Goal: Task Accomplishment & Management: Manage account settings

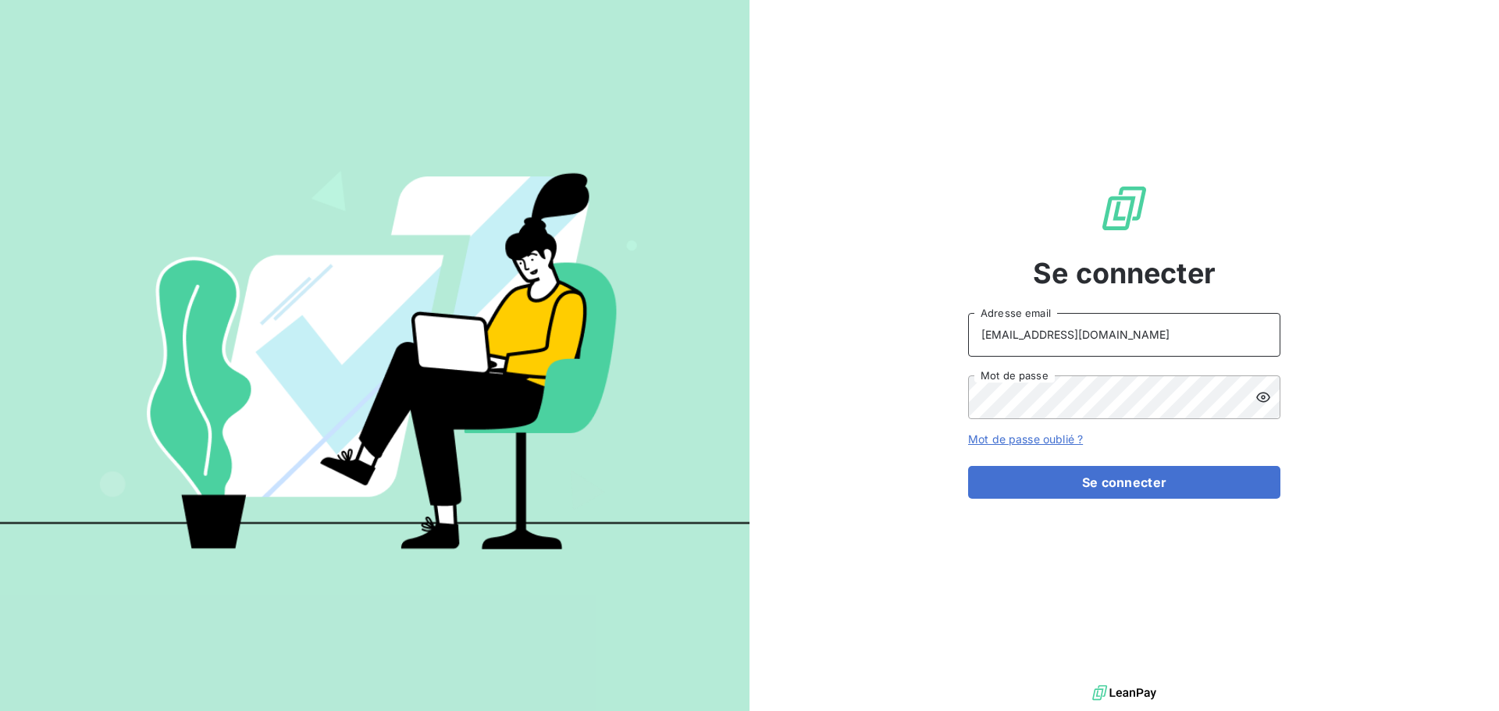
click at [1093, 343] on input "[EMAIL_ADDRESS][DOMAIN_NAME]" at bounding box center [1124, 335] width 312 height 44
type input "[EMAIL_ADDRESS][DOMAIN_NAME]"
click at [1134, 486] on button "Se connecter" at bounding box center [1124, 482] width 312 height 33
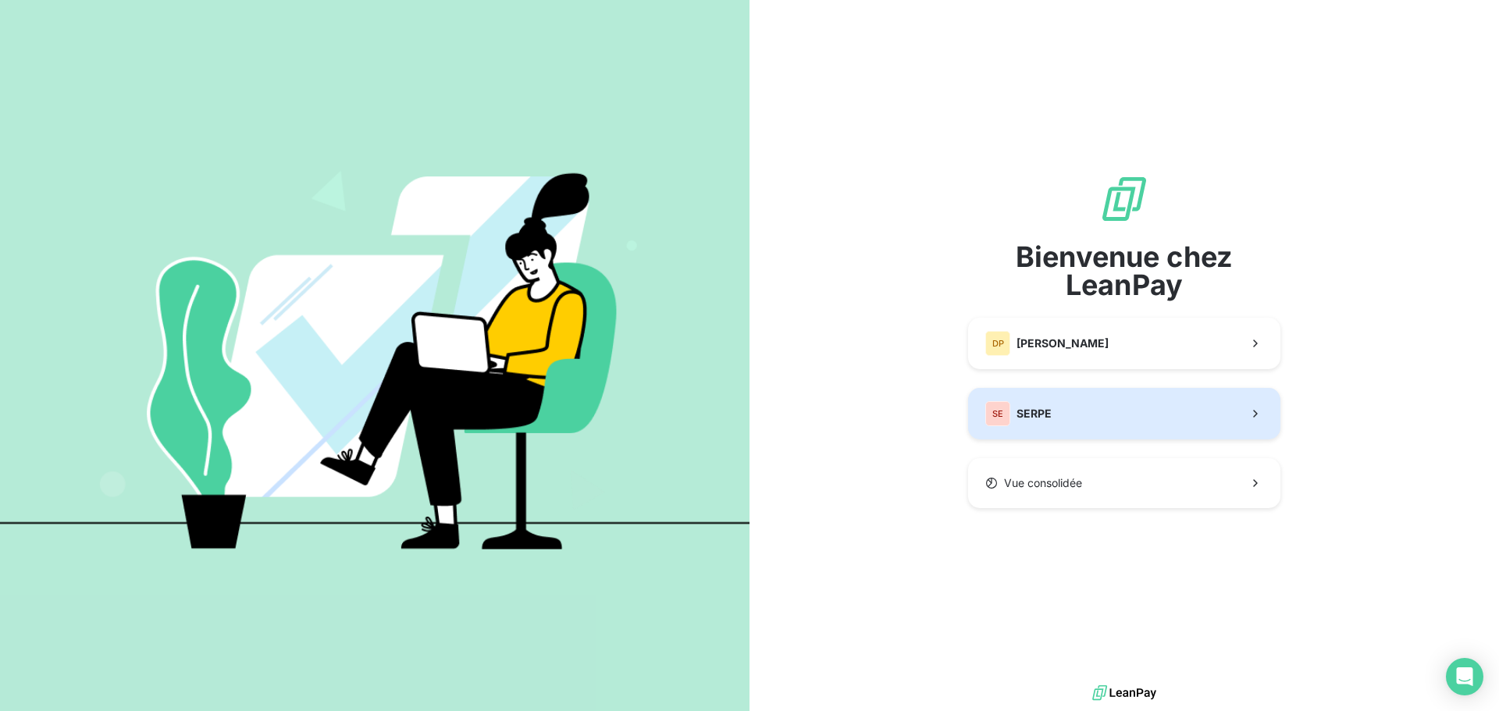
click at [1057, 418] on button "SE SERPE" at bounding box center [1124, 414] width 312 height 52
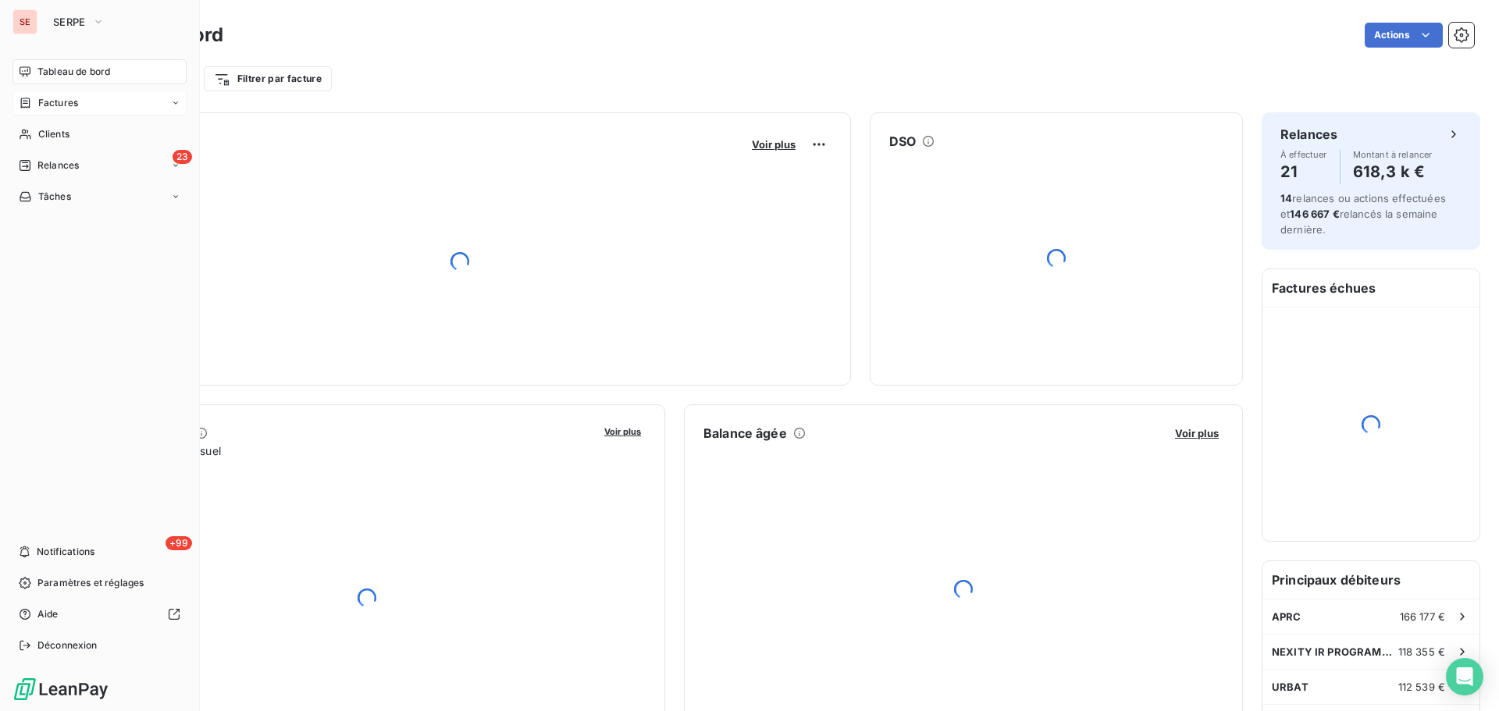
click at [52, 105] on span "Factures" at bounding box center [58, 103] width 40 height 14
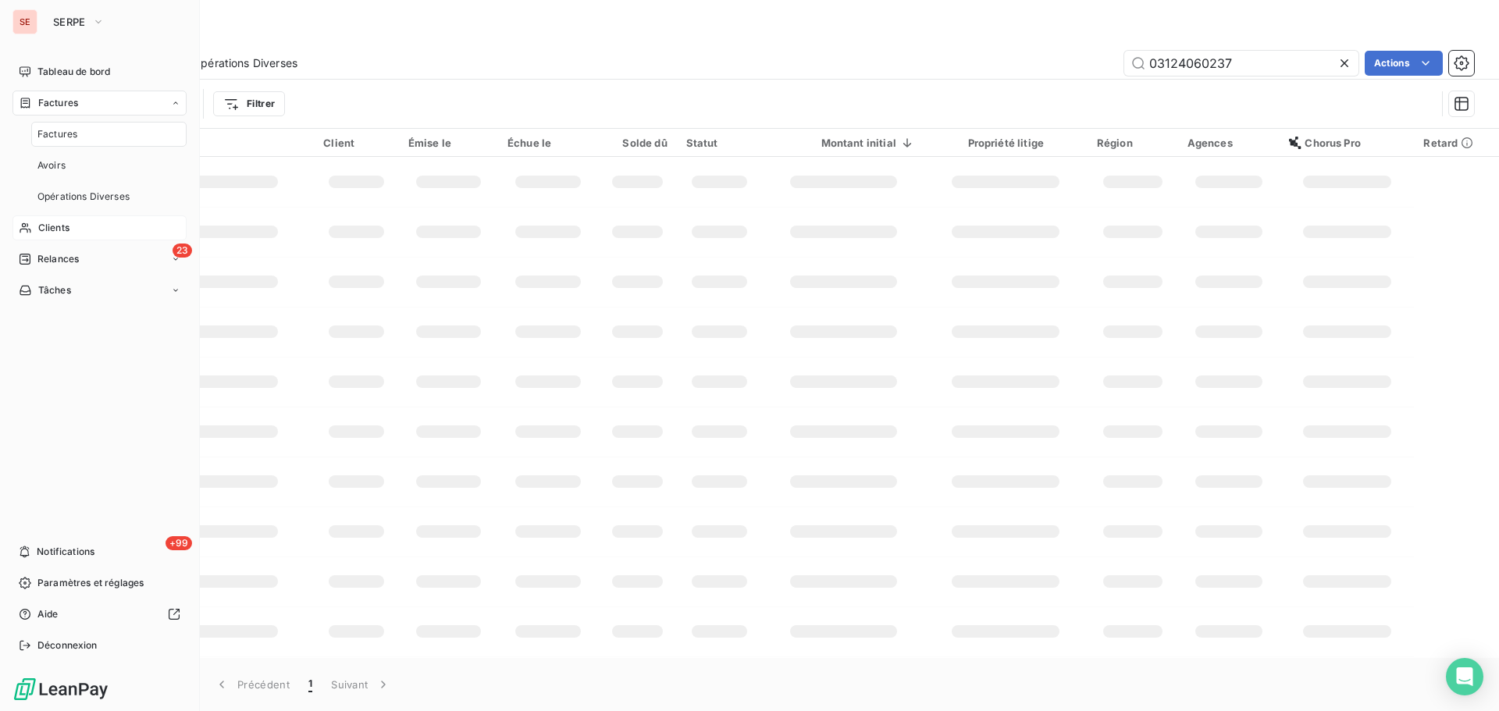
click at [55, 231] on span "Clients" at bounding box center [53, 228] width 31 height 14
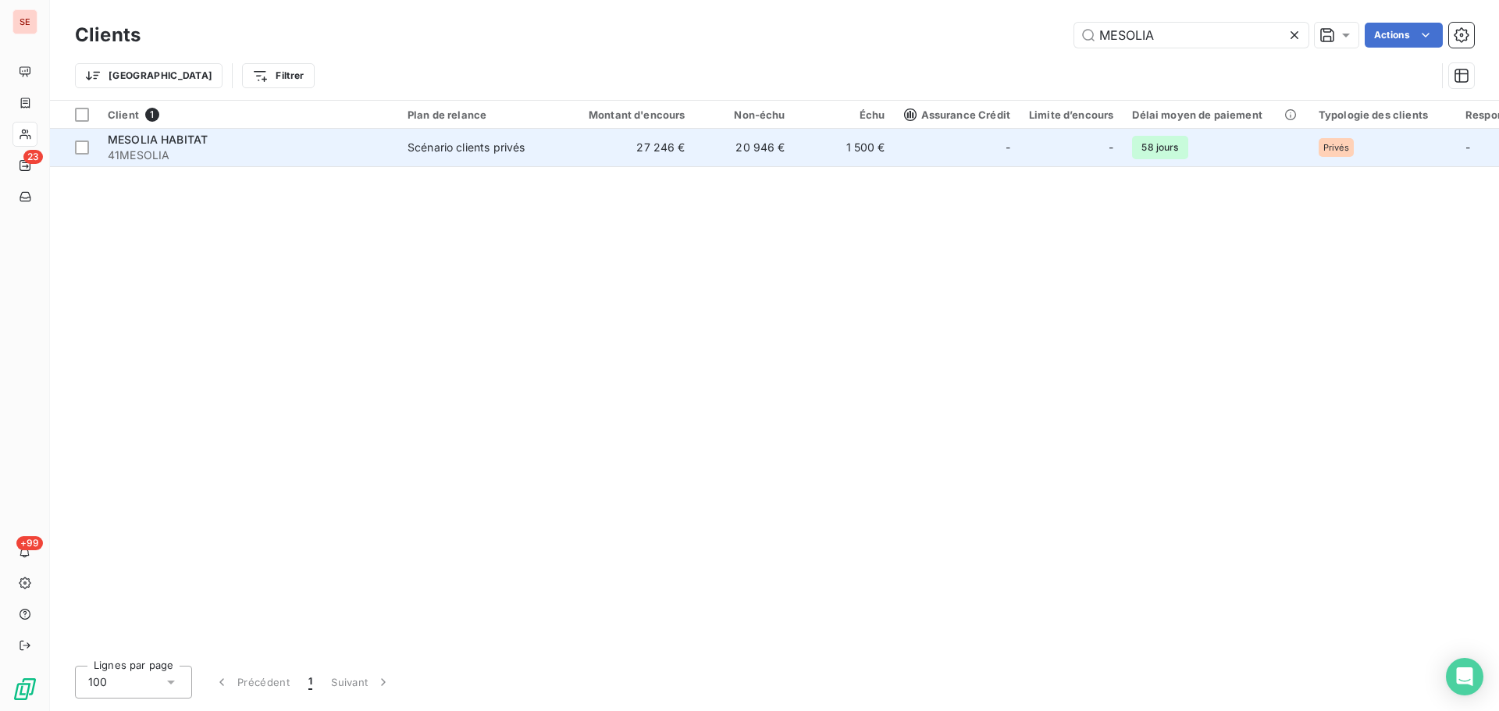
type input "MESOLIA"
click at [390, 153] on td "MESOLIA HABITAT 41MESOLIA" at bounding box center [248, 147] width 300 height 37
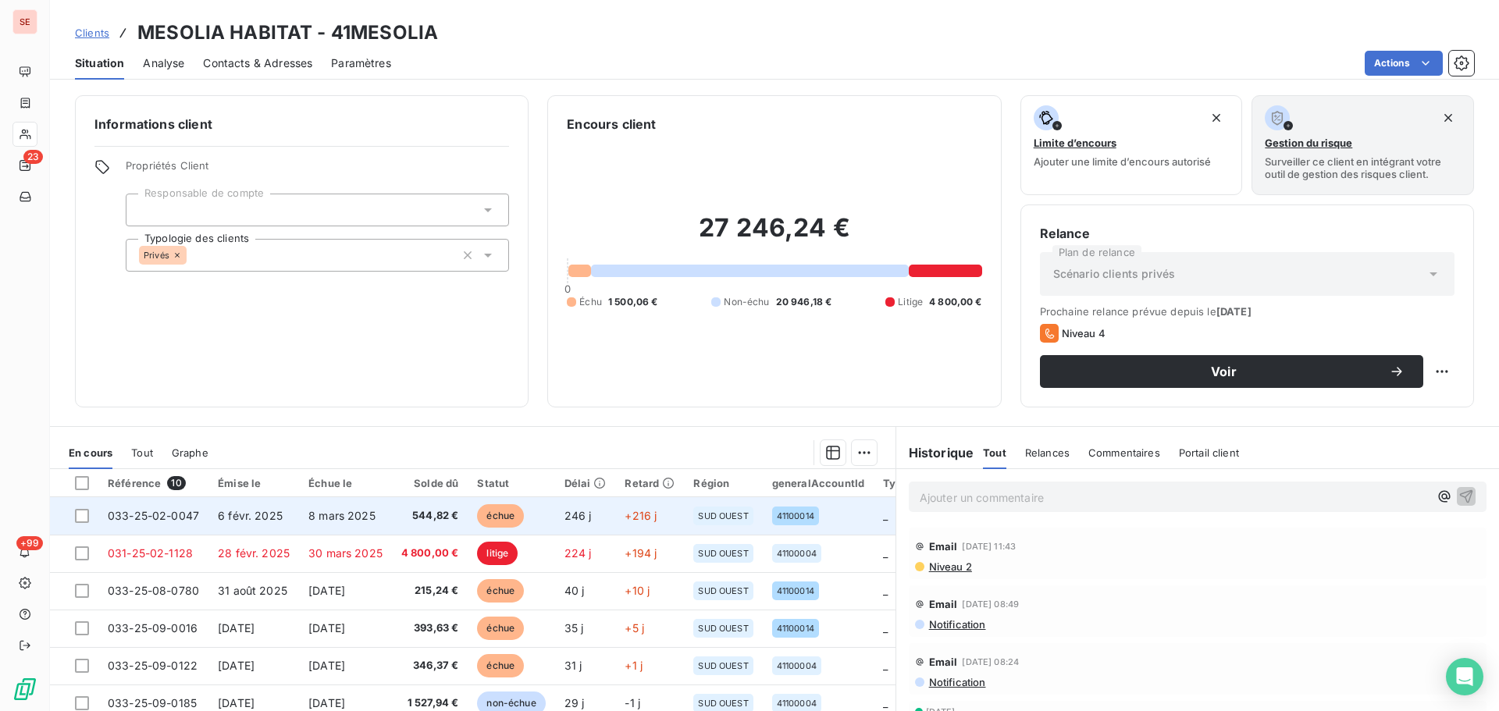
click at [270, 516] on span "6 févr. 2025" at bounding box center [250, 515] width 65 height 13
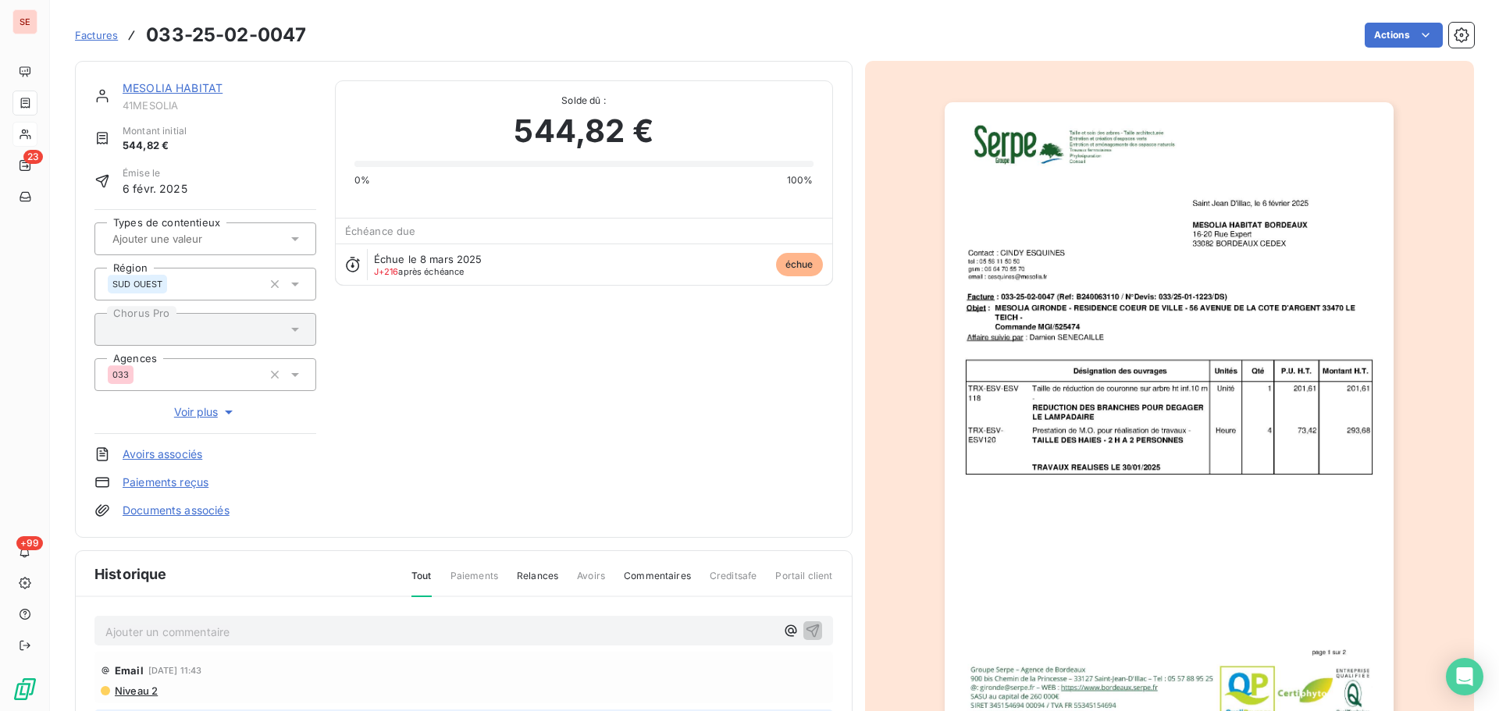
click at [151, 632] on p "Ajouter un commentaire ﻿" at bounding box center [440, 632] width 670 height 20
click at [805, 636] on icon "button" at bounding box center [813, 630] width 16 height 16
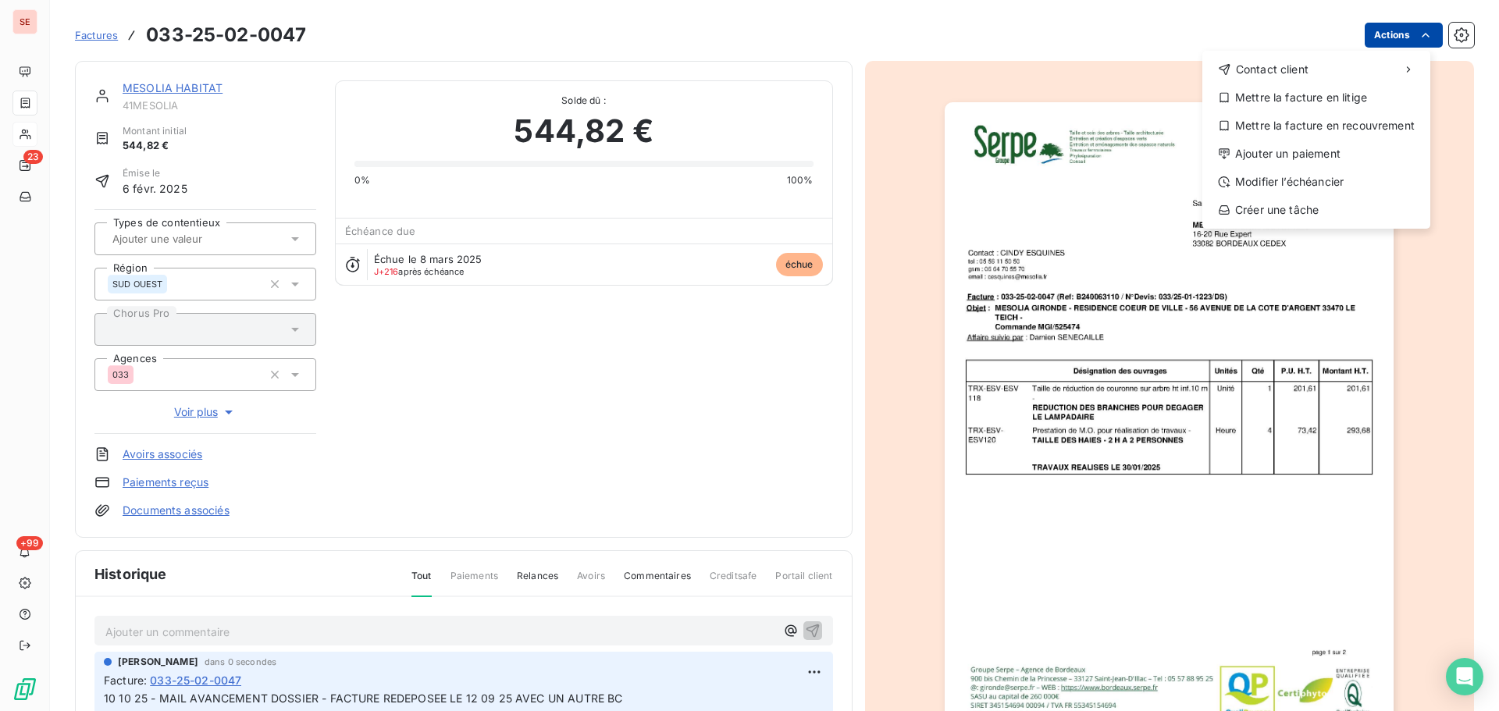
click at [1391, 43] on html "SE 23 +99 Factures 033-25-02-0047 Actions Contact client Mettre la facture en l…" at bounding box center [749, 355] width 1499 height 711
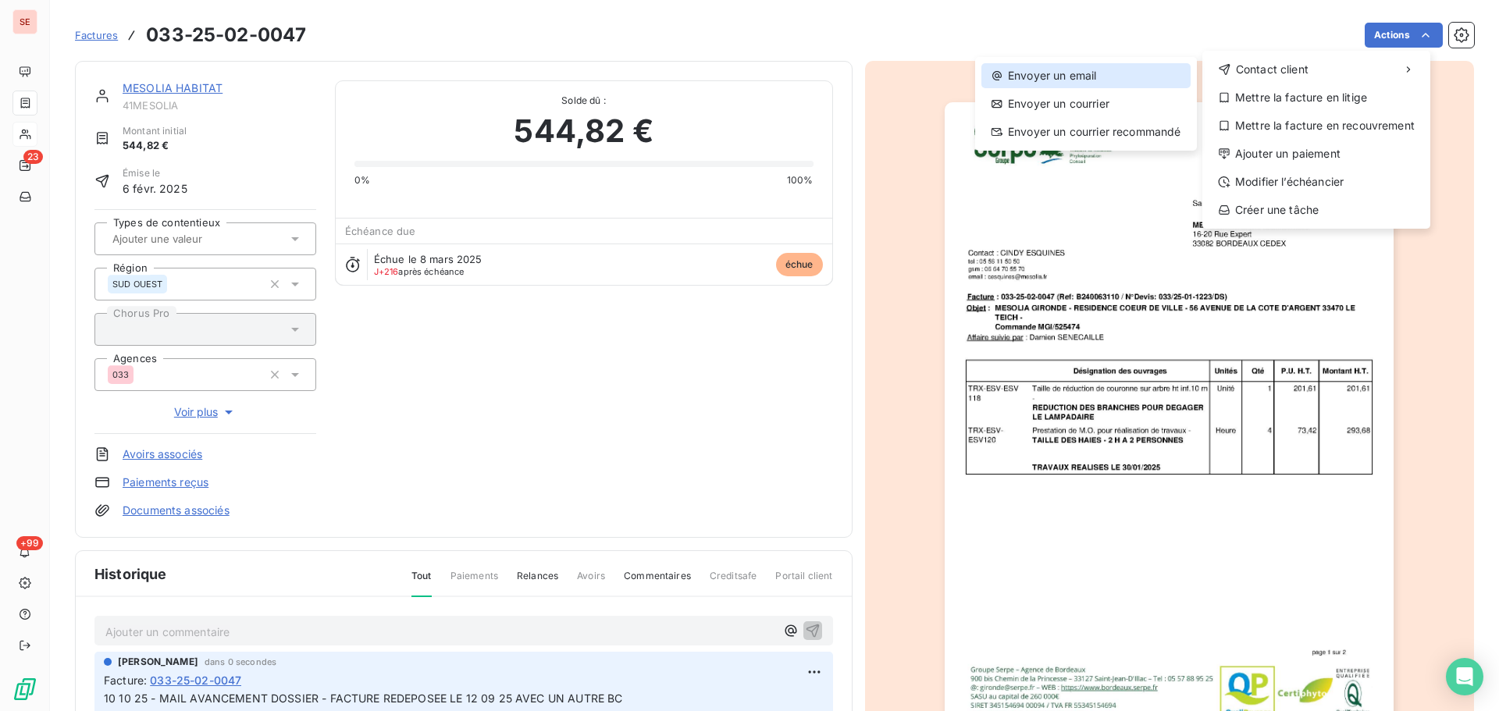
click at [1090, 73] on div "Envoyer un email" at bounding box center [1085, 75] width 209 height 25
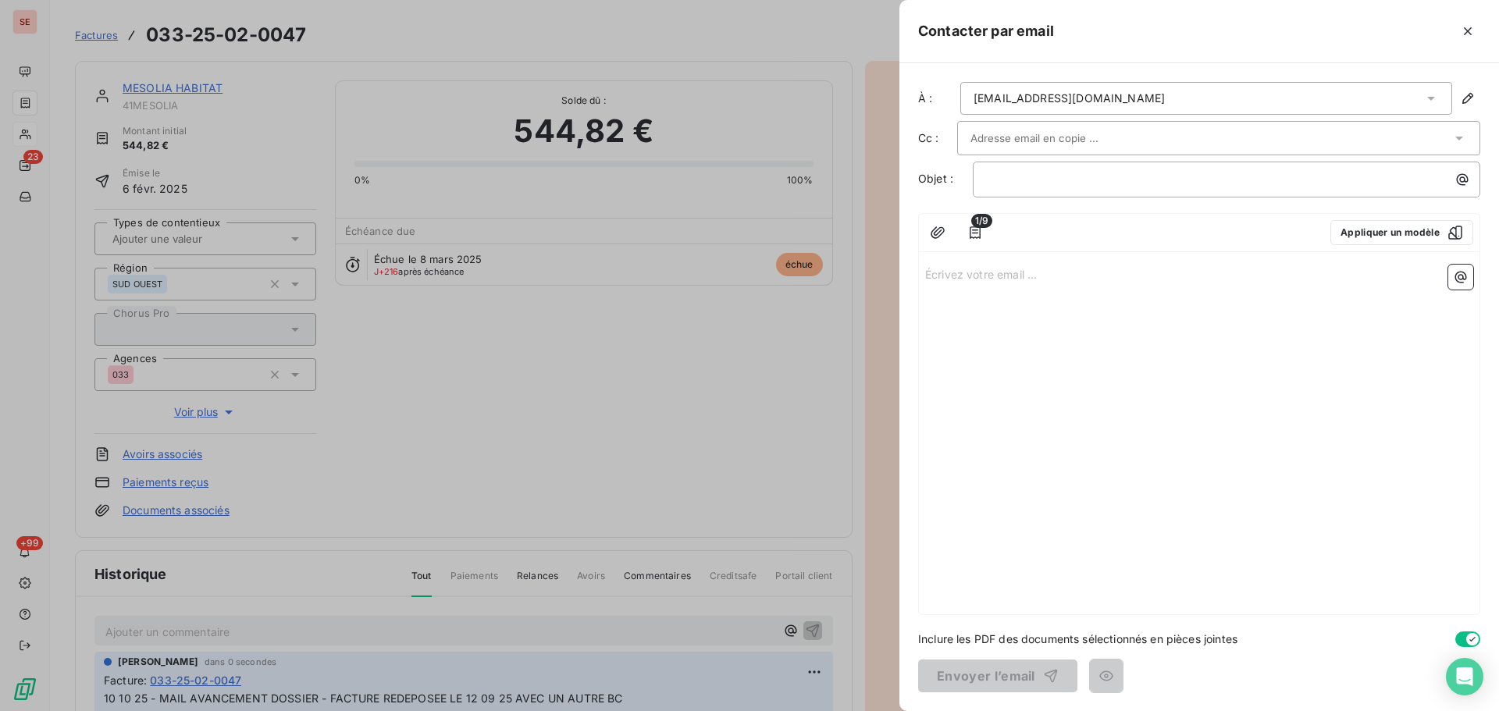
click at [1233, 158] on div "À : comptafournisseurs@mesolia.fr Cc : Objet : ﻿ 1/9 Appliquer un modèle Écrive…" at bounding box center [1199, 387] width 600 height 648
click at [1229, 145] on div at bounding box center [1211, 137] width 481 height 23
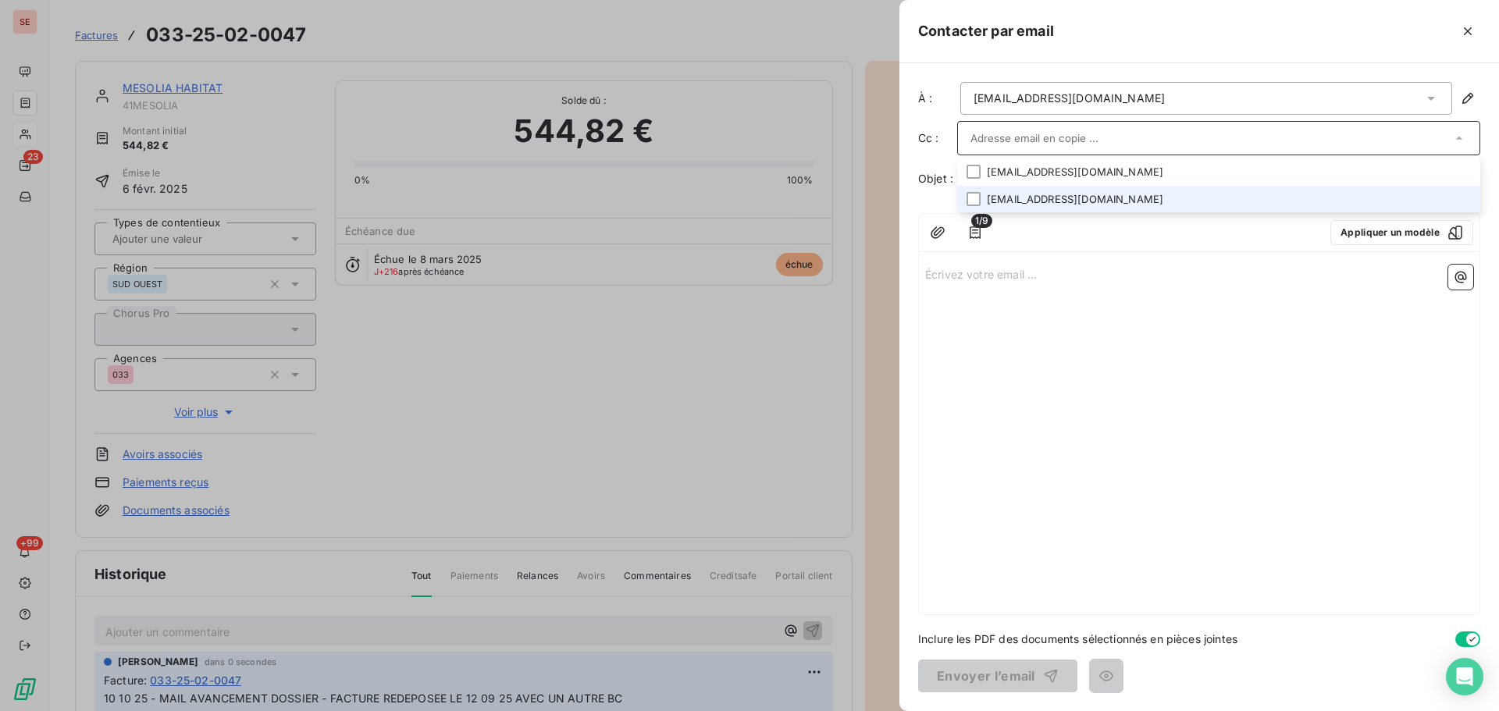
click at [1216, 201] on li "comptafournisseurs@groupesoikos.fr" at bounding box center [1218, 199] width 523 height 27
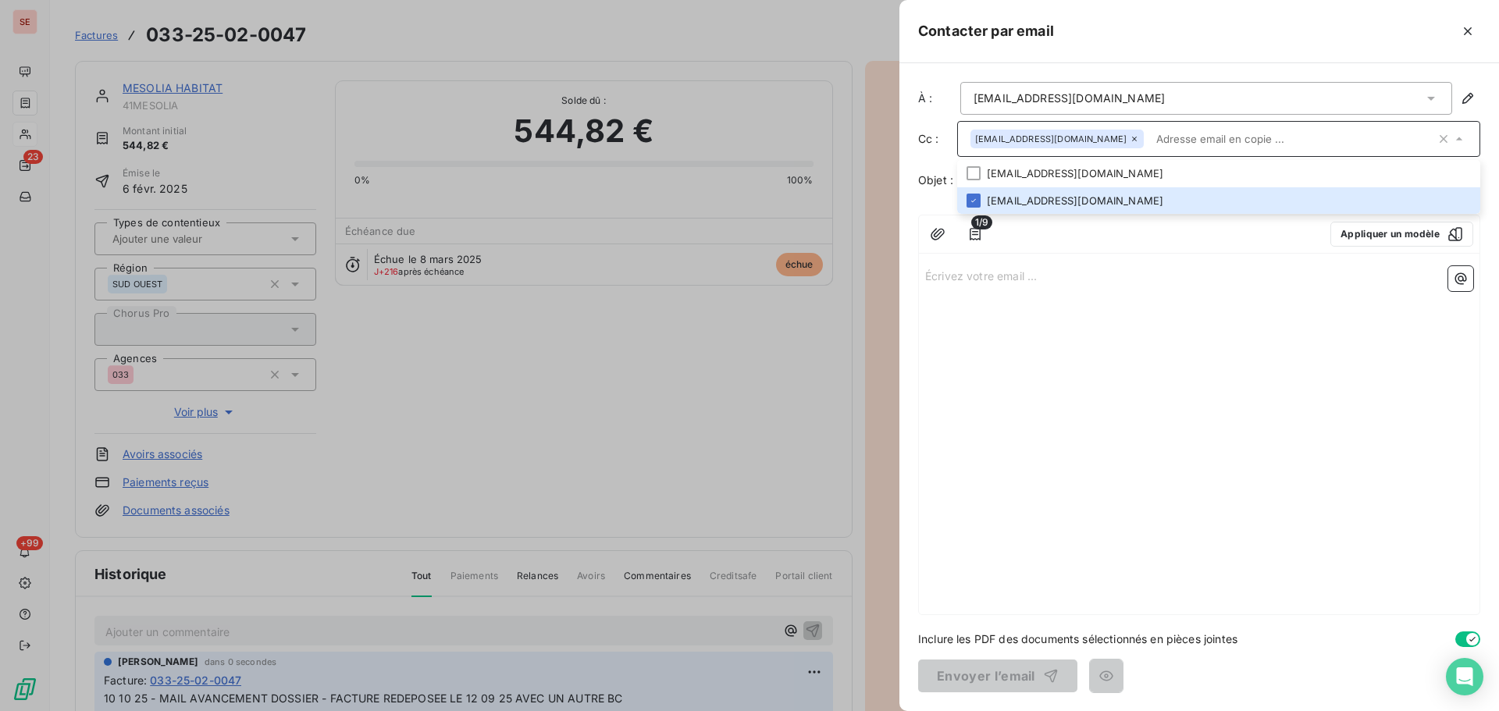
click at [1106, 272] on p "Écrivez votre email ... ﻿" at bounding box center [1199, 275] width 548 height 18
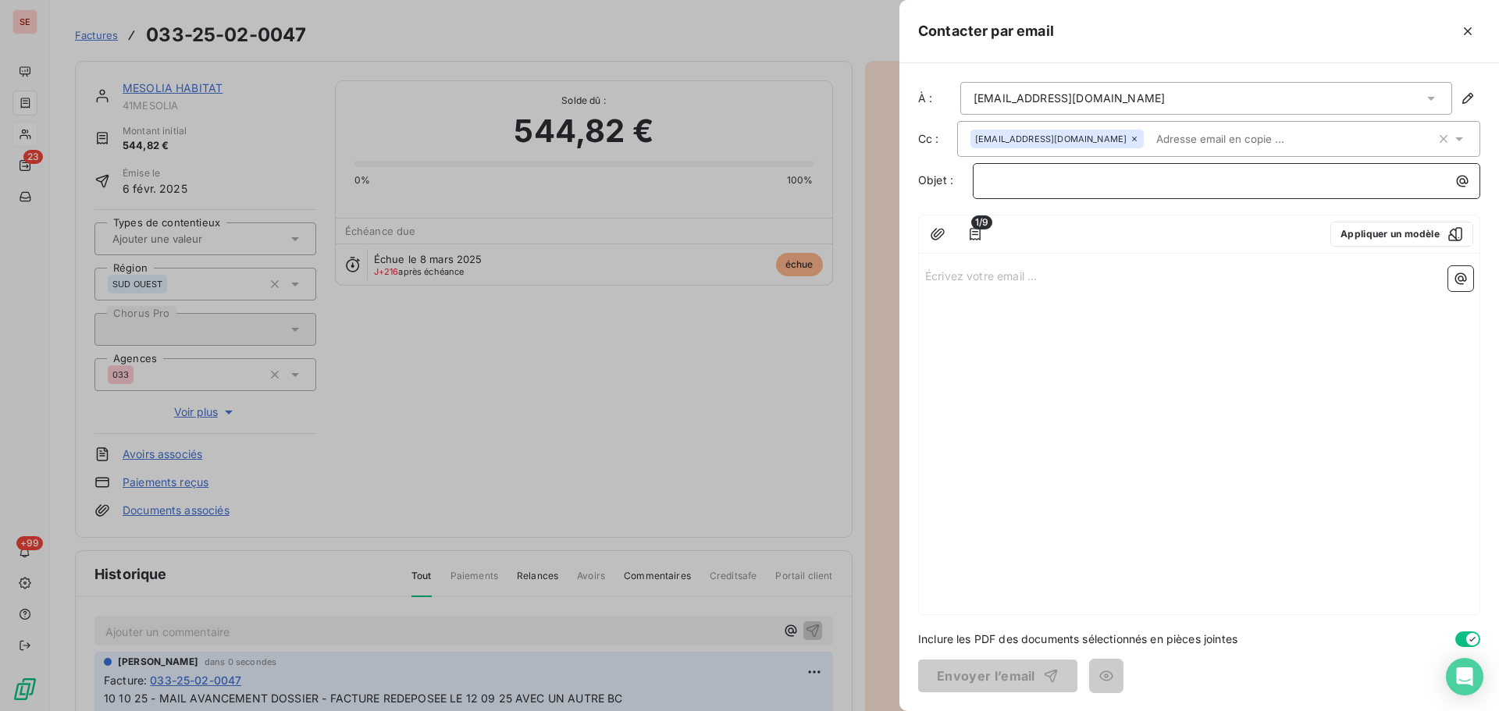
click at [1100, 187] on p "﻿" at bounding box center [1230, 181] width 489 height 18
click at [1068, 183] on p "﻿" at bounding box center [1230, 181] width 489 height 18
click at [962, 287] on div "Écrivez votre email ... ﻿" at bounding box center [1199, 437] width 561 height 354
click at [967, 276] on p "Écrivez votre email ... ﻿" at bounding box center [1199, 275] width 548 height 18
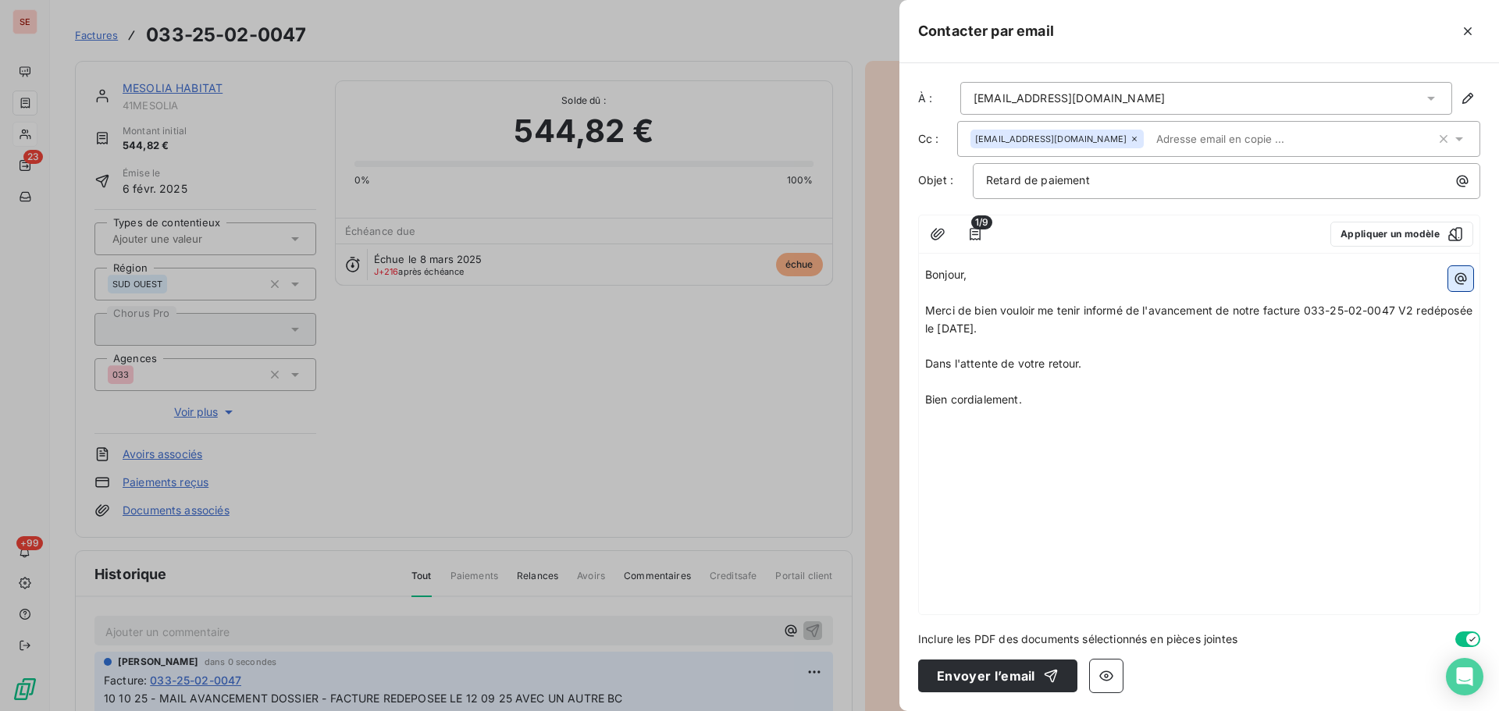
click at [1456, 273] on icon "button" at bounding box center [1461, 279] width 16 height 16
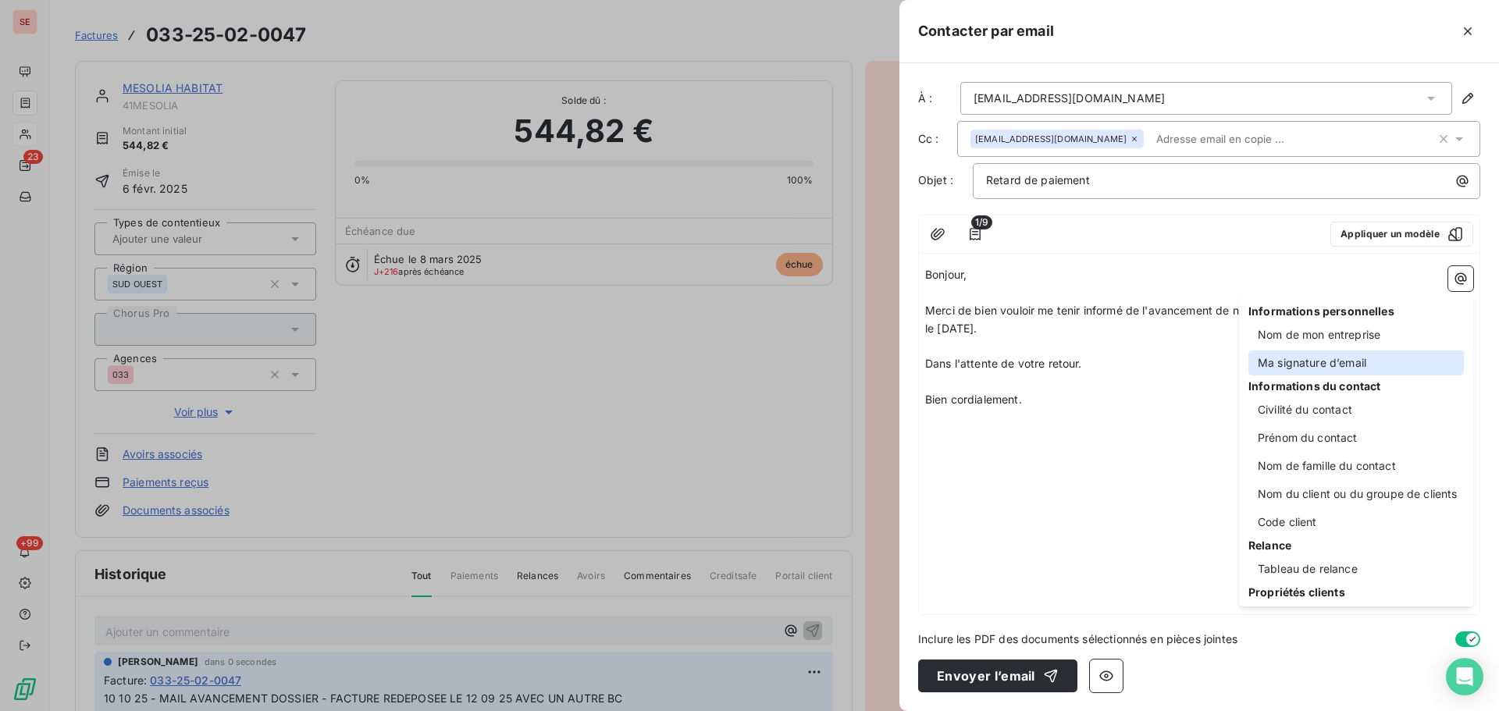
click at [1386, 365] on div "Ma signature d’email" at bounding box center [1355, 363] width 215 height 25
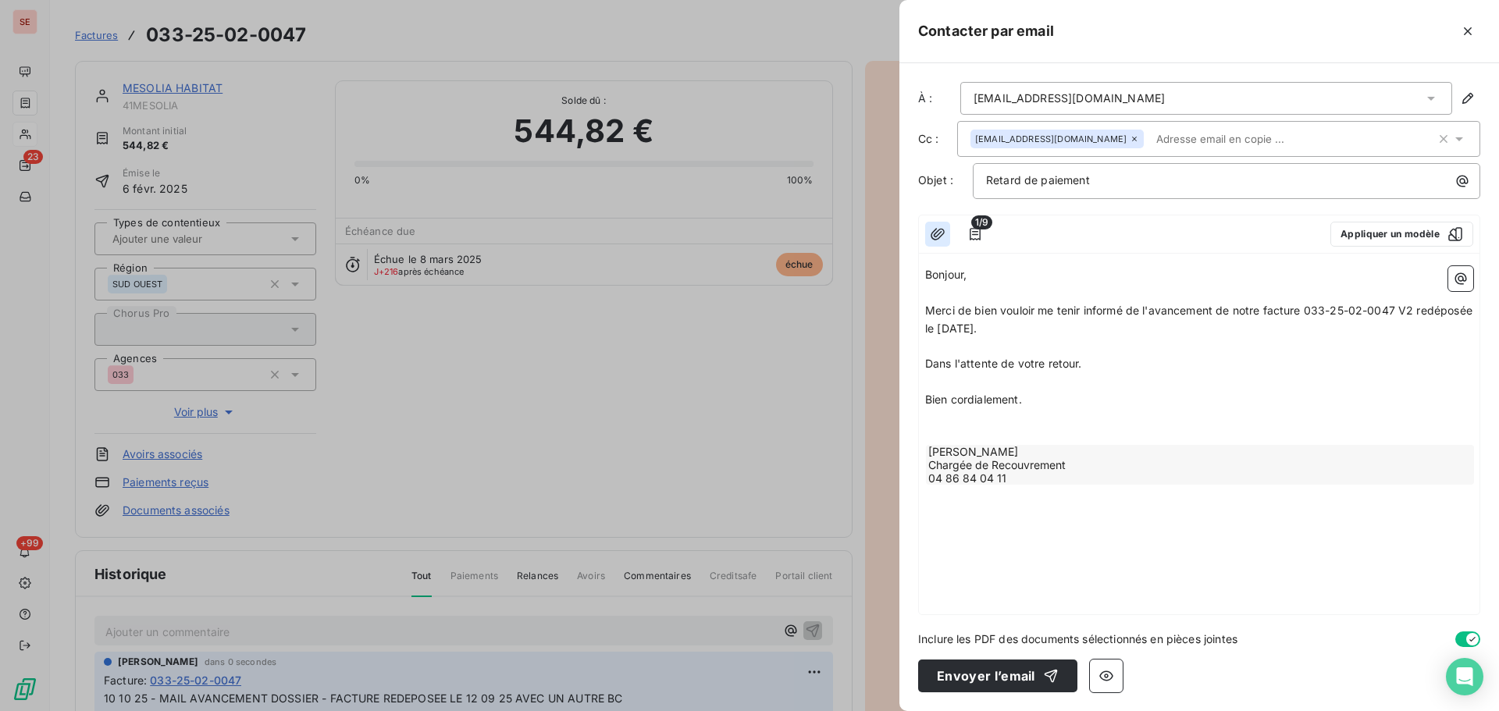
click at [926, 232] on button "button" at bounding box center [937, 234] width 25 height 25
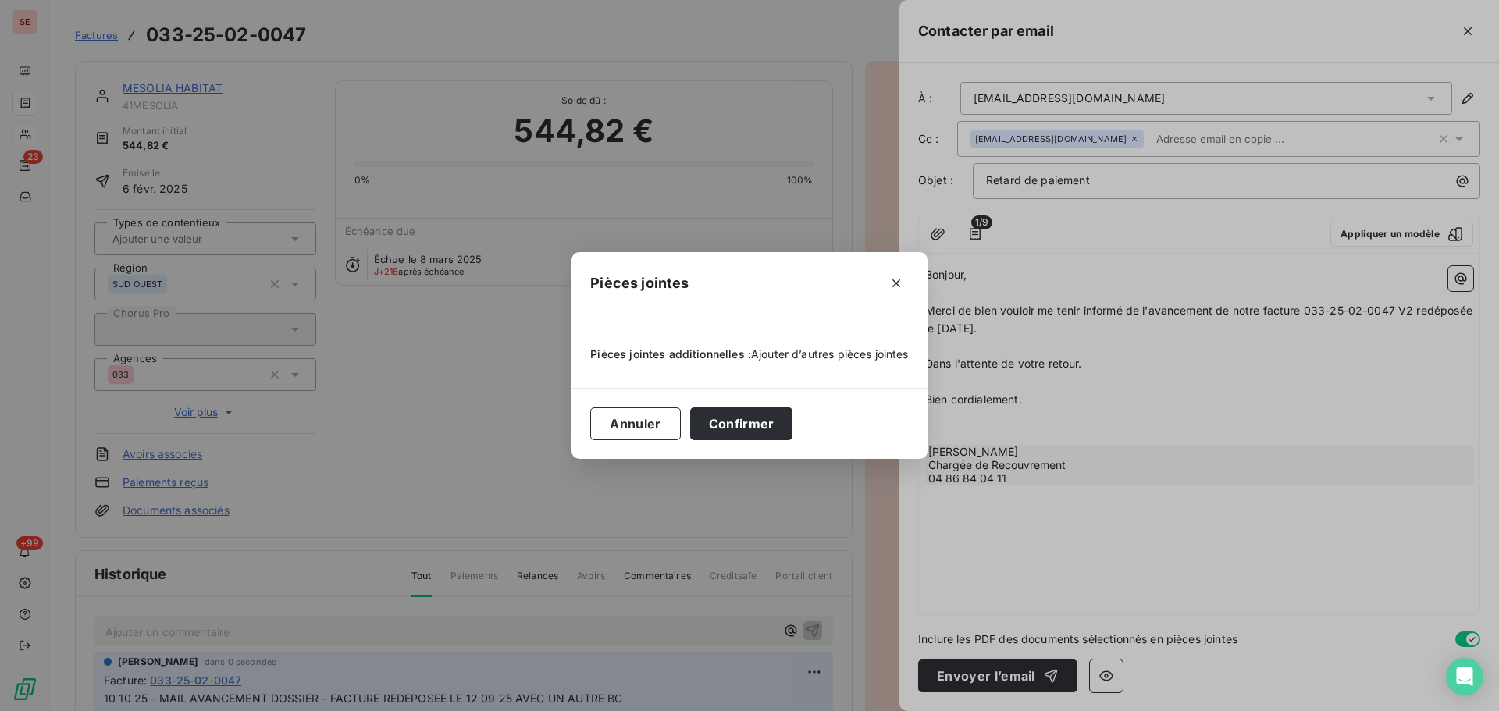
click at [827, 350] on span "Ajouter d’autres pièces jointes" at bounding box center [830, 353] width 158 height 13
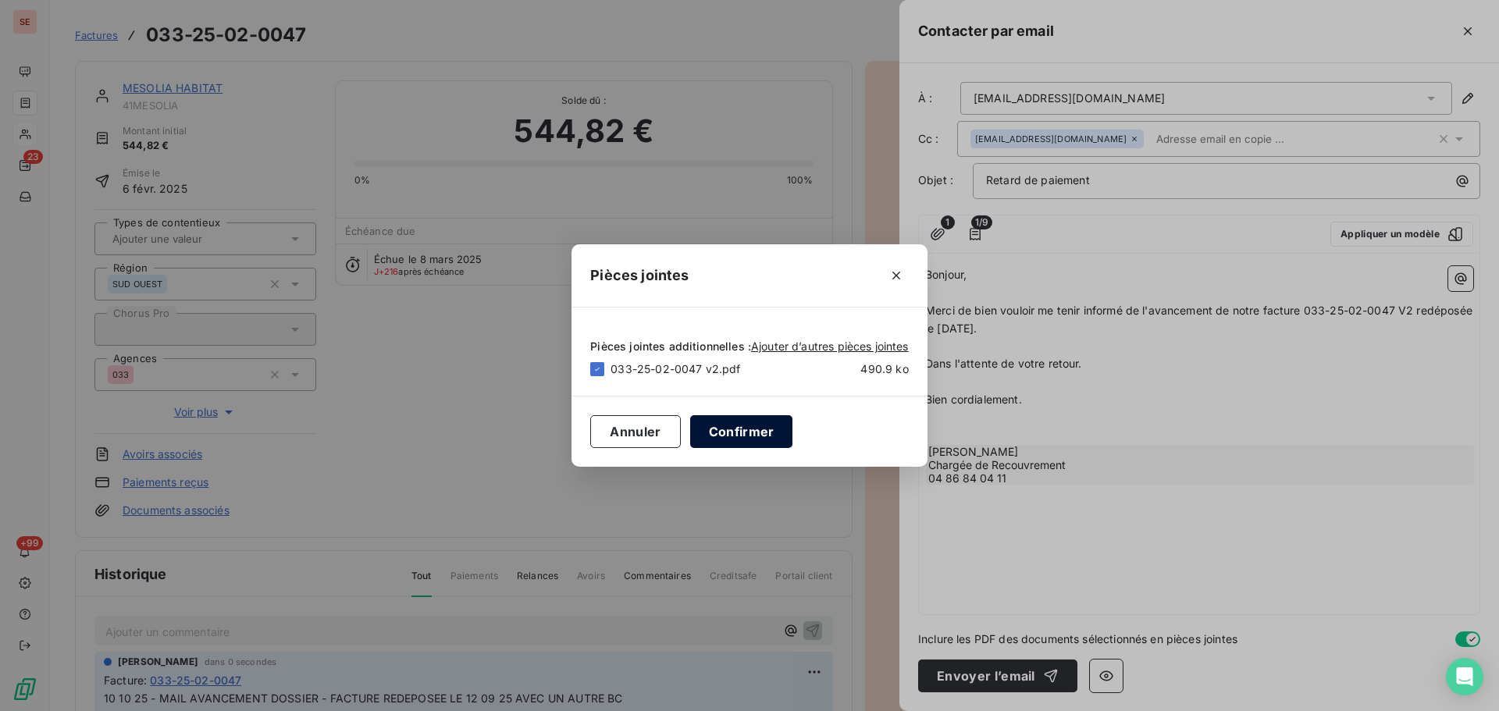
click at [765, 436] on button "Confirmer" at bounding box center [741, 431] width 103 height 33
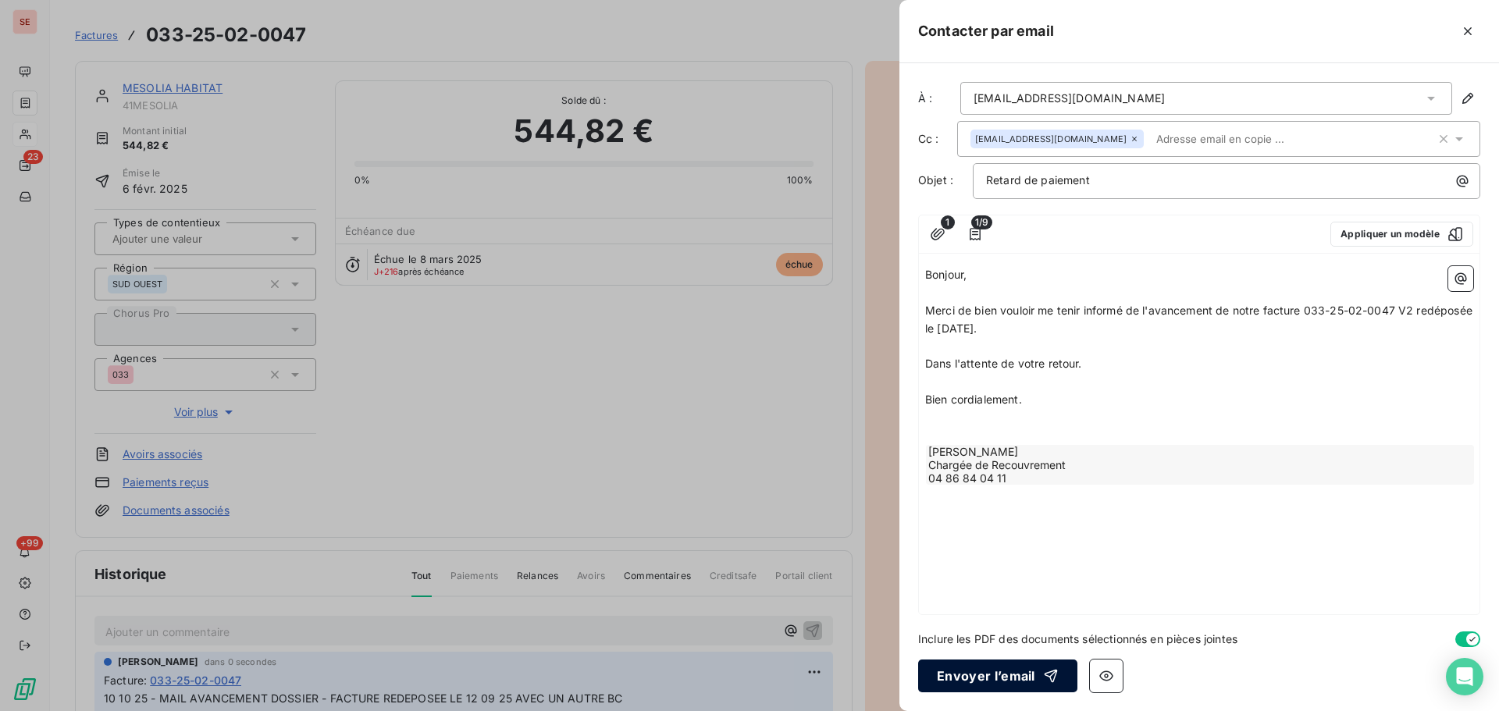
click at [1014, 669] on button "Envoyer l’email" at bounding box center [997, 676] width 159 height 33
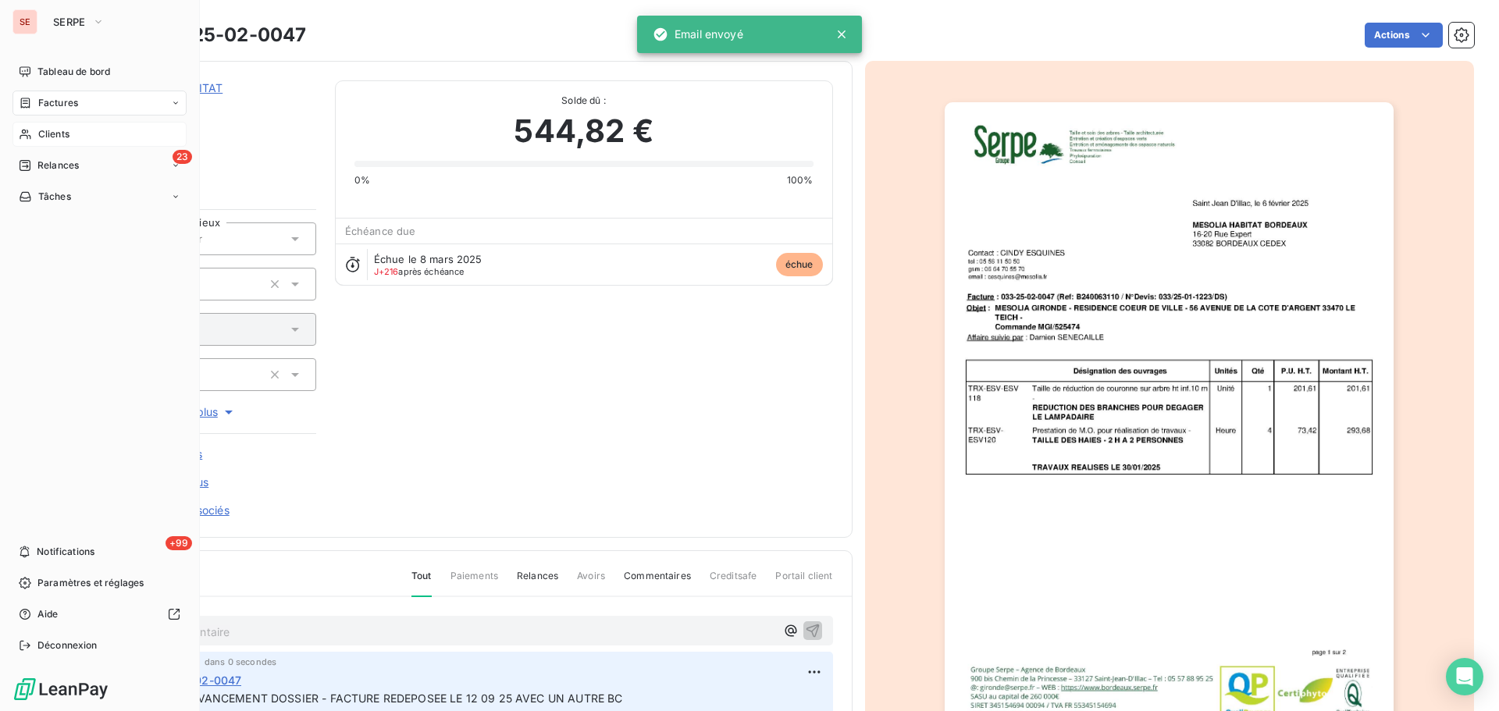
click at [49, 138] on span "Clients" at bounding box center [53, 134] width 31 height 14
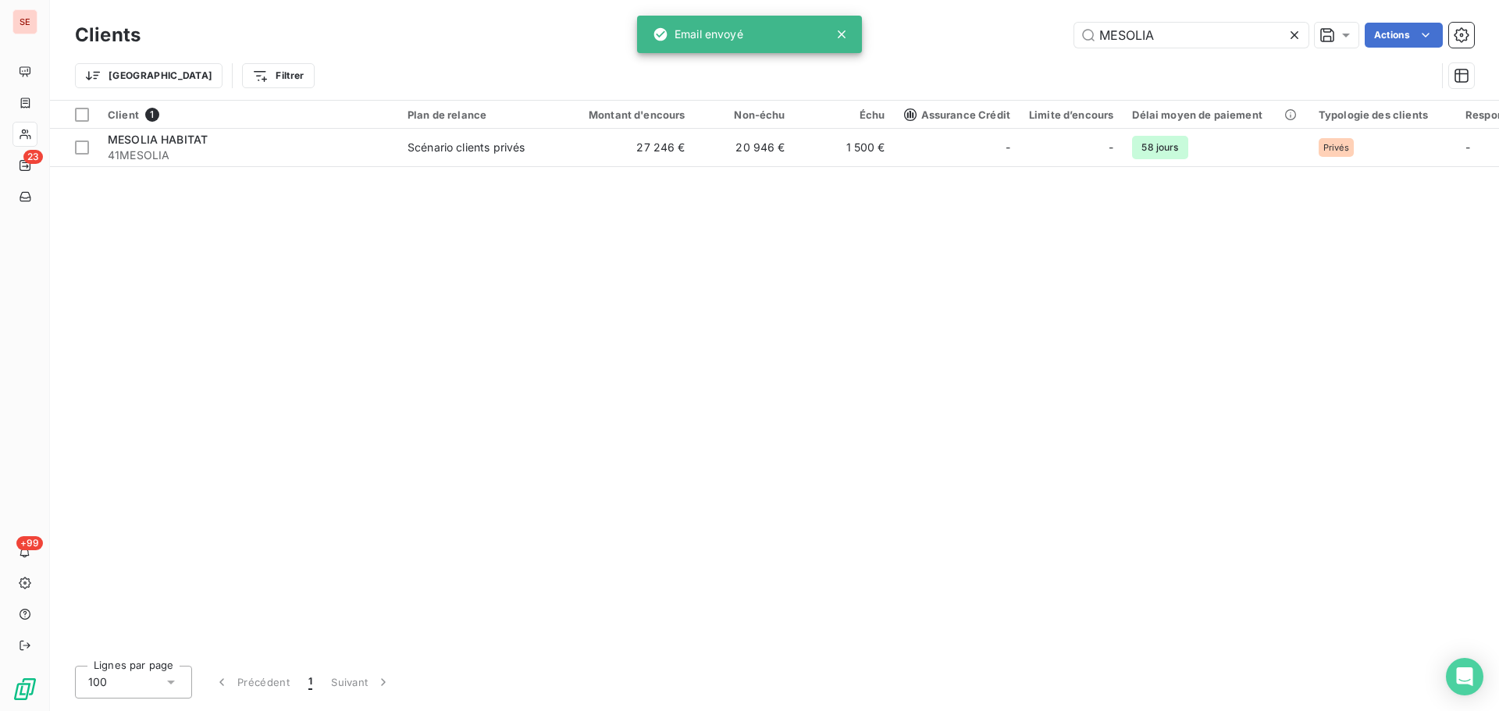
drag, startPoint x: 1165, startPoint y: 32, endPoint x: 896, endPoint y: 31, distance: 268.6
click at [937, 32] on div "MESOLIA Actions" at bounding box center [816, 35] width 1315 height 25
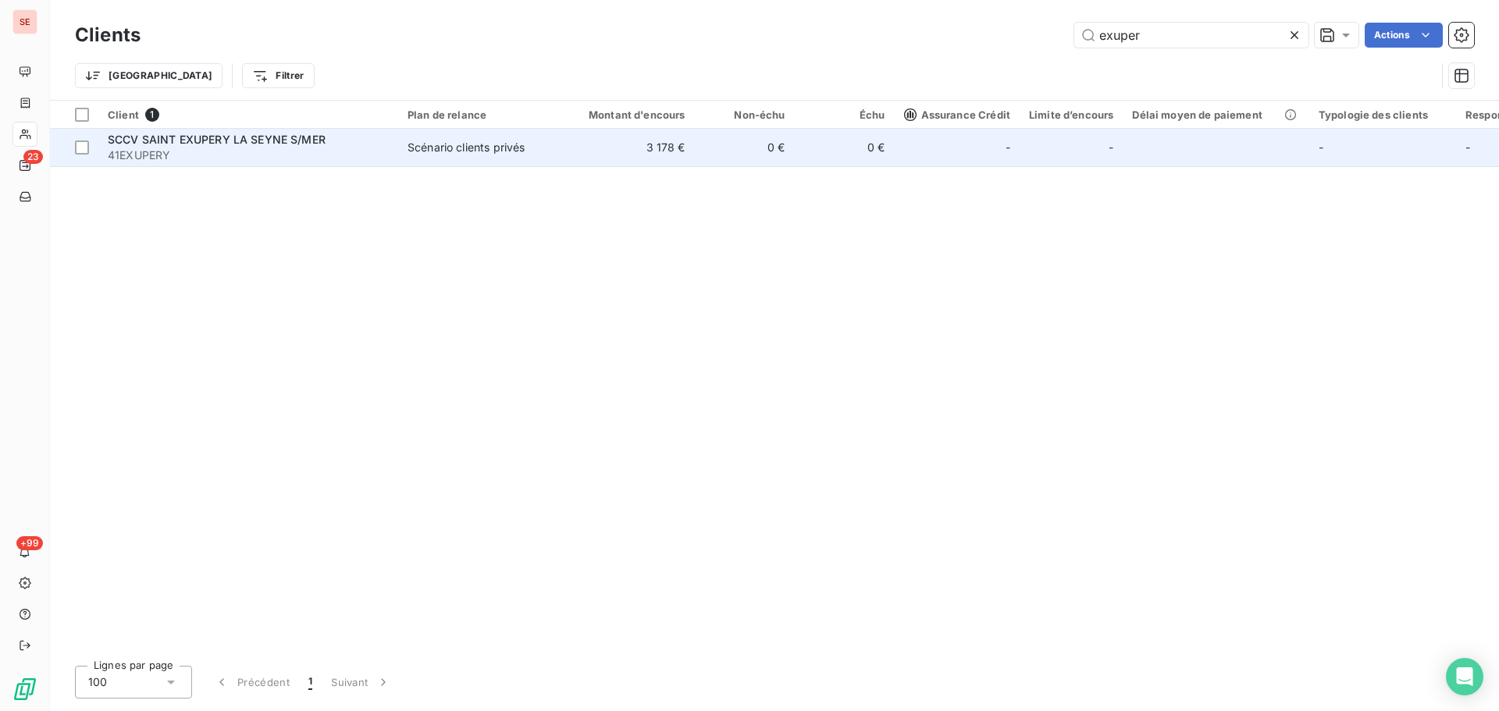
type input "exuper"
click at [394, 134] on td "SCCV SAINT EXUPERY LA SEYNE S/MER 41EXUPERY" at bounding box center [248, 147] width 300 height 37
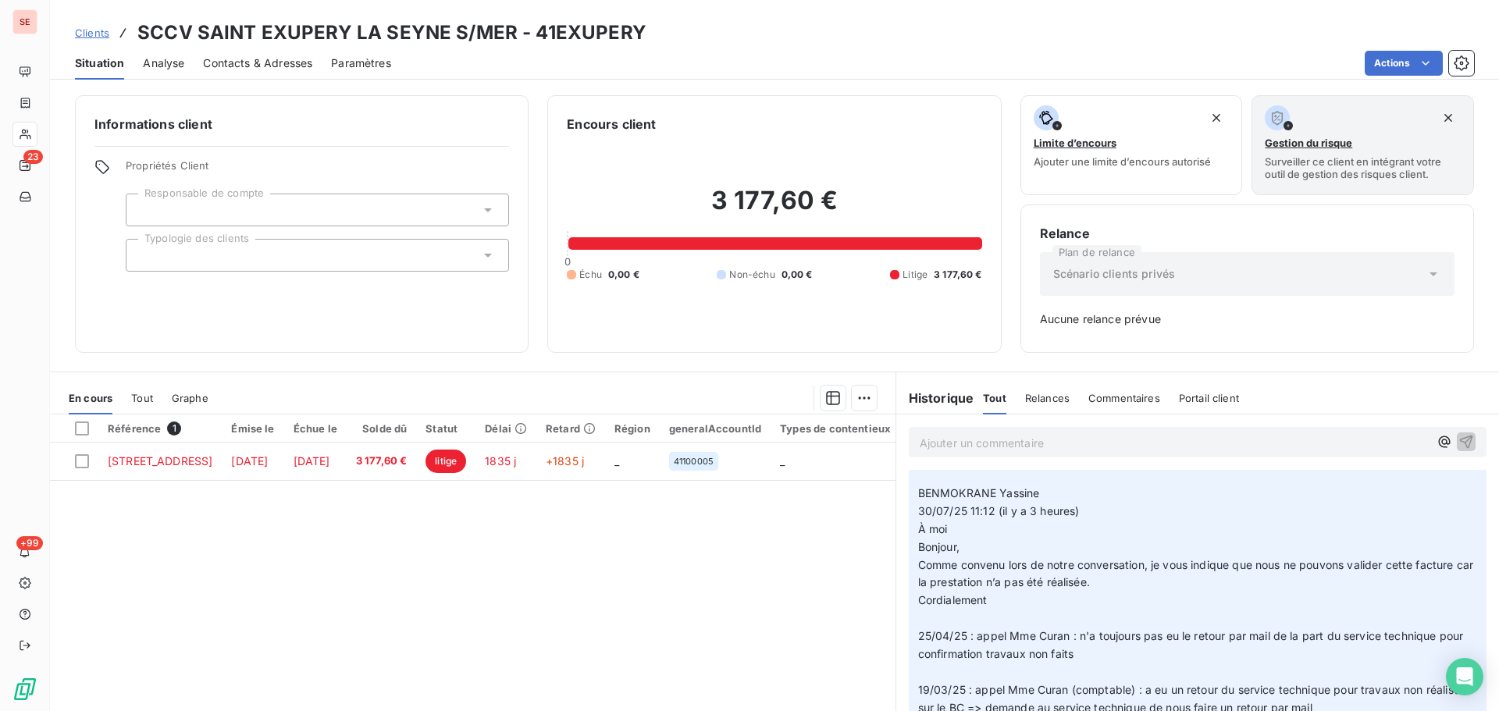
scroll to position [208, 0]
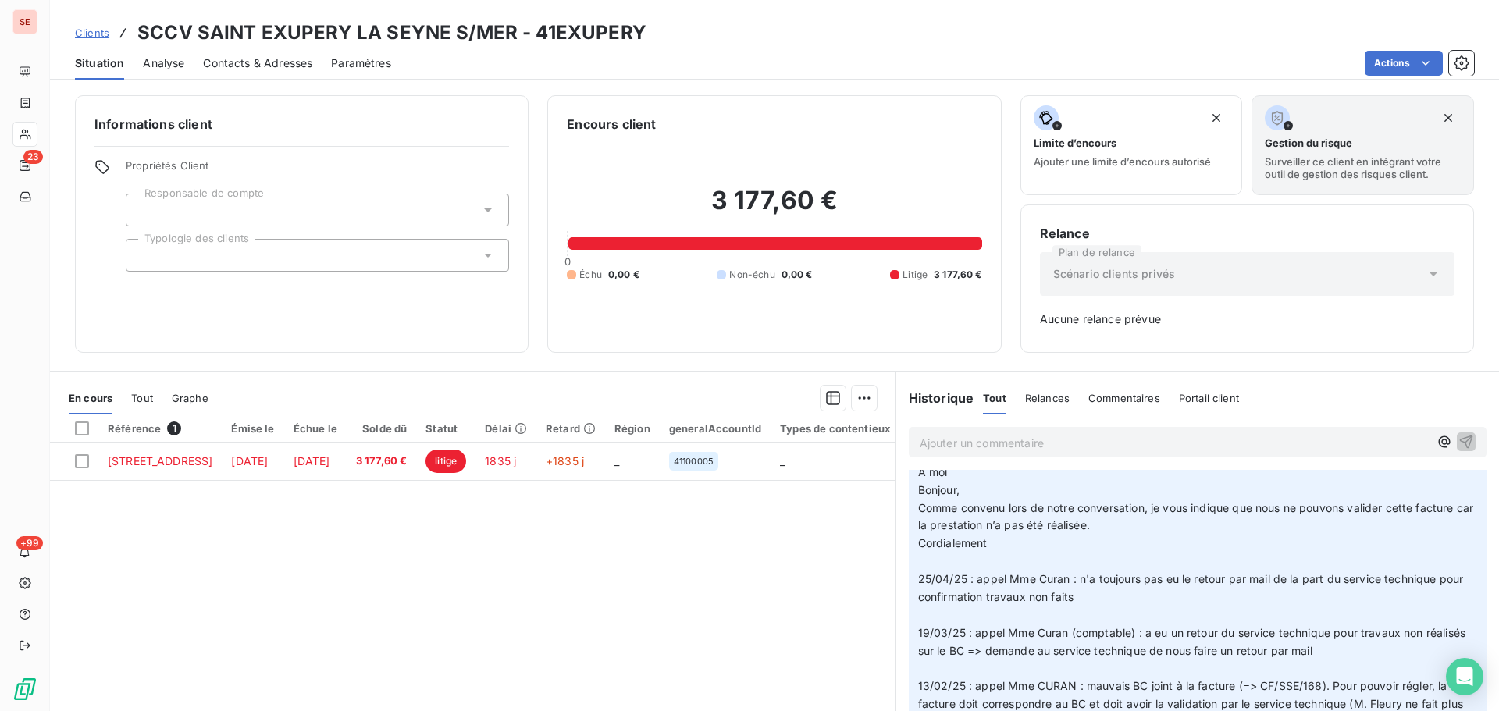
click at [1006, 589] on p at bounding box center [1197, 535] width 559 height 465
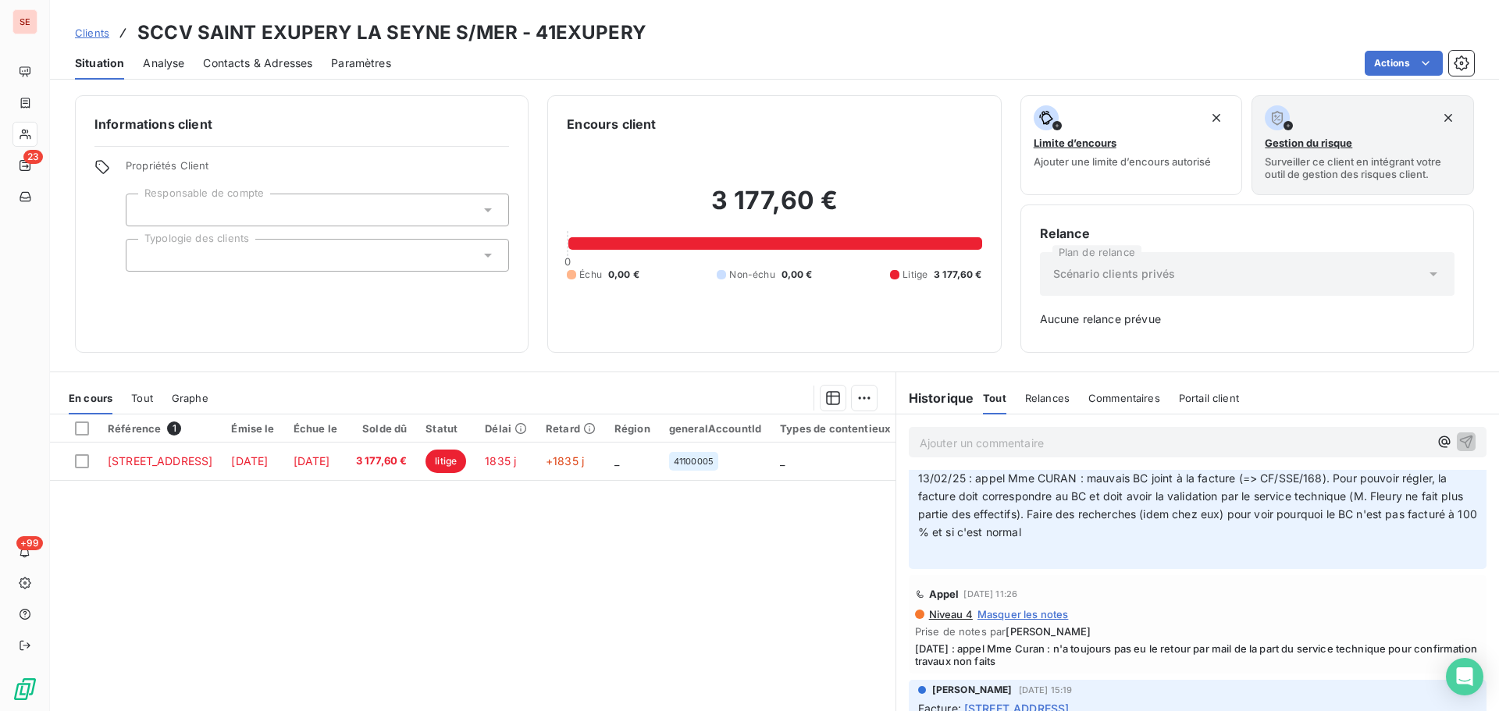
scroll to position [208, 0]
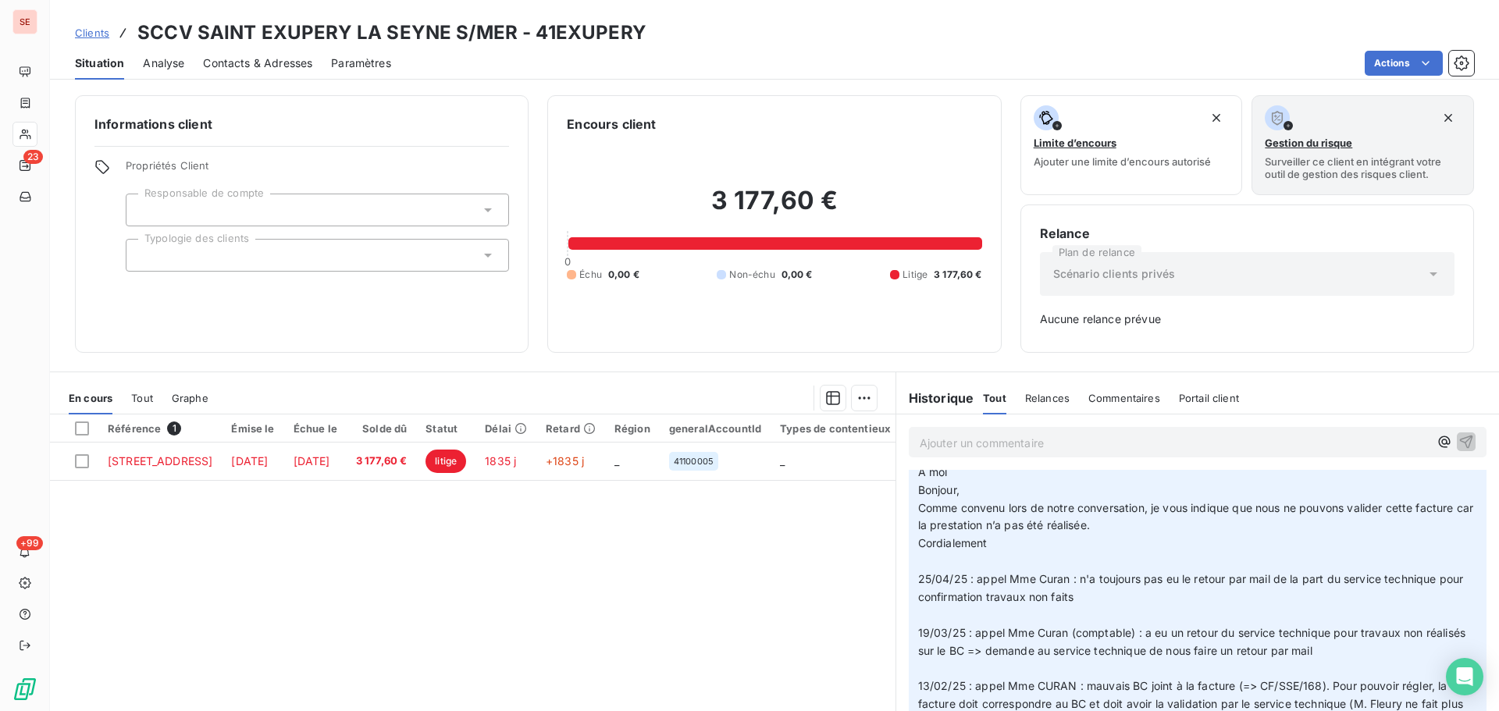
click at [973, 579] on span at bounding box center [1199, 526] width 562 height 442
click at [1163, 574] on span at bounding box center [1199, 526] width 562 height 442
click at [1227, 652] on span at bounding box center [1199, 526] width 562 height 442
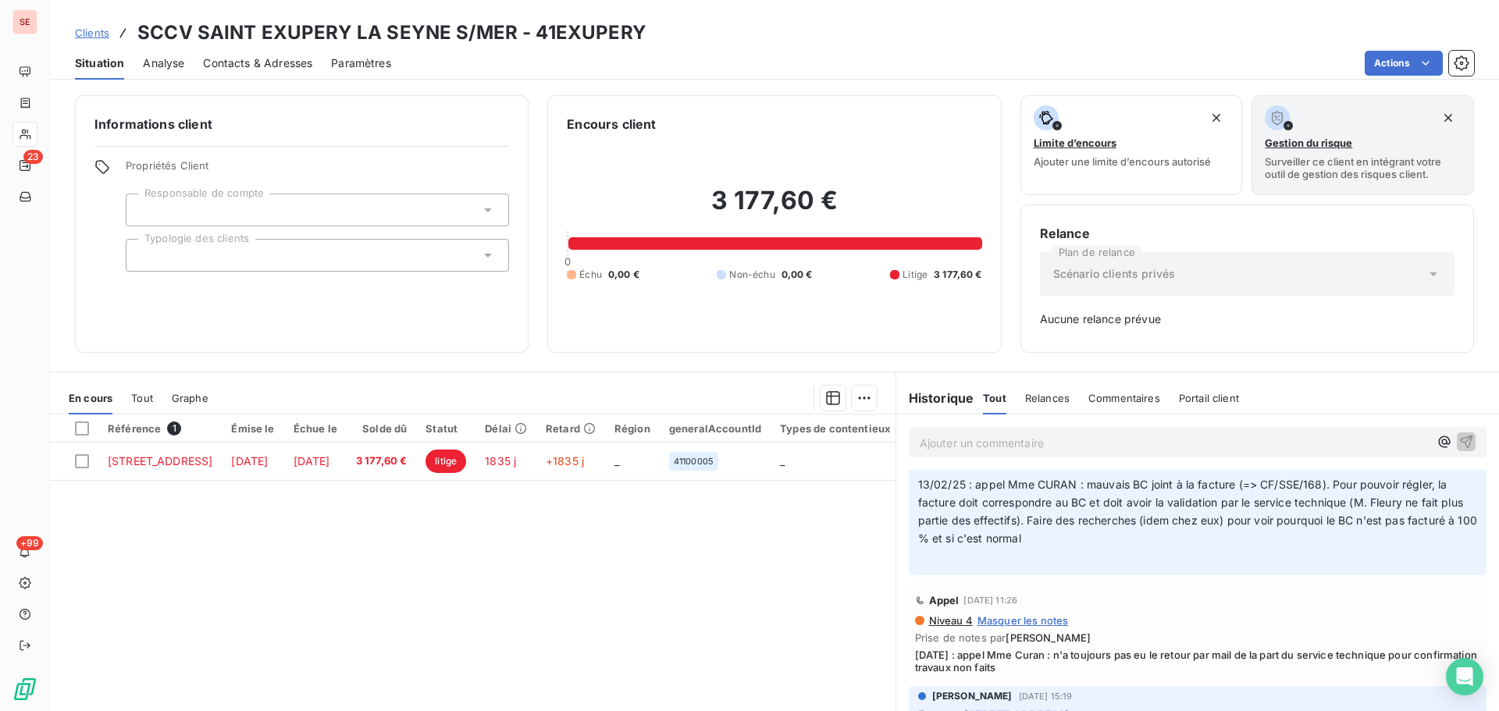
scroll to position [0, 0]
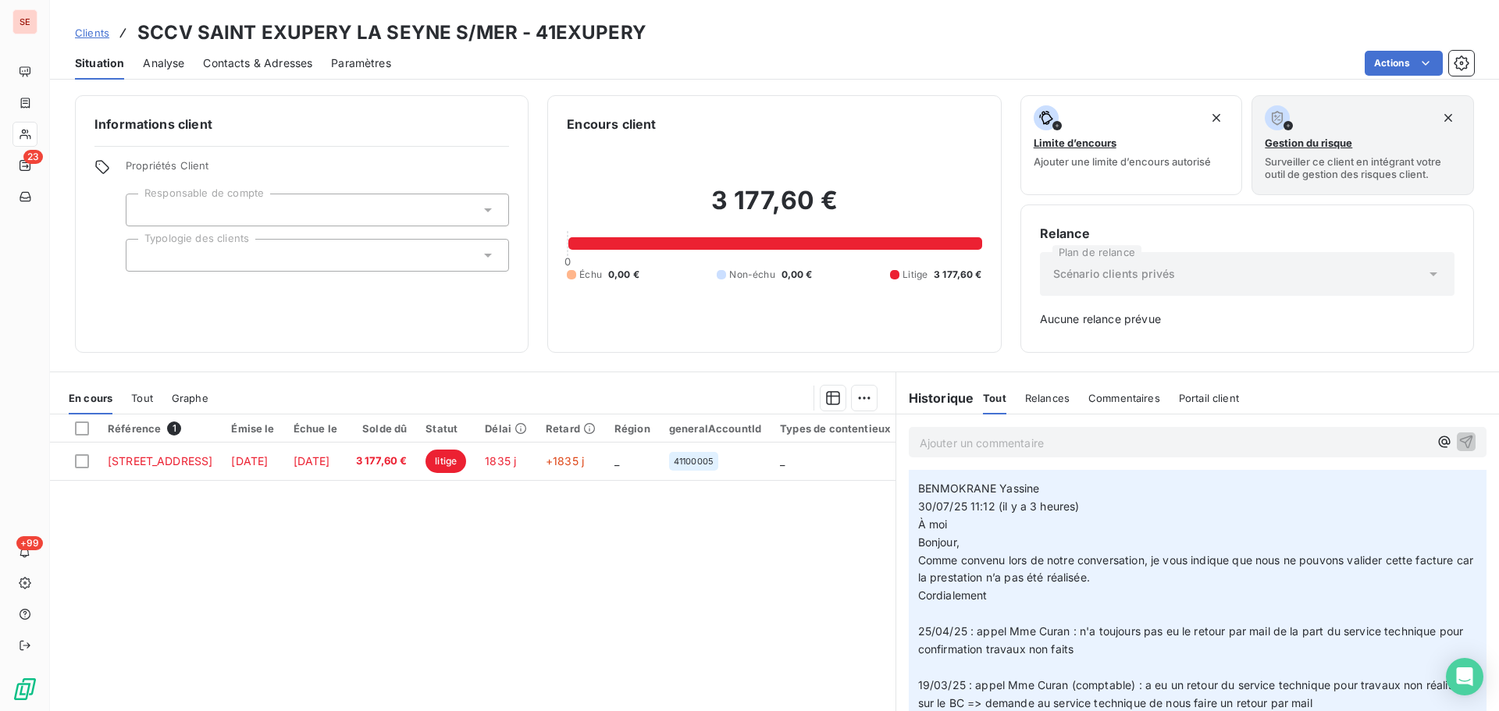
scroll to position [187, 0]
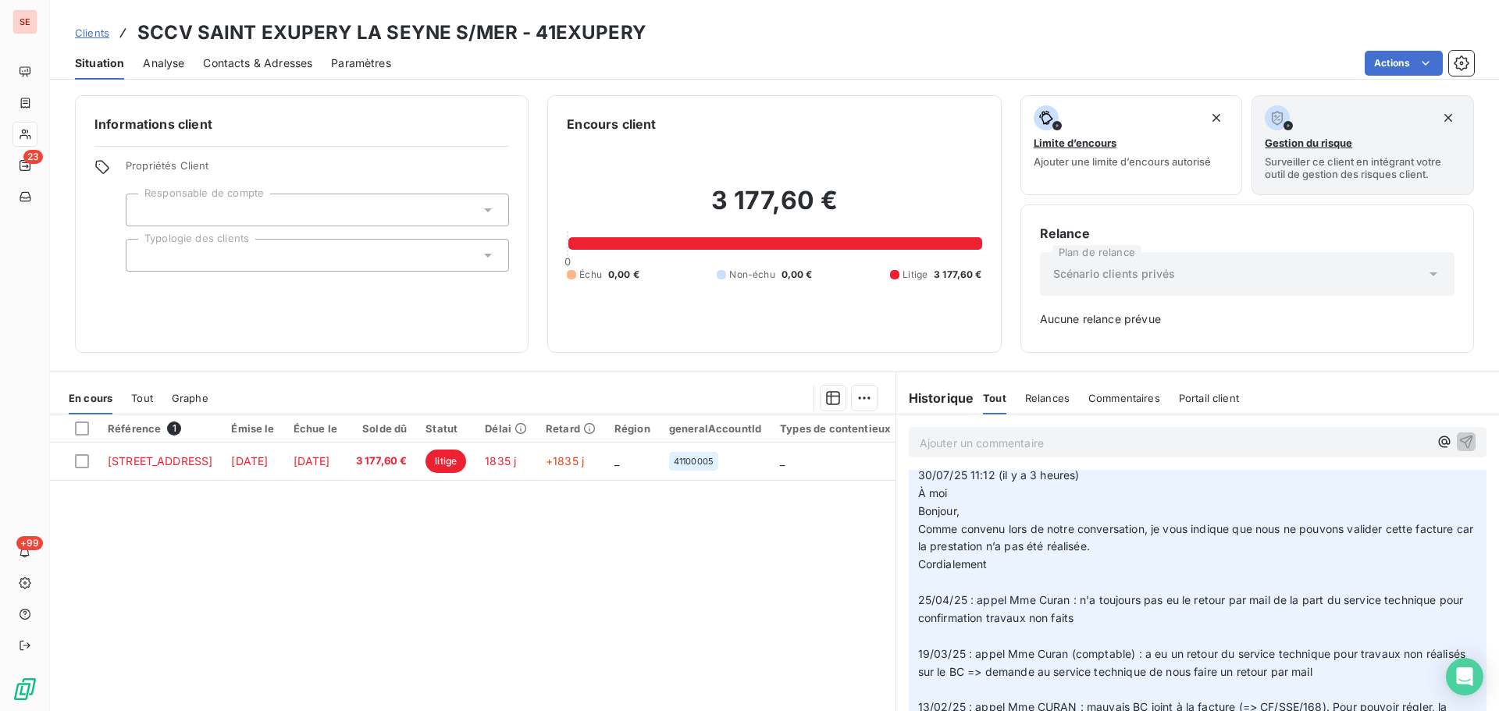
click at [1070, 446] on p "Ajouter un commentaire ﻿" at bounding box center [1174, 443] width 509 height 20
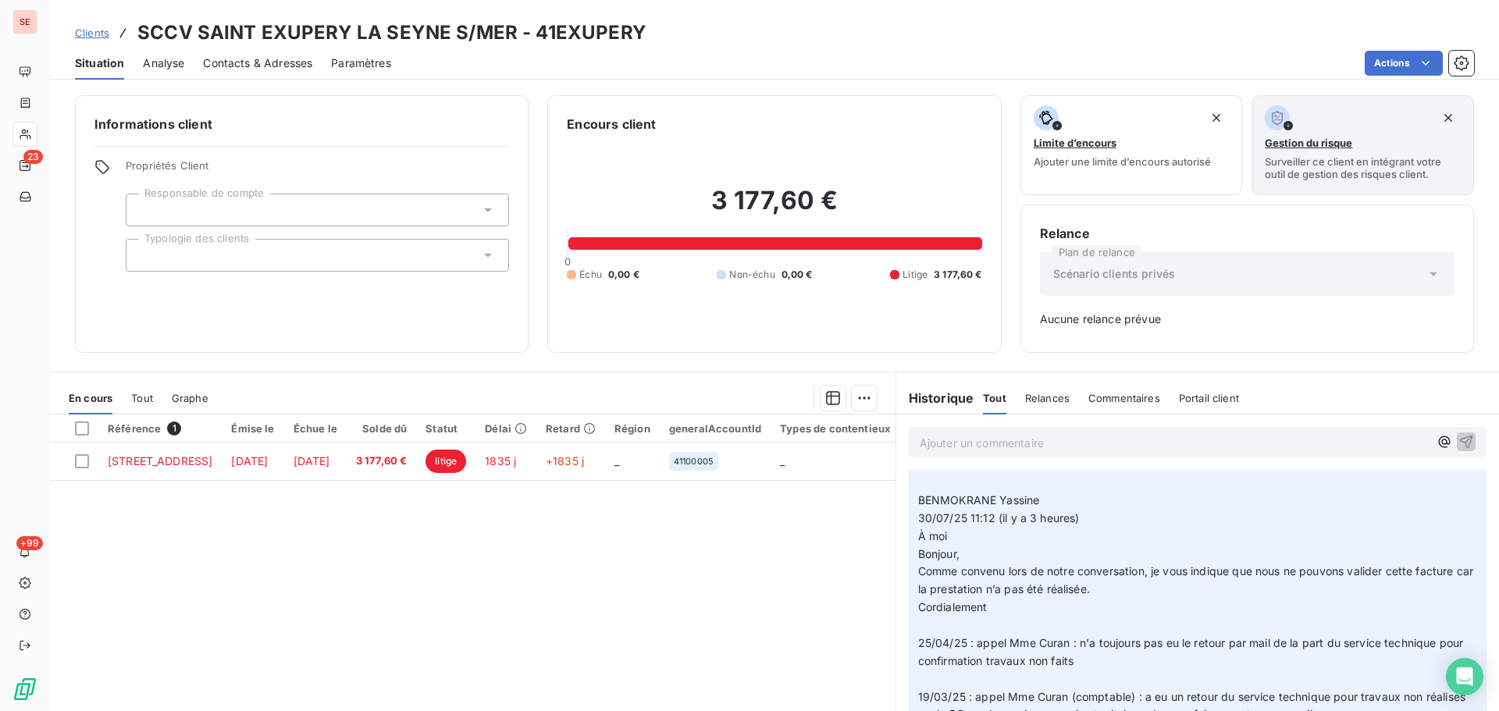
scroll to position [259, 0]
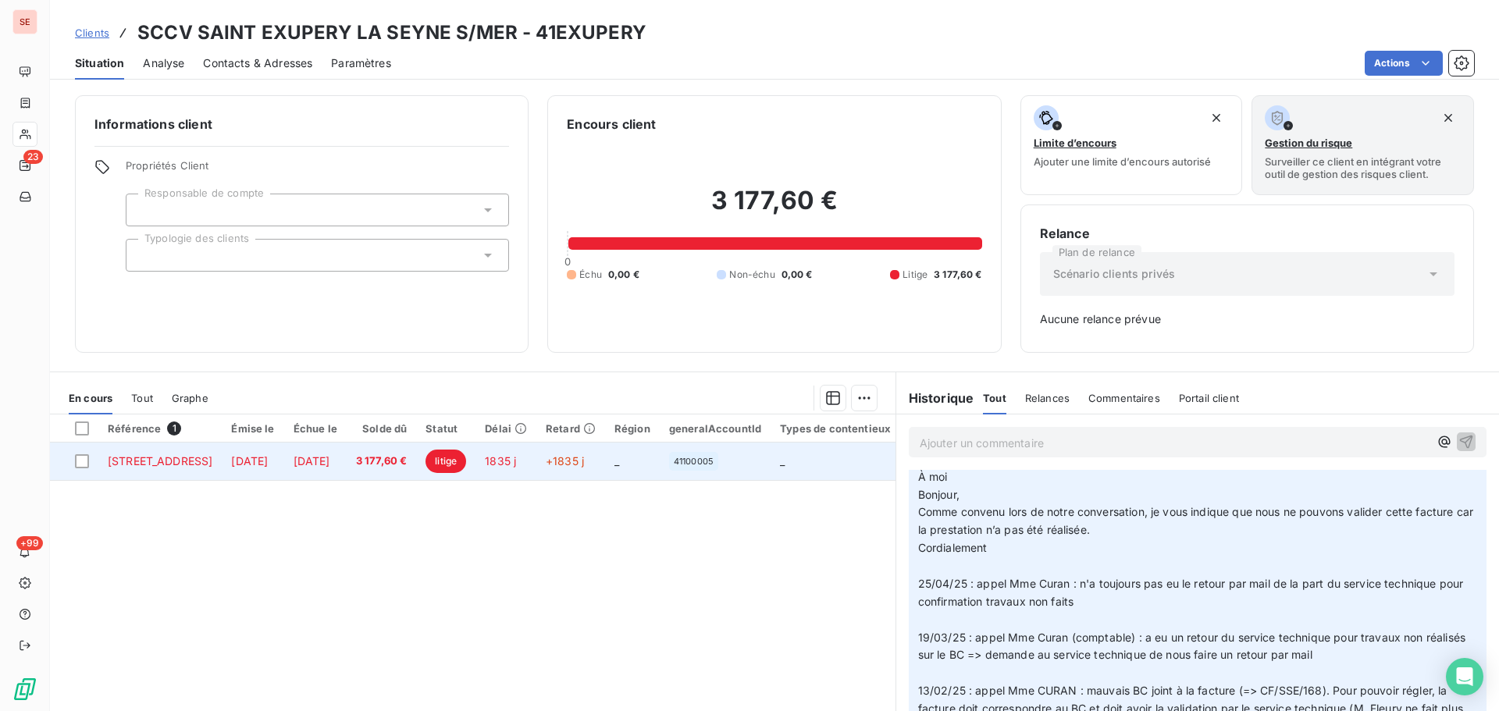
click at [347, 472] on td "1 oct. 2020" at bounding box center [315, 461] width 62 height 37
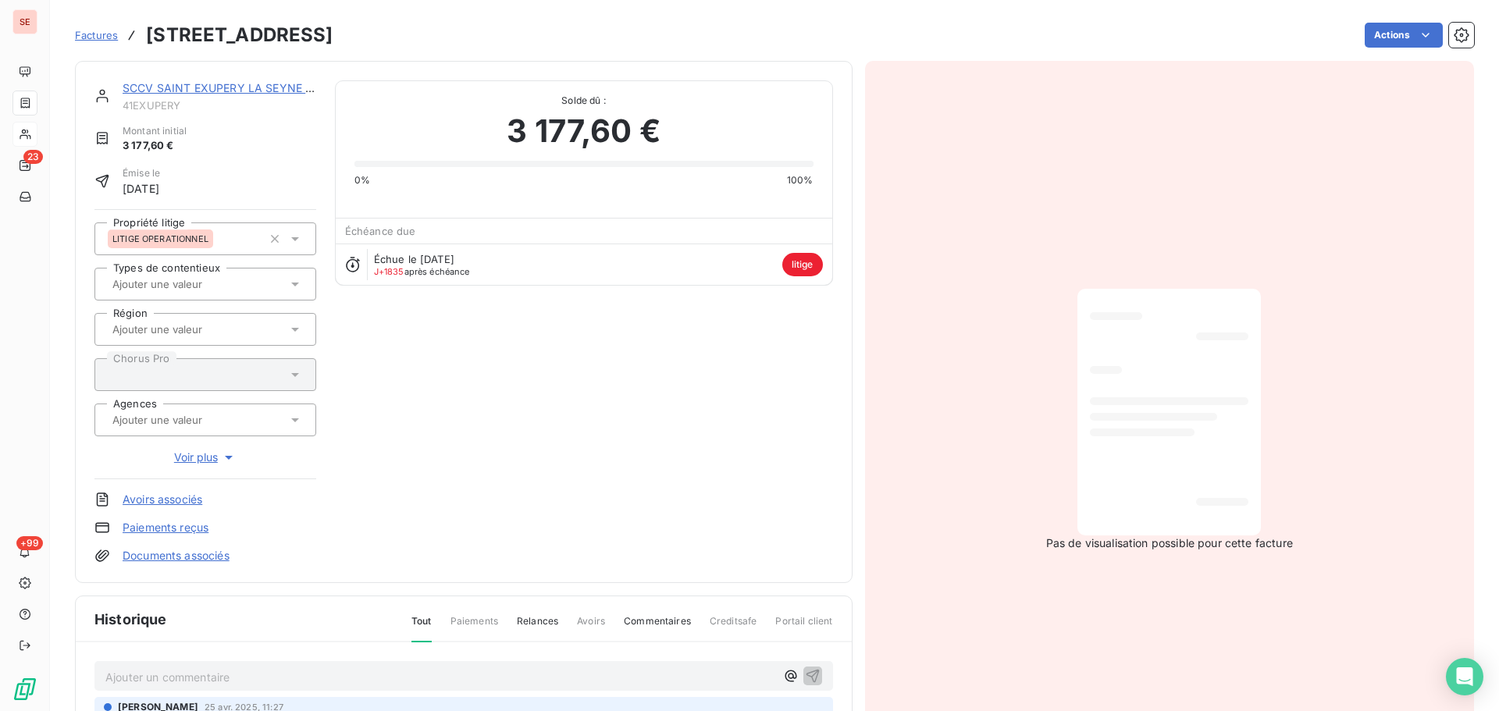
click at [212, 553] on link "Documents associés" at bounding box center [176, 556] width 107 height 16
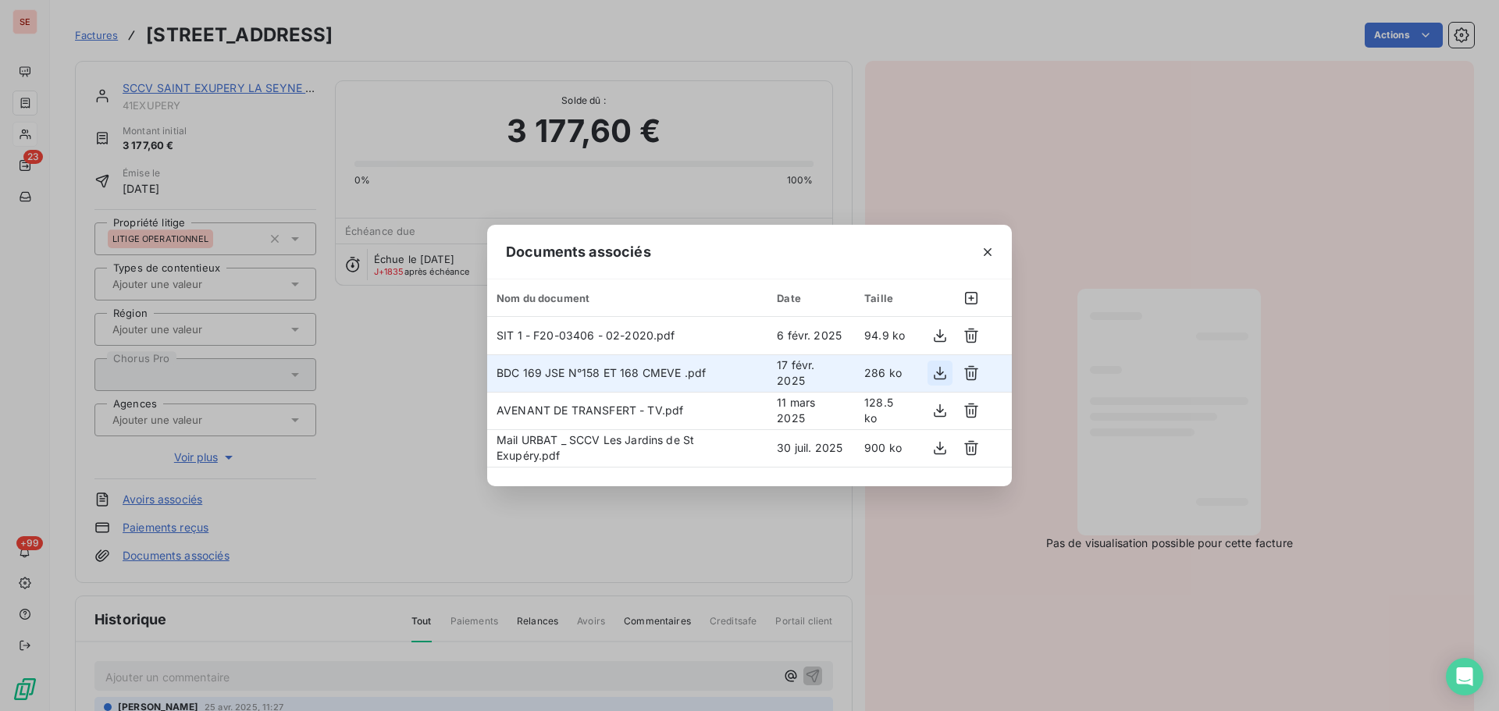
click at [934, 378] on icon "button" at bounding box center [940, 373] width 16 height 16
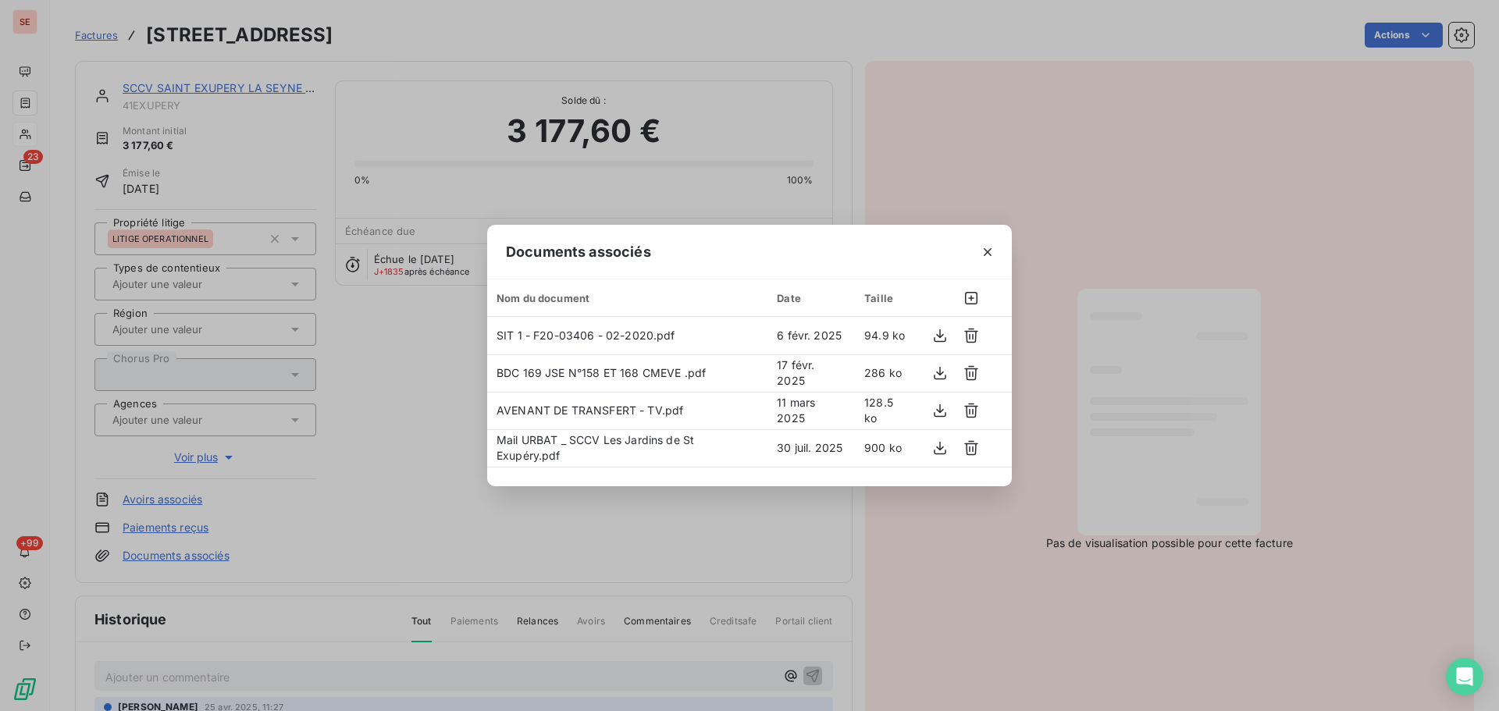
click at [984, 250] on icon "button" at bounding box center [988, 252] width 16 height 16
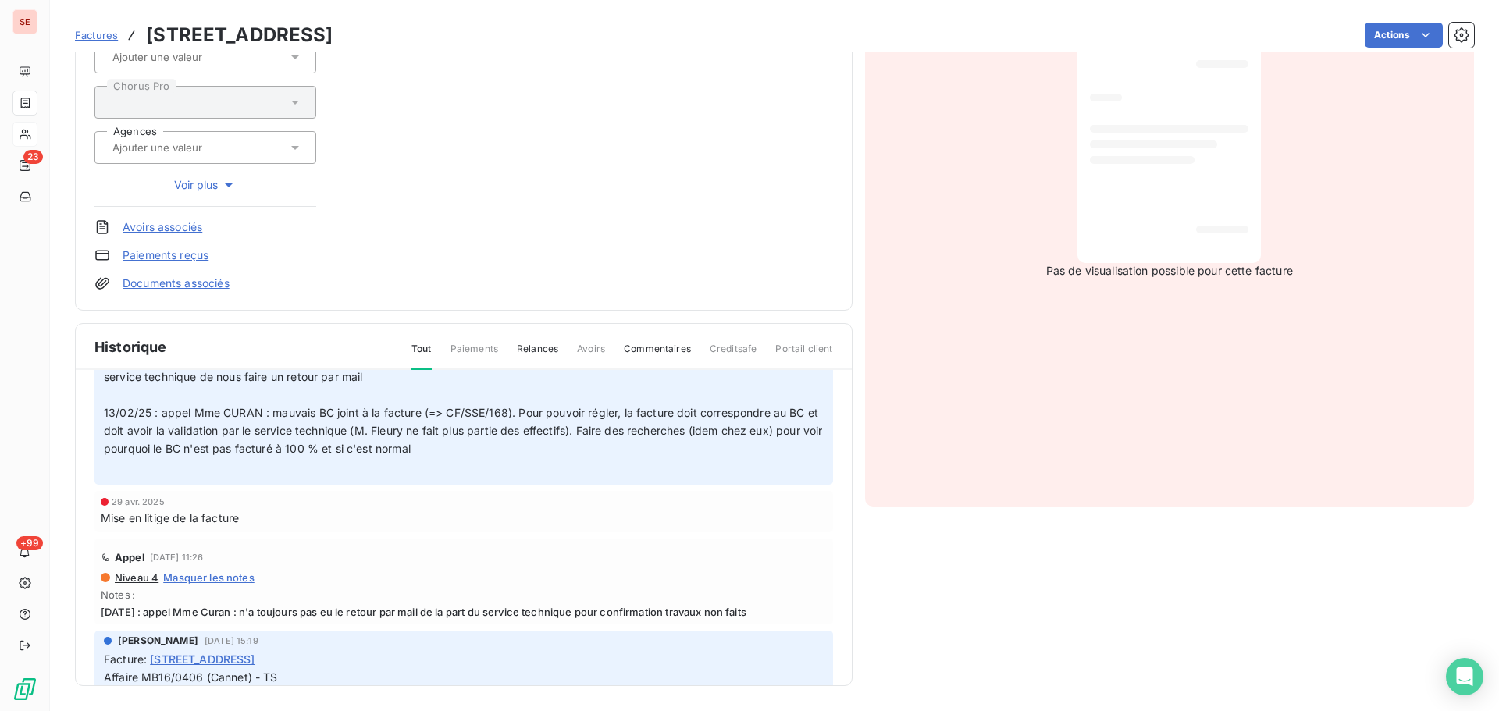
scroll to position [208, 0]
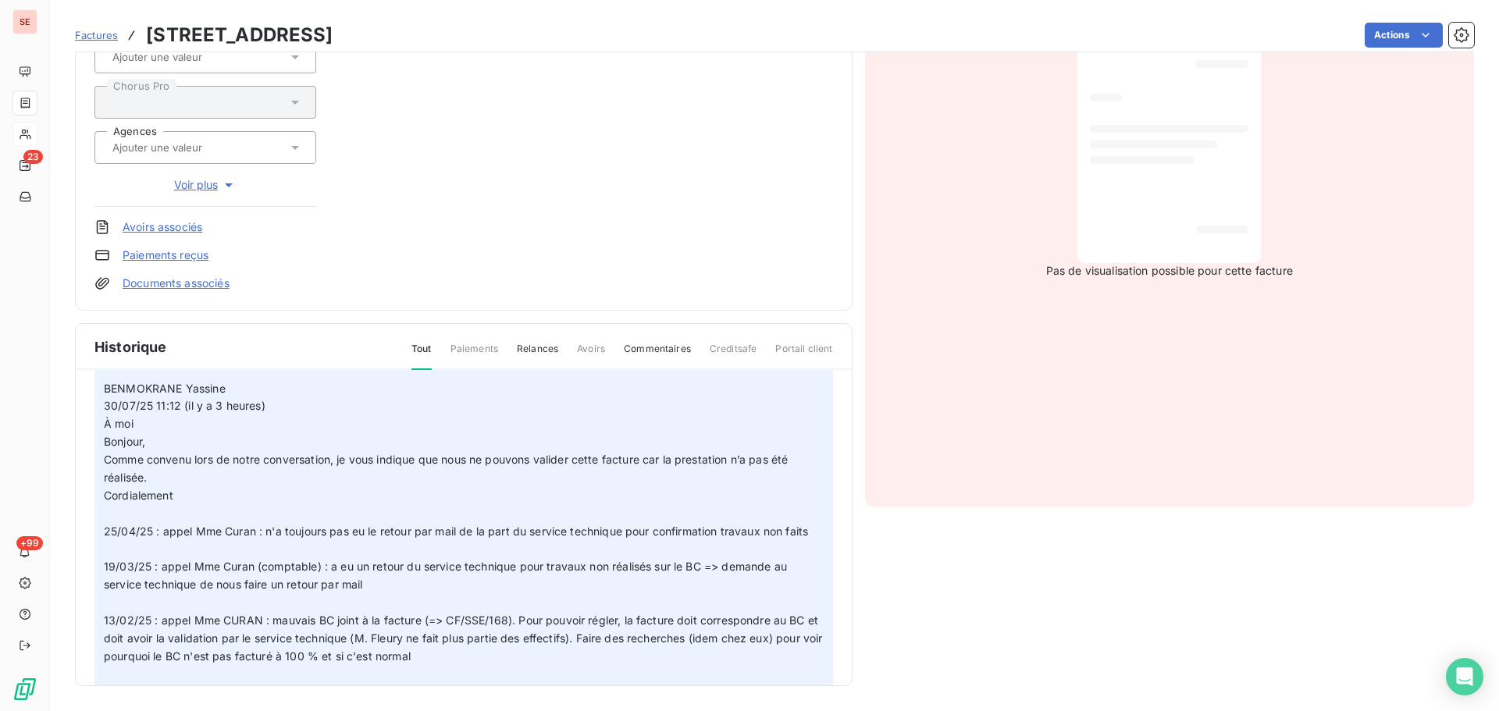
click at [303, 529] on span at bounding box center [465, 459] width 722 height 406
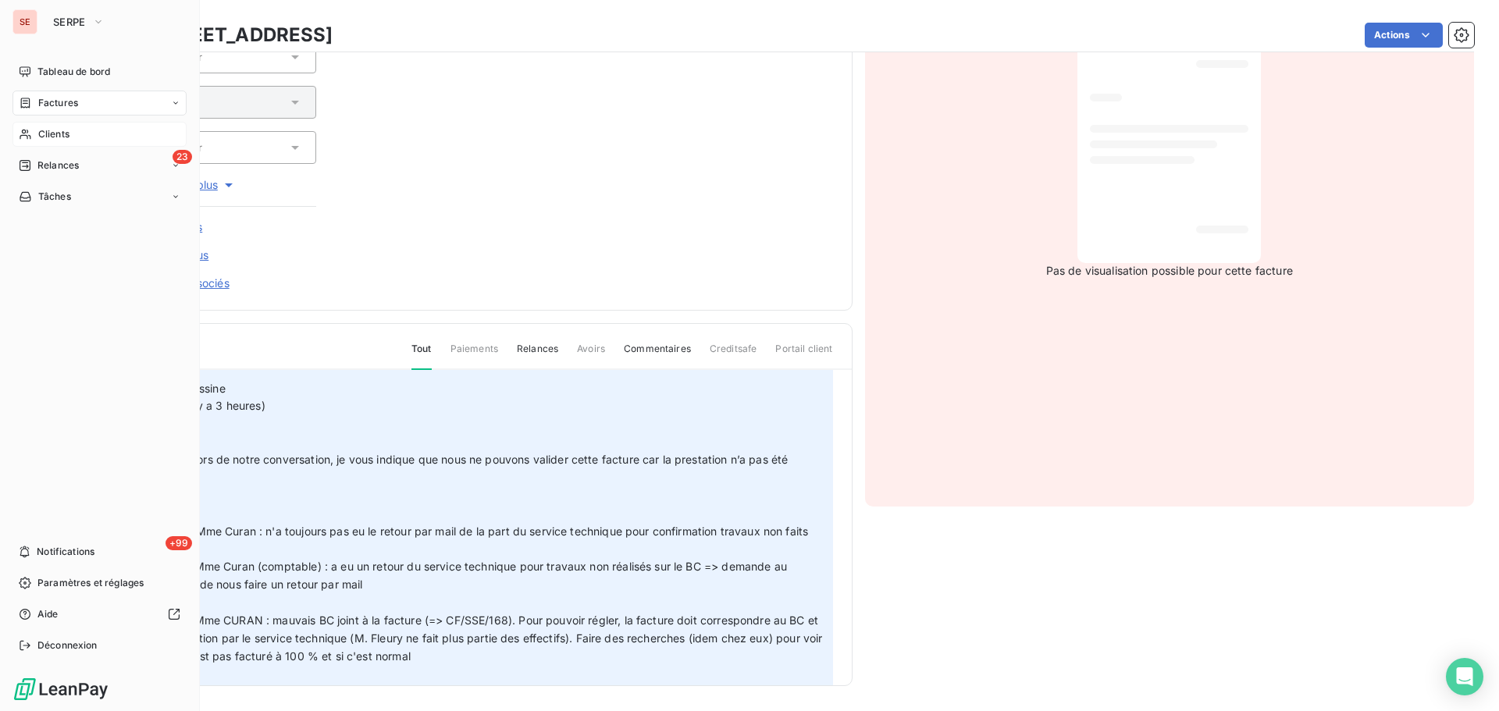
click at [52, 124] on div "Clients" at bounding box center [99, 134] width 174 height 25
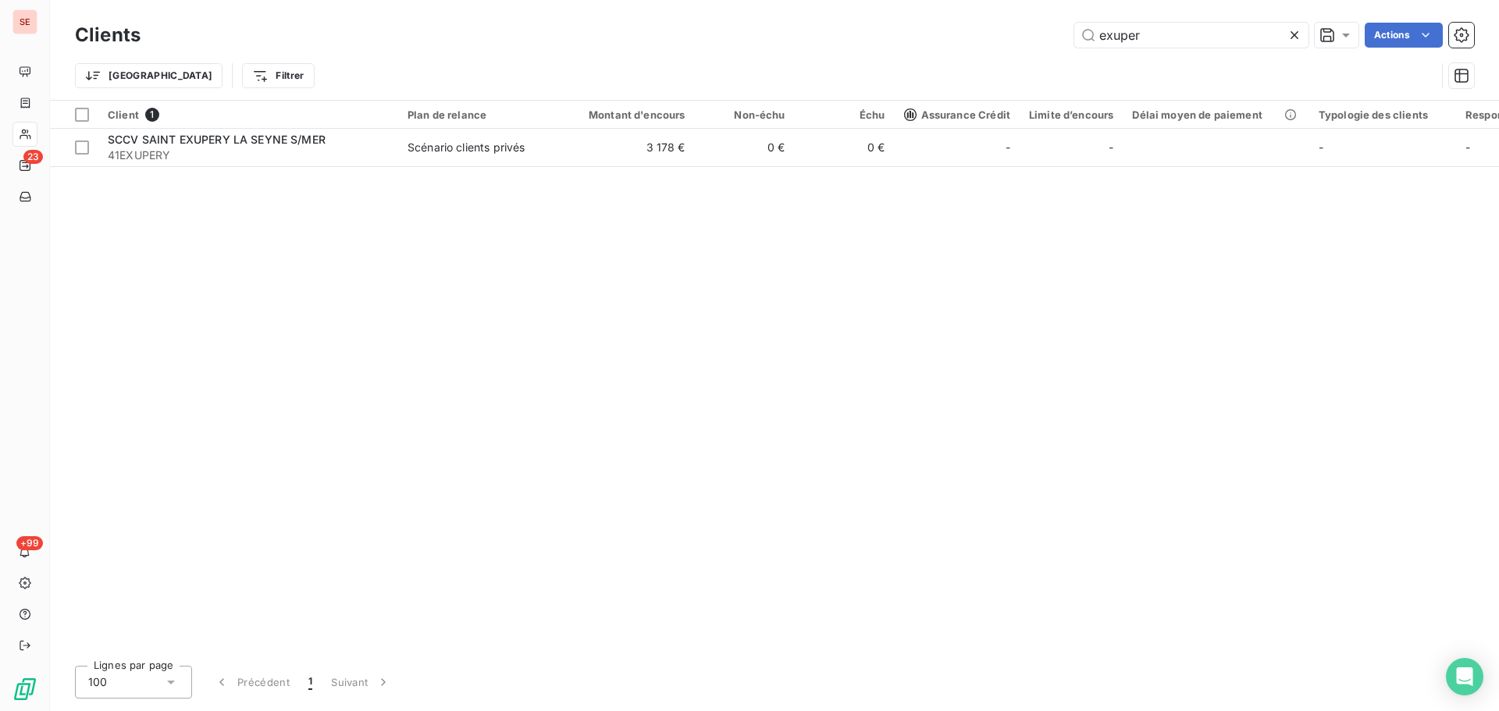
drag, startPoint x: 1190, startPoint y: 38, endPoint x: 936, endPoint y: 21, distance: 254.3
click at [936, 21] on div "Clients exuper Actions" at bounding box center [774, 35] width 1399 height 33
type input "41SOSFORET"
click at [688, 69] on div "Trier Filtrer" at bounding box center [755, 76] width 1361 height 30
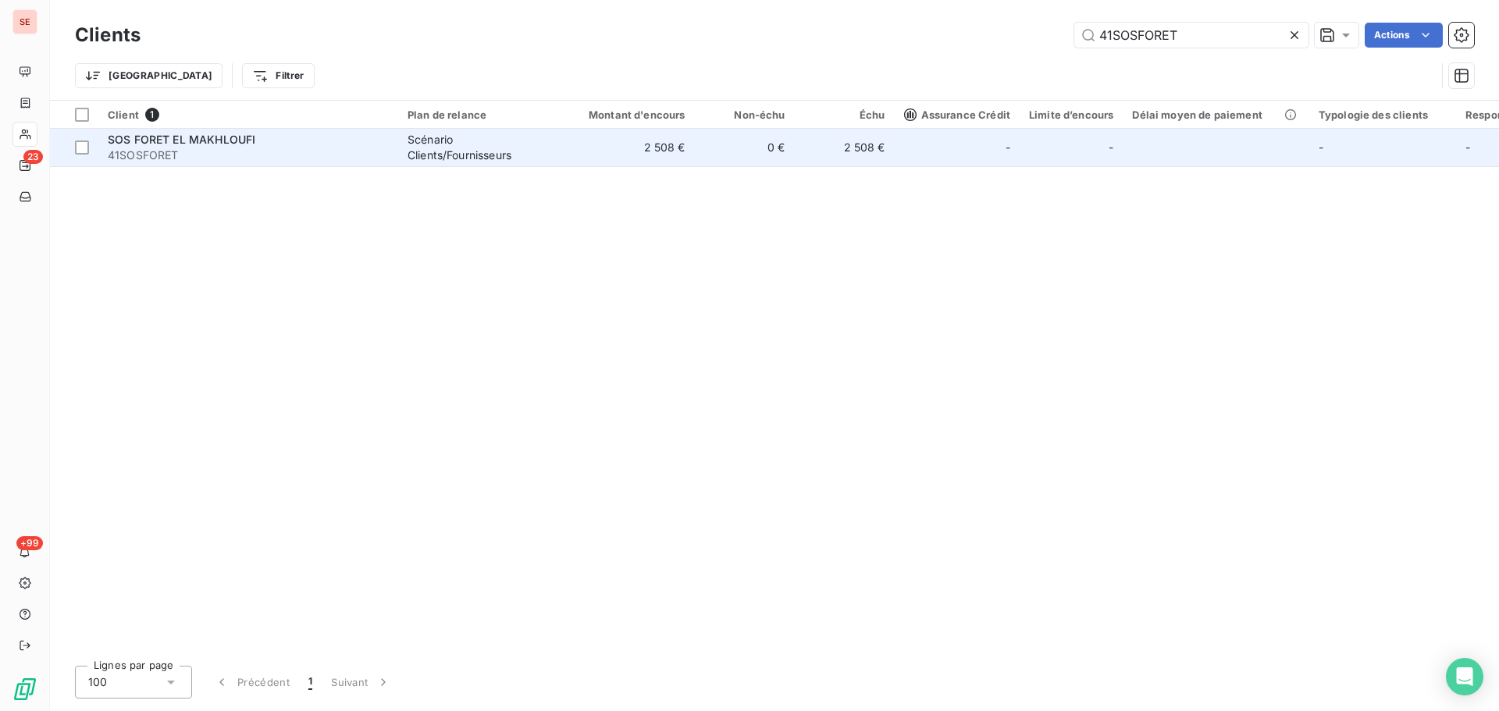
click at [627, 148] on td "2 508 €" at bounding box center [628, 147] width 134 height 37
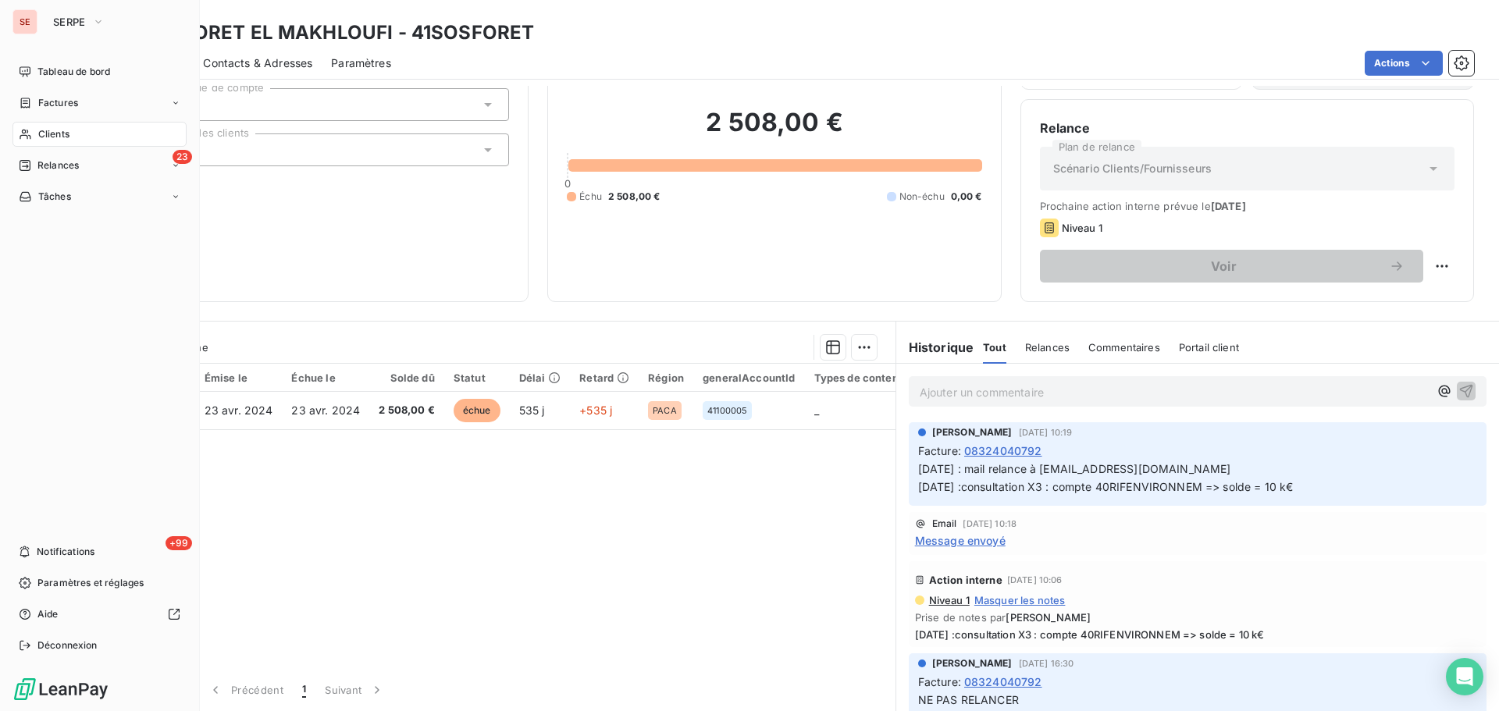
click at [52, 134] on span "Clients" at bounding box center [53, 134] width 31 height 14
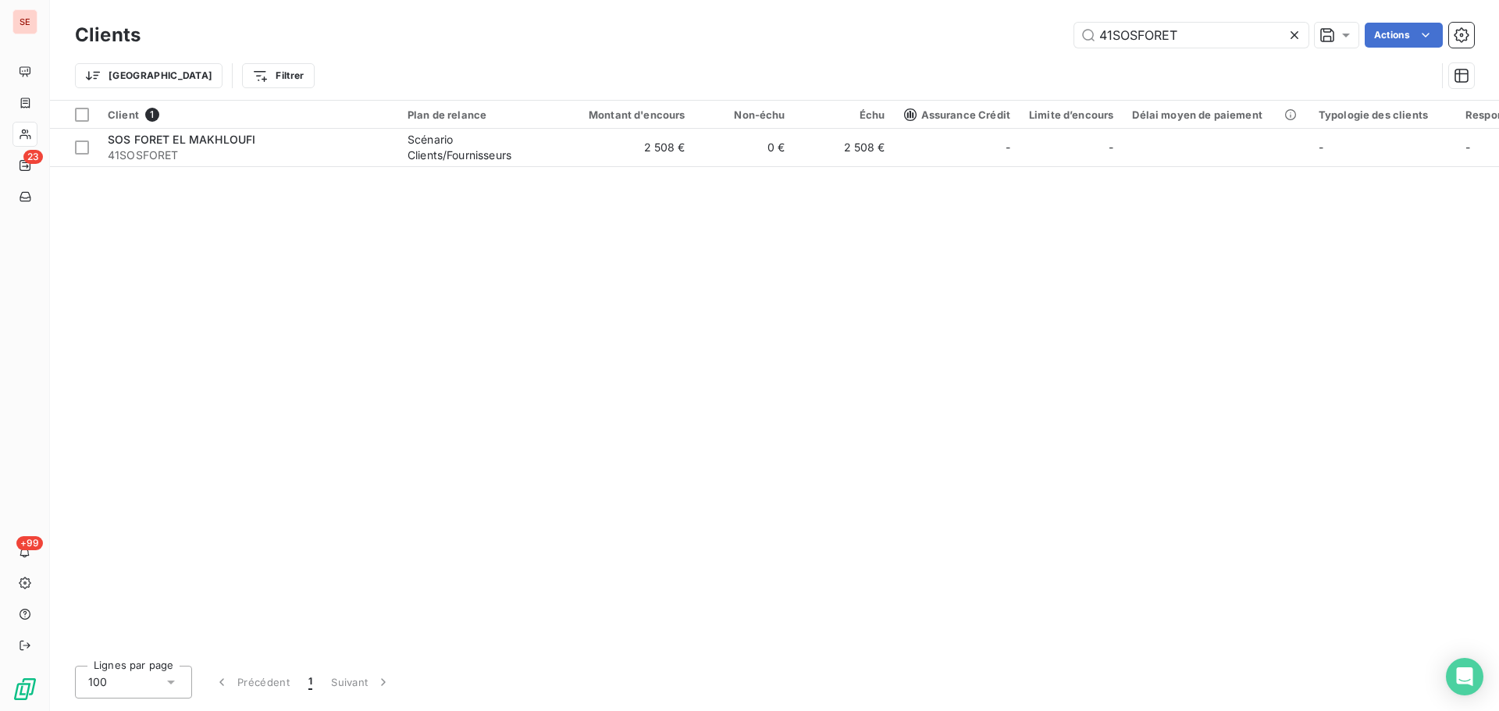
drag, startPoint x: 1220, startPoint y: 30, endPoint x: 869, endPoint y: 41, distance: 350.7
click at [869, 37] on div "41SOSFORET Actions" at bounding box center [816, 35] width 1315 height 25
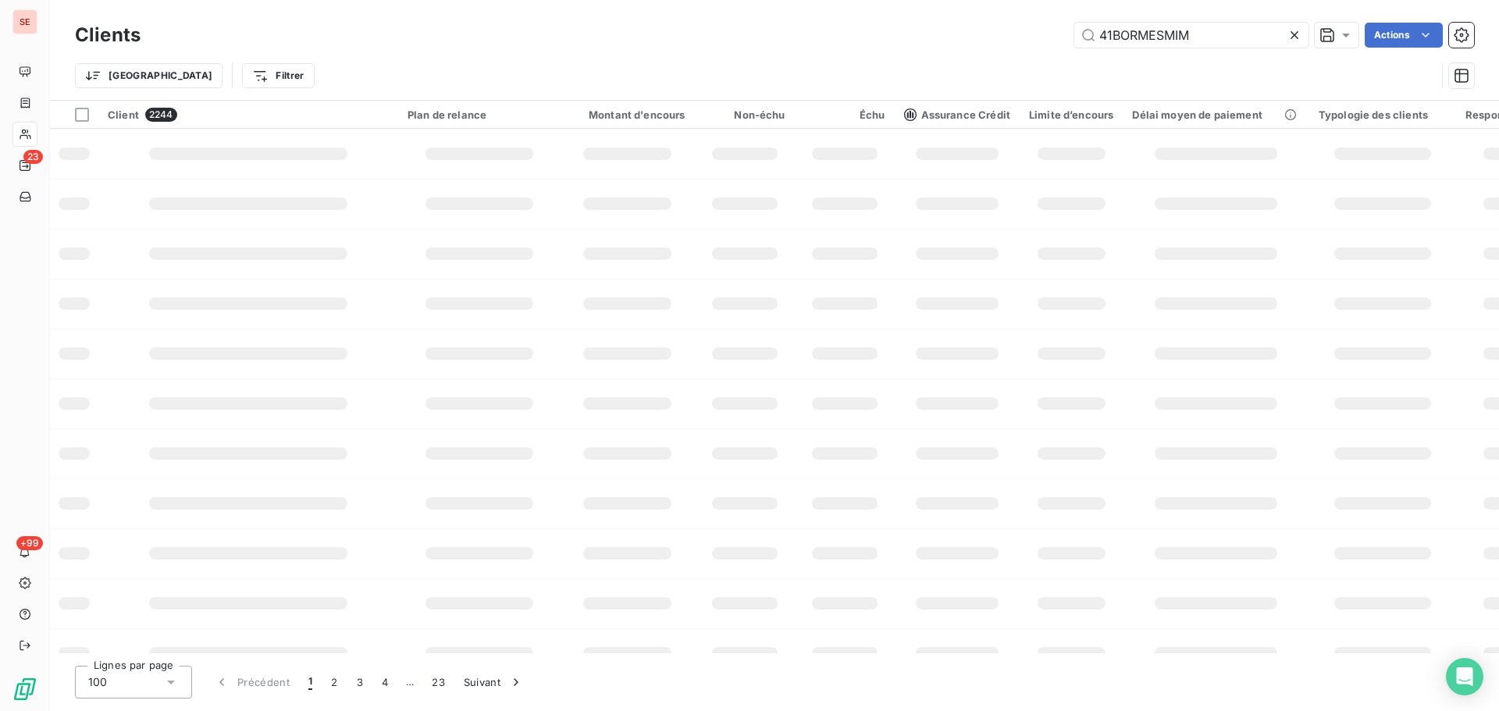
type input "41BORMESMIM"
click at [795, 69] on div "Trier Filtrer" at bounding box center [755, 76] width 1361 height 30
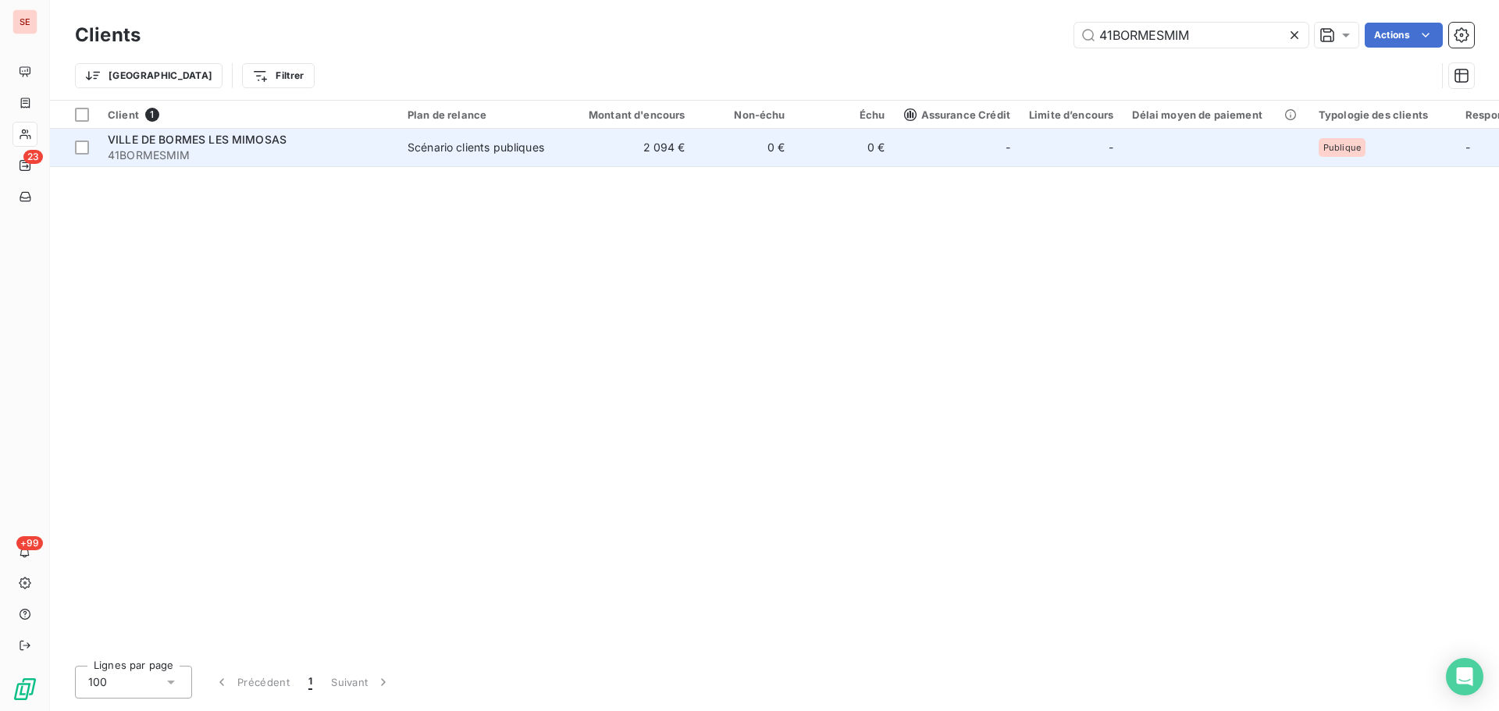
click at [306, 163] on td "VILLE DE BORMES LES MIMOSAS 41BORMESMIM" at bounding box center [248, 147] width 300 height 37
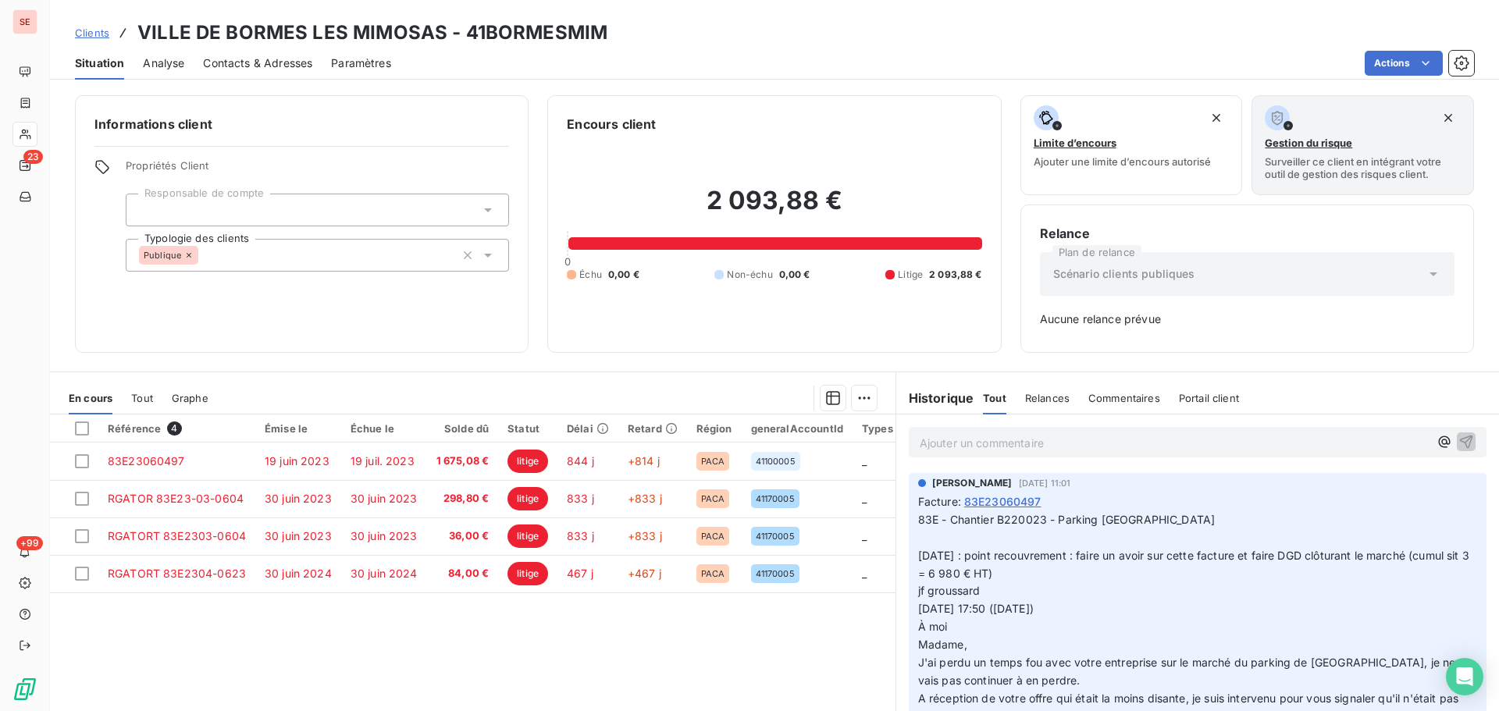
click at [1128, 518] on span "83E - Chantier B220023 - Parking Saint François 25/09/25 : point recouvrement :…" at bounding box center [1195, 546] width 554 height 67
click at [1008, 687] on span "J'ai perdu un temps fou avec votre entreprise sur le marché du parking de Borme…" at bounding box center [1188, 671] width 541 height 31
click at [1115, 521] on span "83E - Chantier B220023 - Parking Saint François 25/09/25 : point recouvrement :…" at bounding box center [1195, 546] width 554 height 67
click at [1045, 559] on span "83E - Chantier B220023 - Parking Saint François 25/09/25 : point recouvrement :…" at bounding box center [1195, 546] width 554 height 67
click at [1146, 557] on span "83E - Chantier B220023 - Parking Saint François 25/09/25 : point recouvrement :…" at bounding box center [1195, 546] width 554 height 67
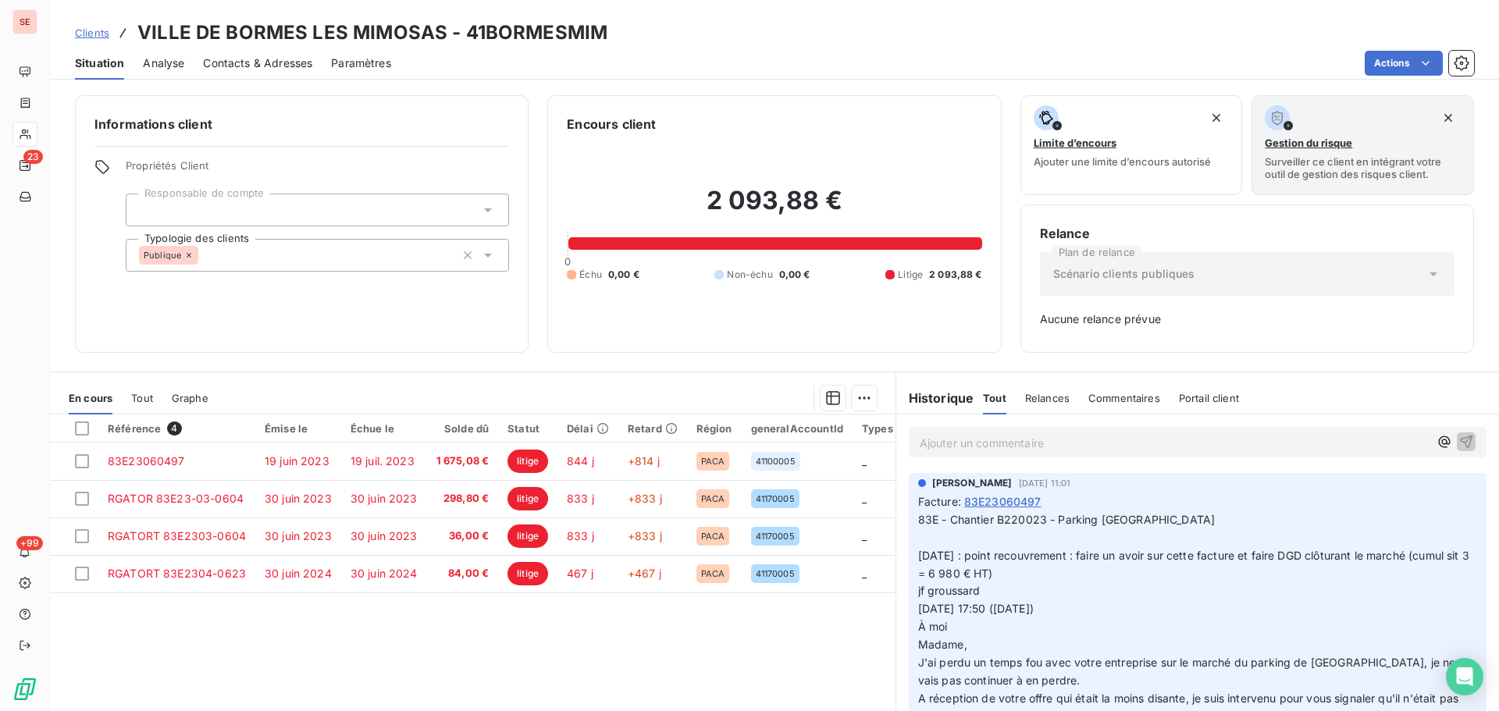
click at [1017, 433] on p "Ajouter un commentaire ﻿" at bounding box center [1174, 443] width 509 height 20
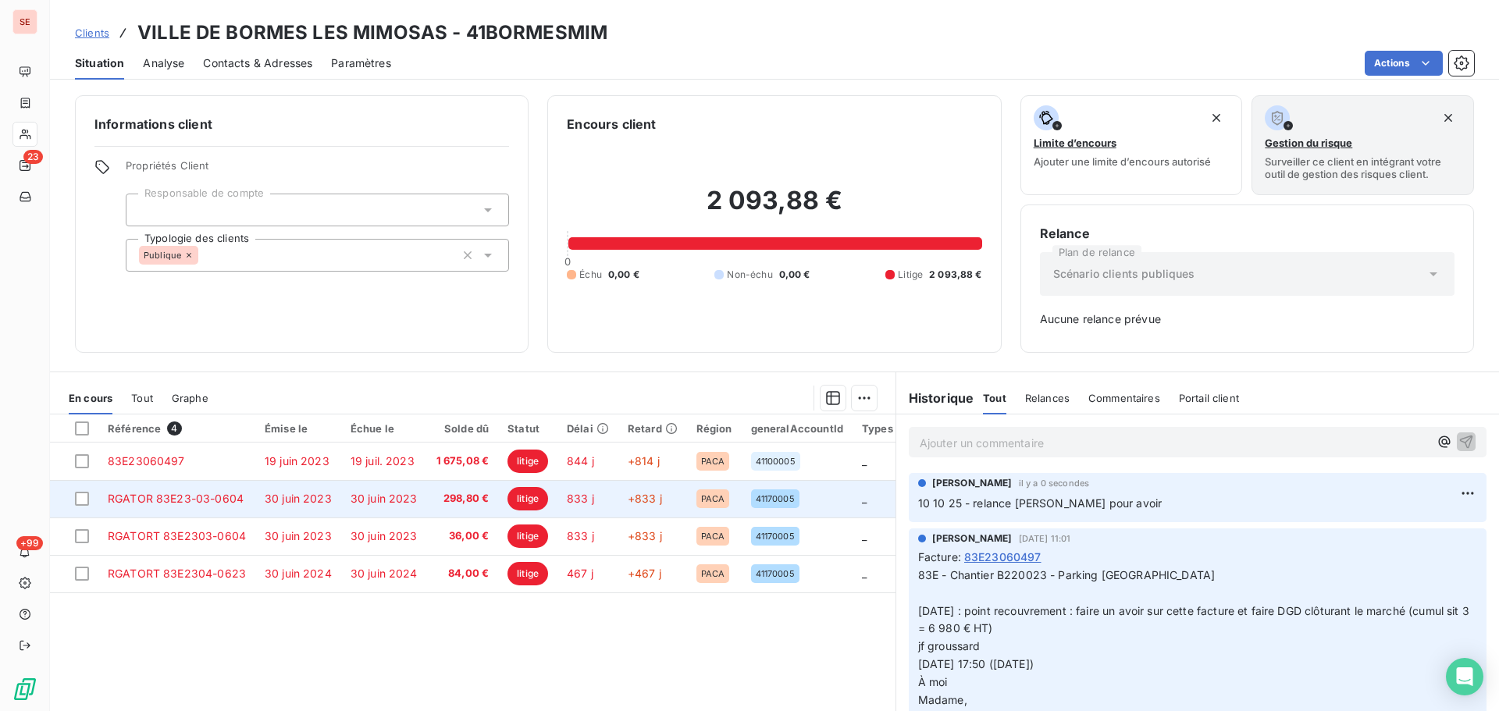
click at [409, 503] on span "30 juin 2023" at bounding box center [384, 498] width 67 height 13
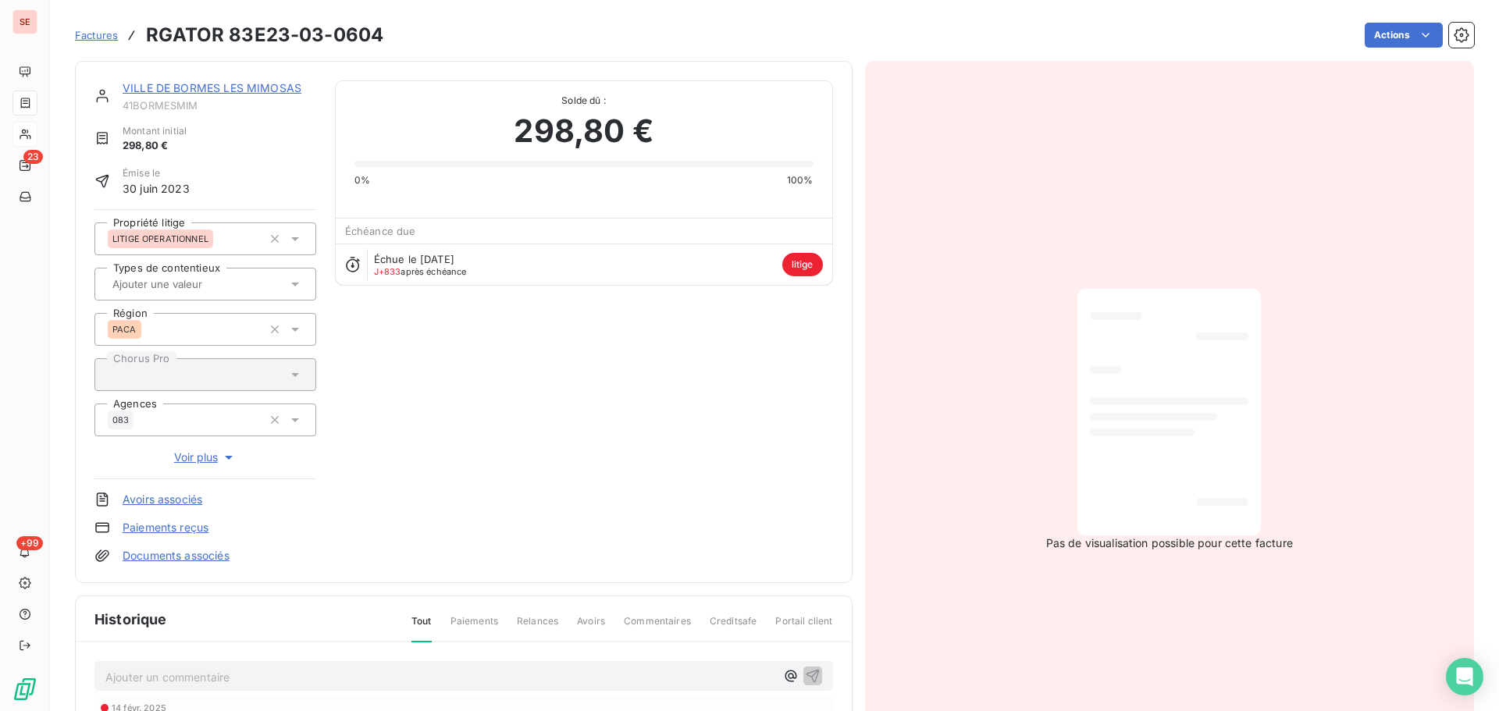
click at [199, 85] on link "VILLE DE BORMES LES MIMOSAS" at bounding box center [212, 87] width 179 height 13
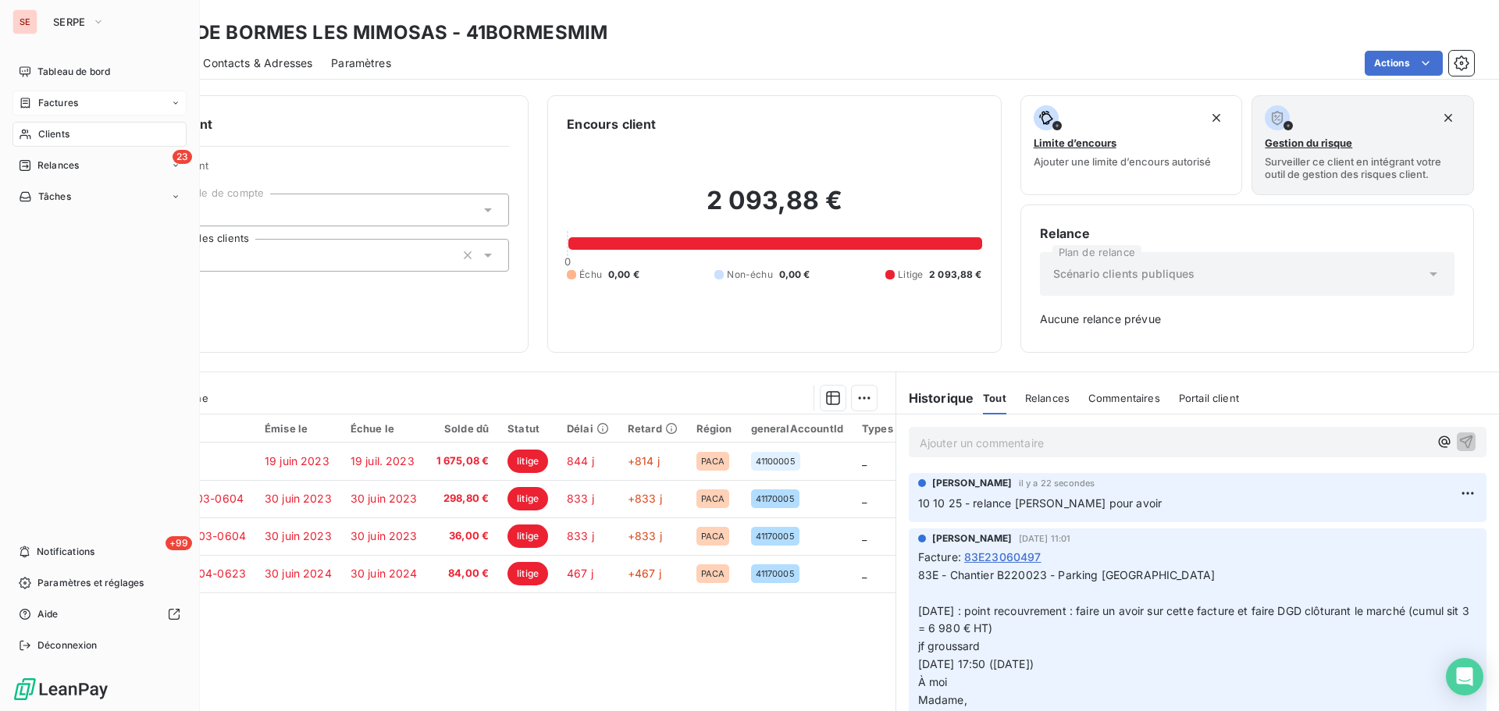
click at [44, 101] on span "Factures" at bounding box center [58, 103] width 40 height 14
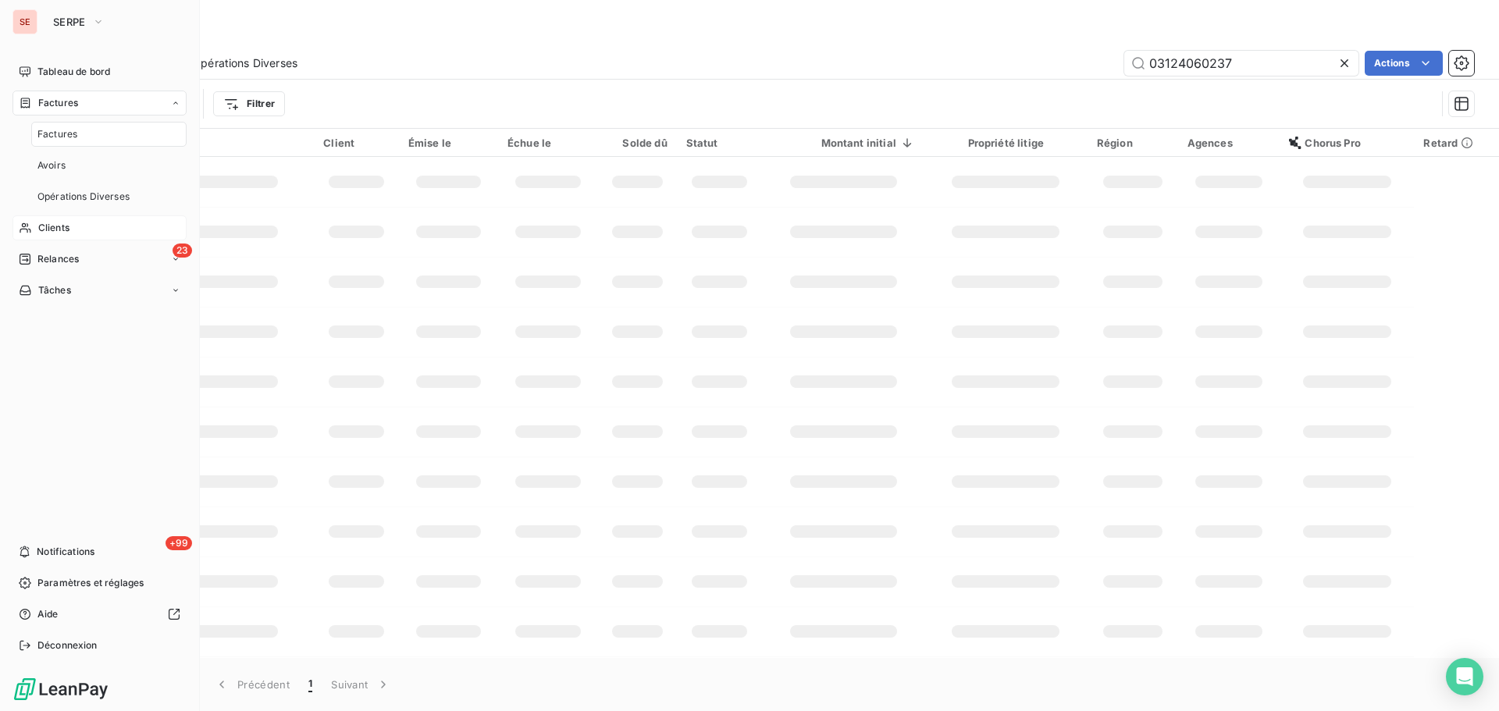
click at [41, 130] on span "Factures" at bounding box center [57, 134] width 40 height 14
click at [48, 231] on span "Clients" at bounding box center [53, 228] width 31 height 14
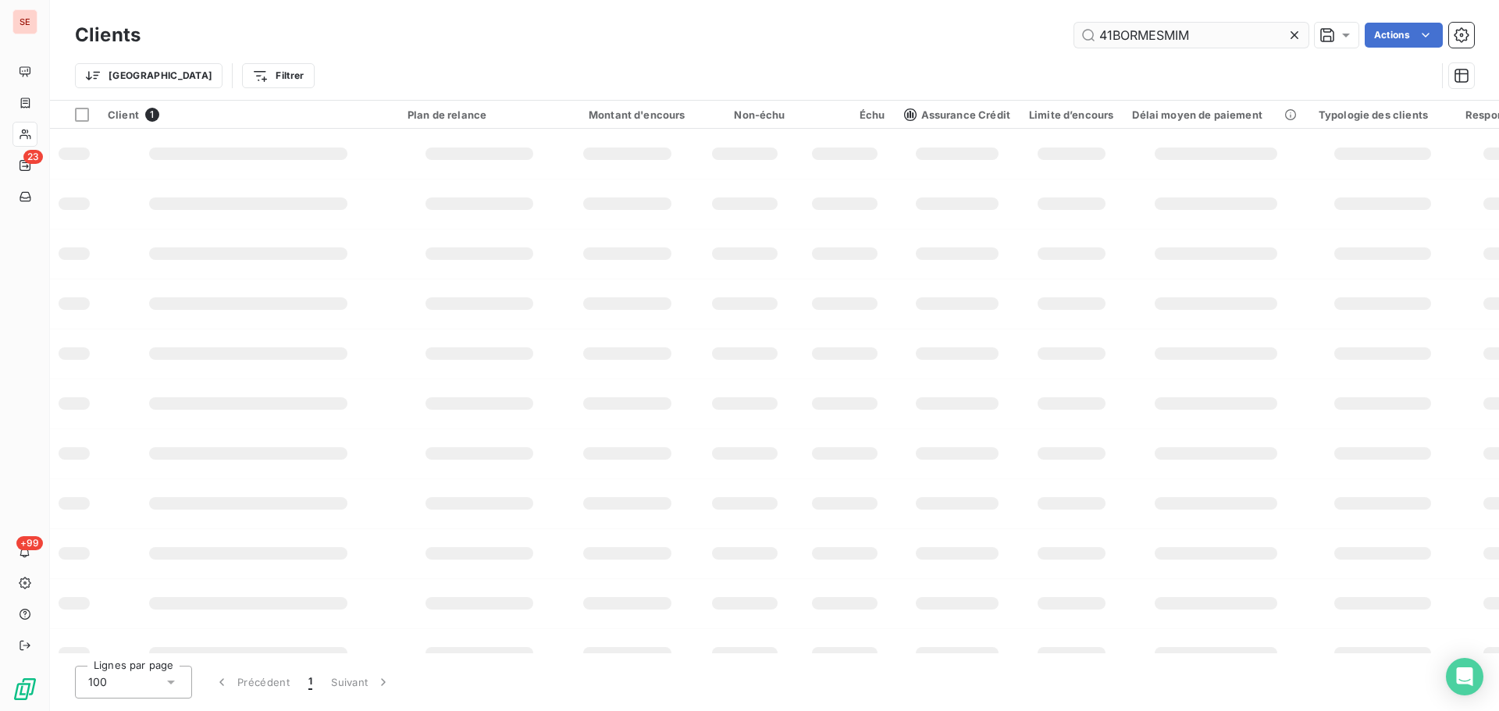
click at [1199, 41] on input "41BORMESMIM" at bounding box center [1191, 35] width 234 height 25
click at [1197, 41] on input "41BORMESMIM" at bounding box center [1191, 35] width 234 height 25
click at [1195, 41] on input "41BORMESMIM" at bounding box center [1191, 35] width 234 height 25
type input "41EDELIS"
click at [711, 46] on div "41EDELIS Actions" at bounding box center [816, 35] width 1315 height 25
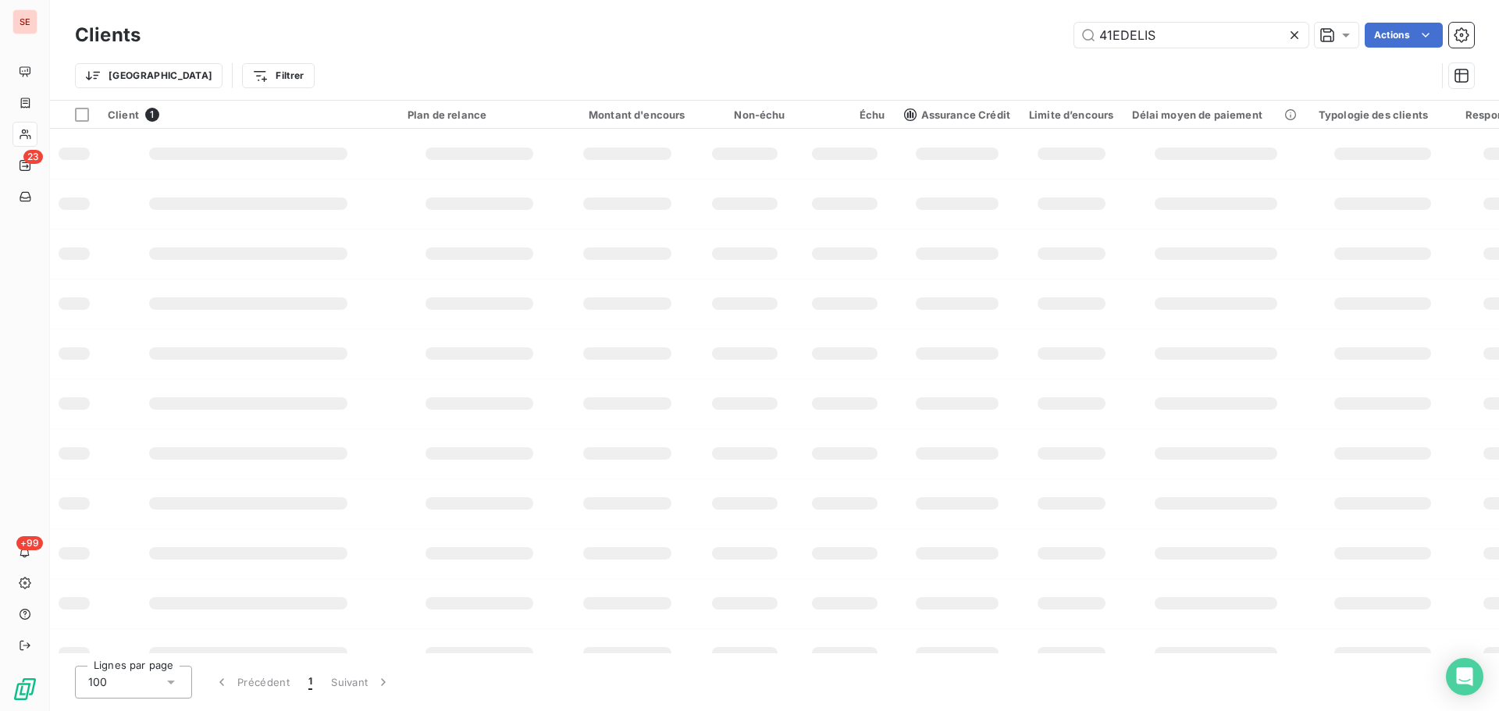
click at [849, 286] on div "Client 1 Plan de relance Montant d'encours Non-échu Échu Assurance Crédit Limit…" at bounding box center [774, 377] width 1449 height 553
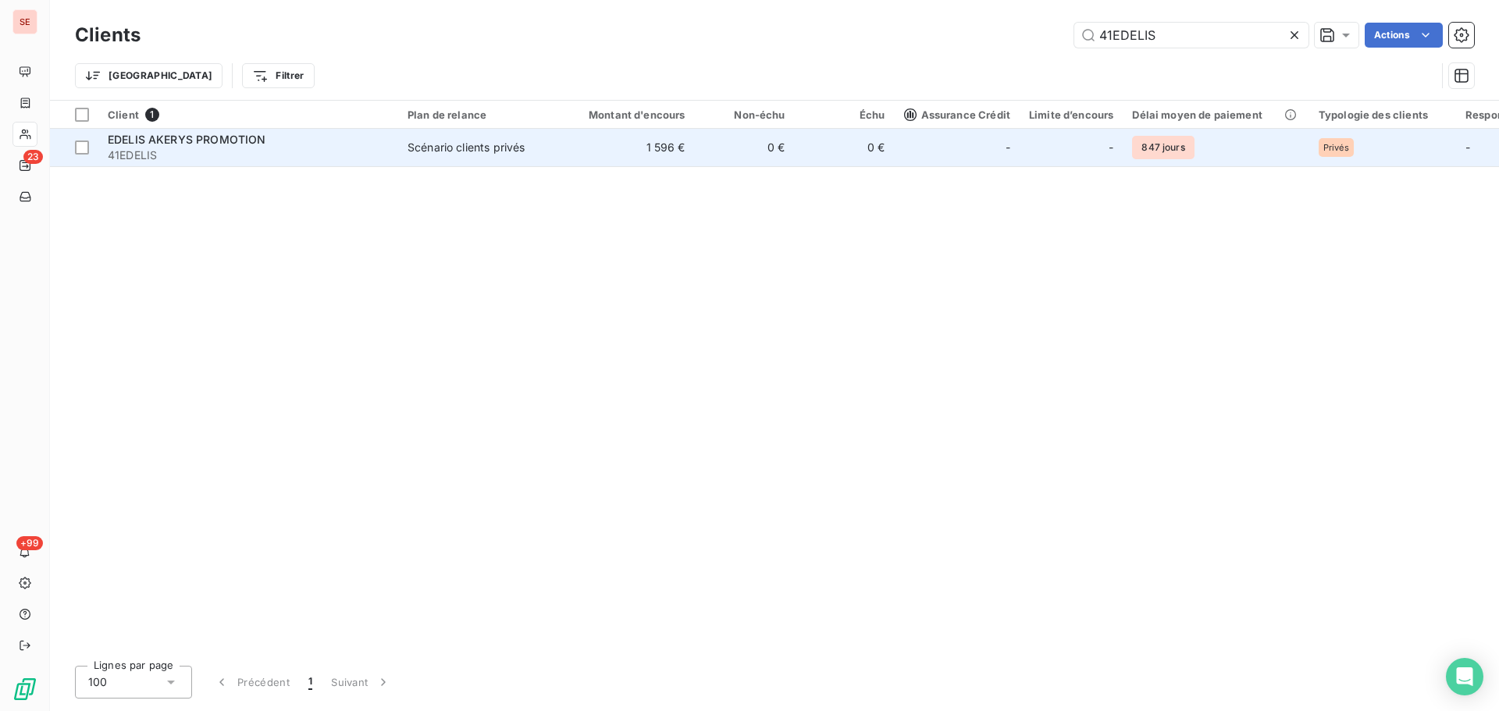
click at [646, 152] on td "1 596 €" at bounding box center [628, 147] width 134 height 37
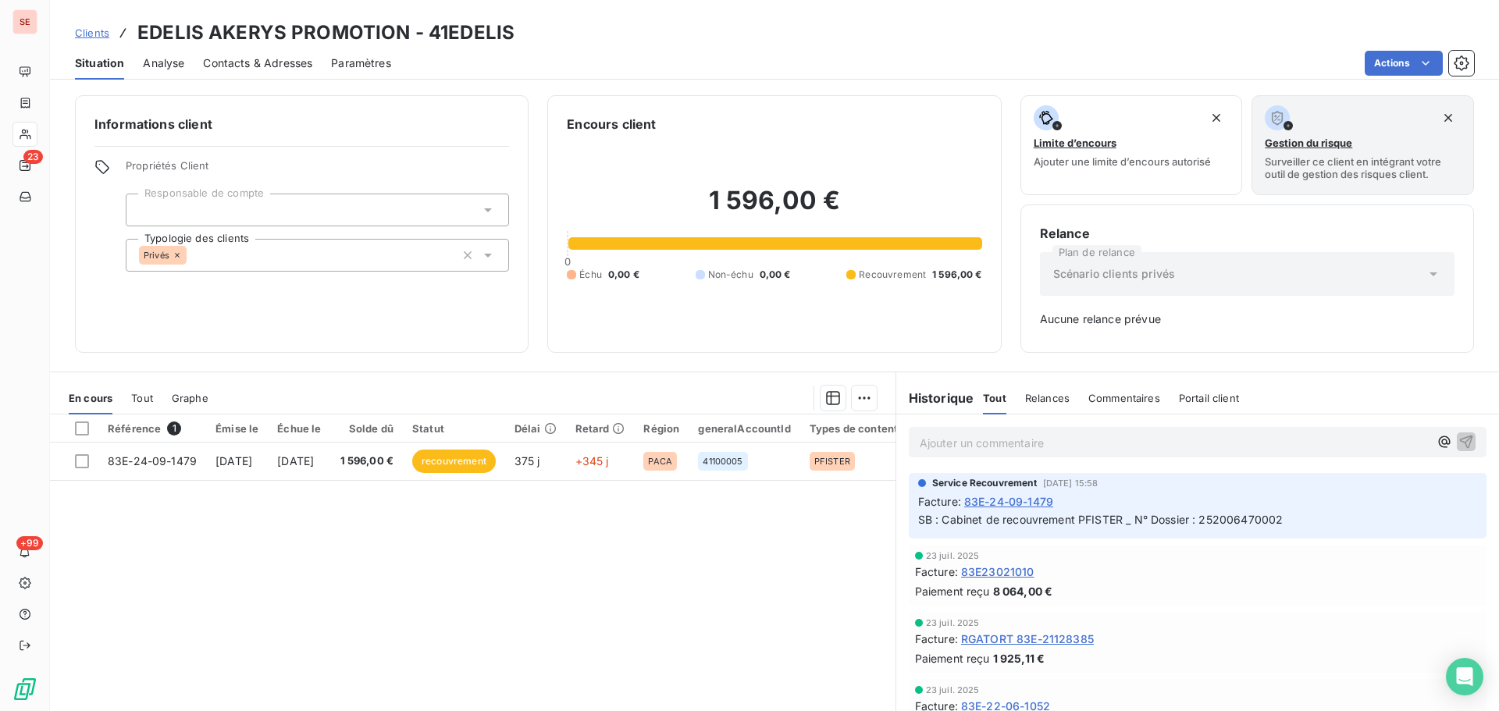
click at [1113, 518] on span "SB : Cabinet de recouvrement PFISTER _ N° Dossier : 252006470002" at bounding box center [1100, 519] width 365 height 13
copy div "SB : Cabinet de recouvrement PFISTER _ N° Dossier : 252006470002"
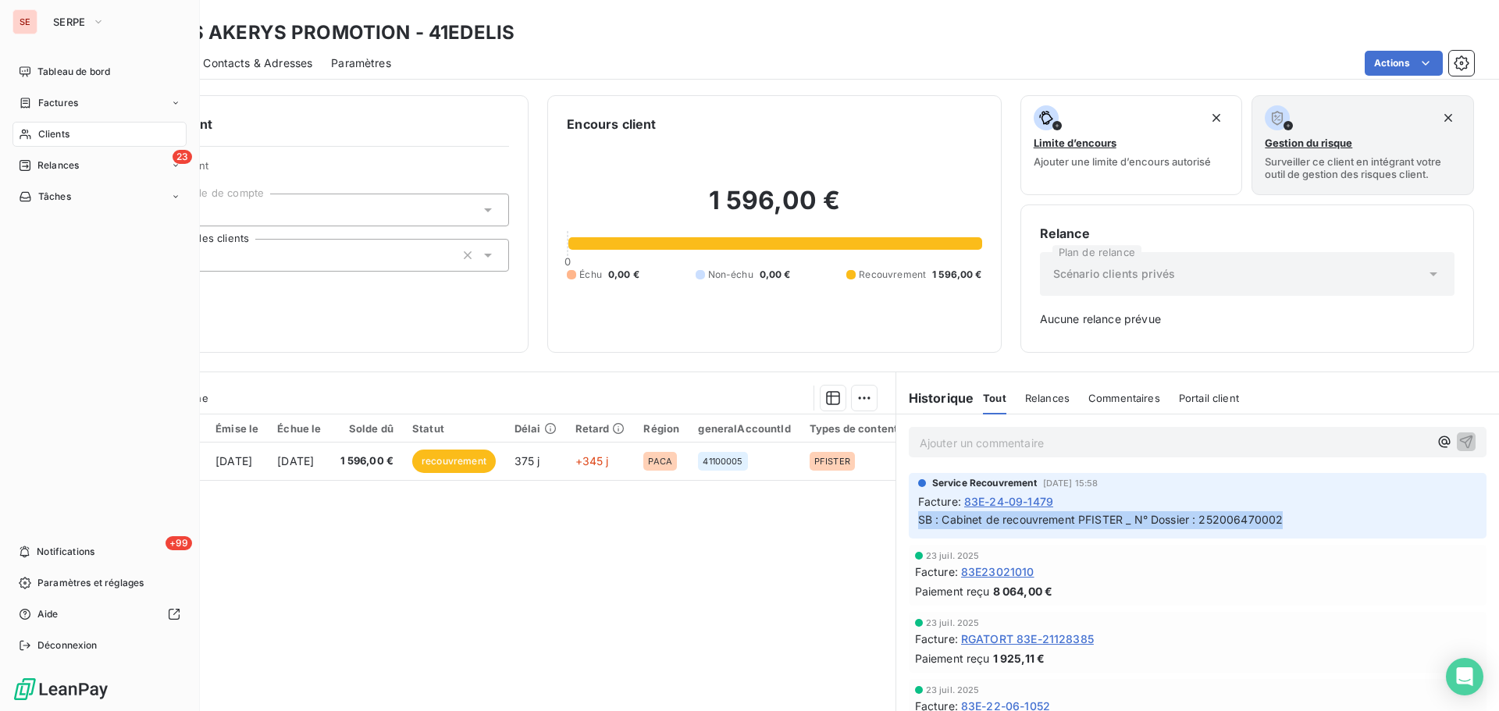
click at [74, 131] on div "Clients" at bounding box center [99, 134] width 174 height 25
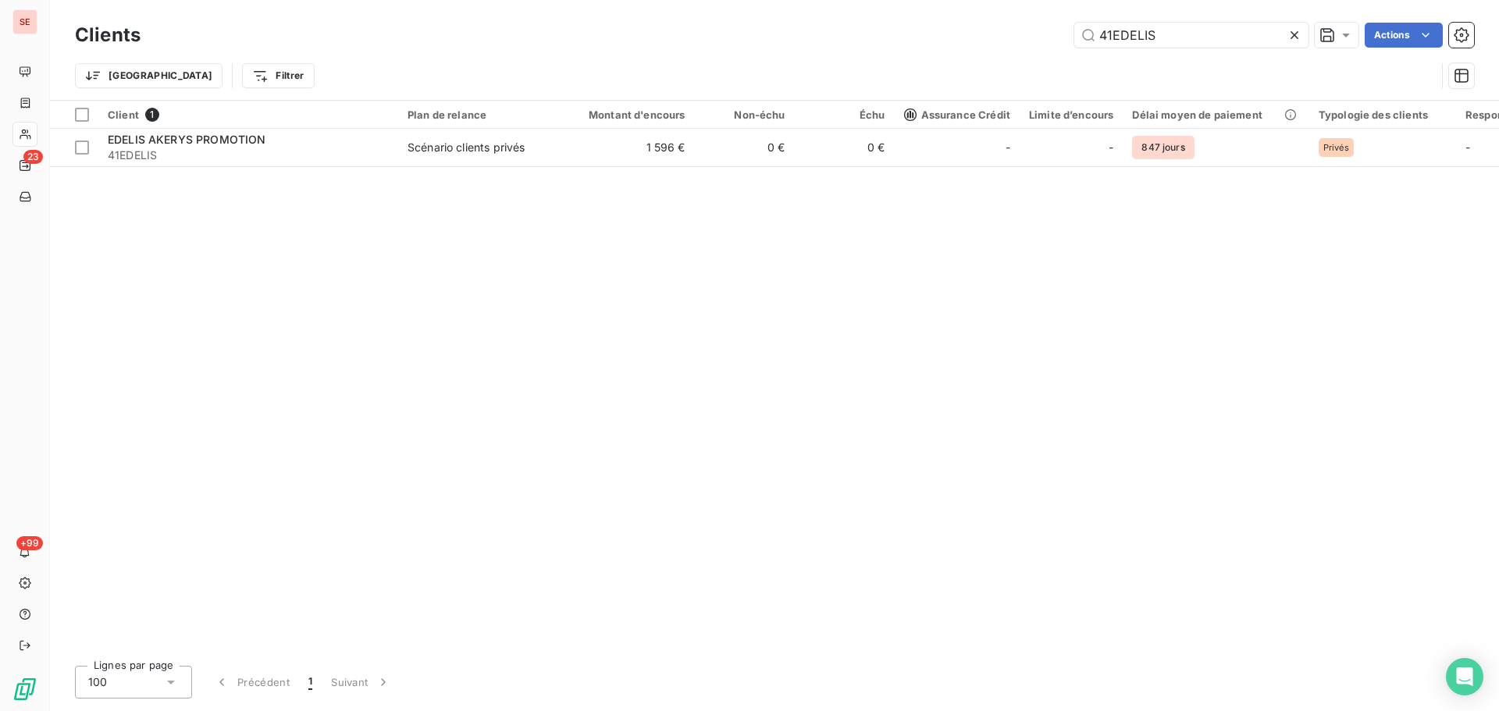
drag, startPoint x: 1216, startPoint y: 28, endPoint x: 1037, endPoint y: 28, distance: 178.8
click at [1046, 28] on div "41EDELIS Actions" at bounding box center [816, 35] width 1315 height 25
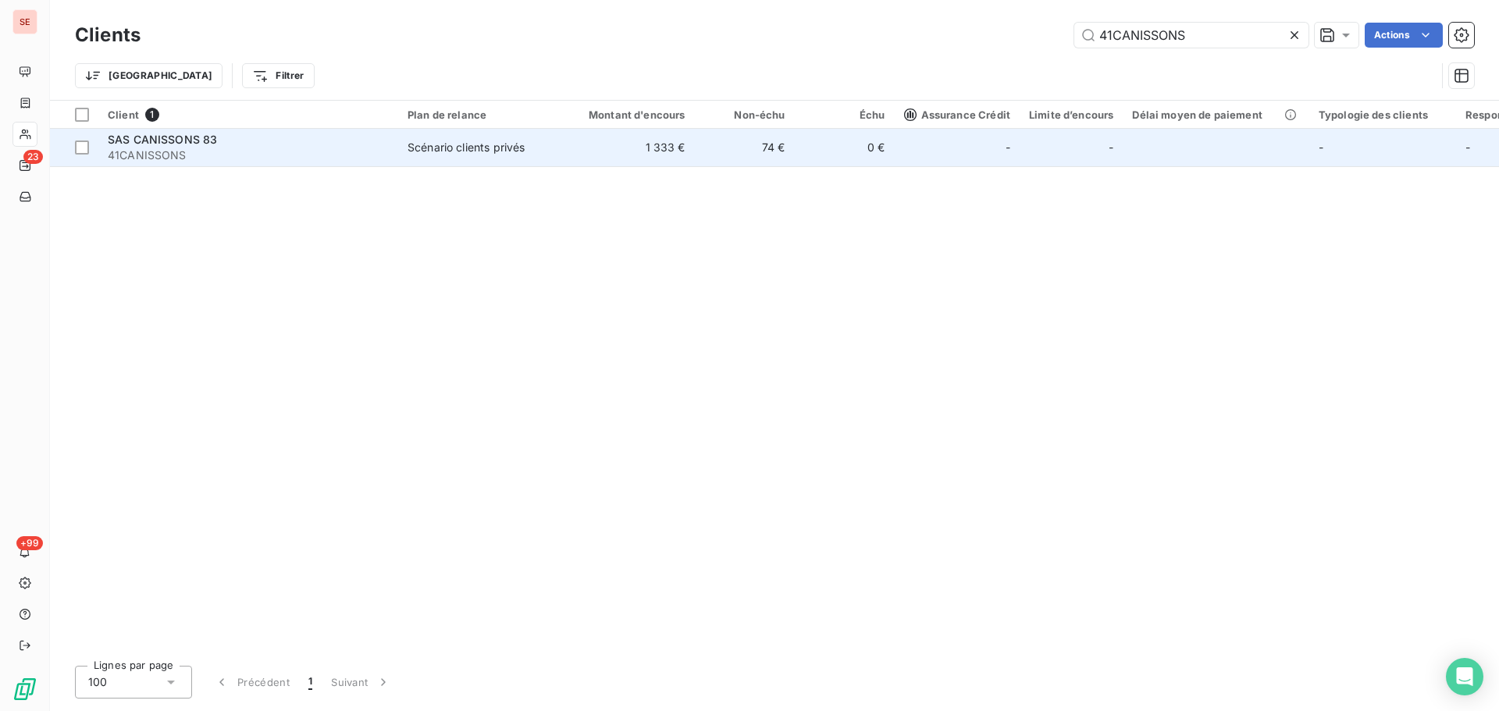
type input "41CANISSONS"
click at [784, 149] on td "74 €" at bounding box center [745, 147] width 100 height 37
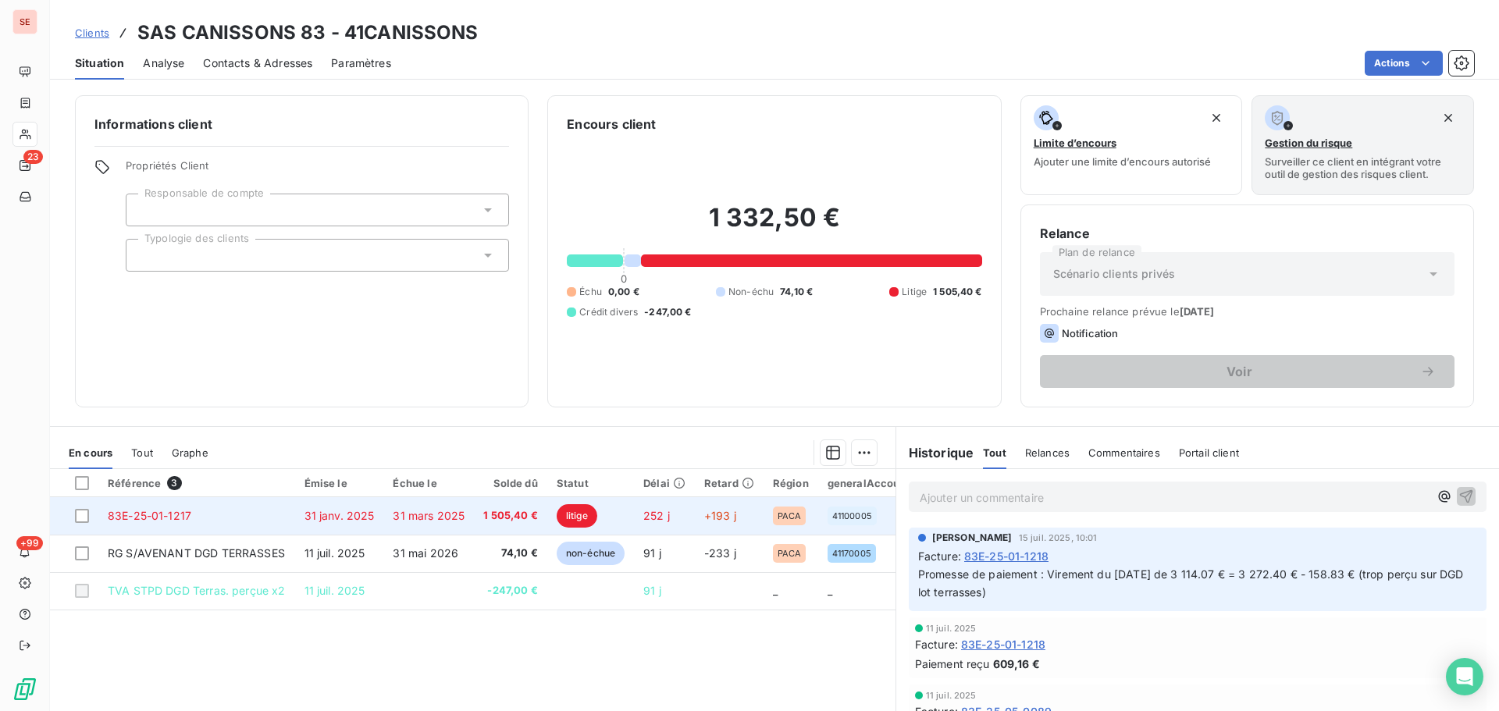
click at [474, 516] on td "1 505,40 €" at bounding box center [510, 515] width 73 height 37
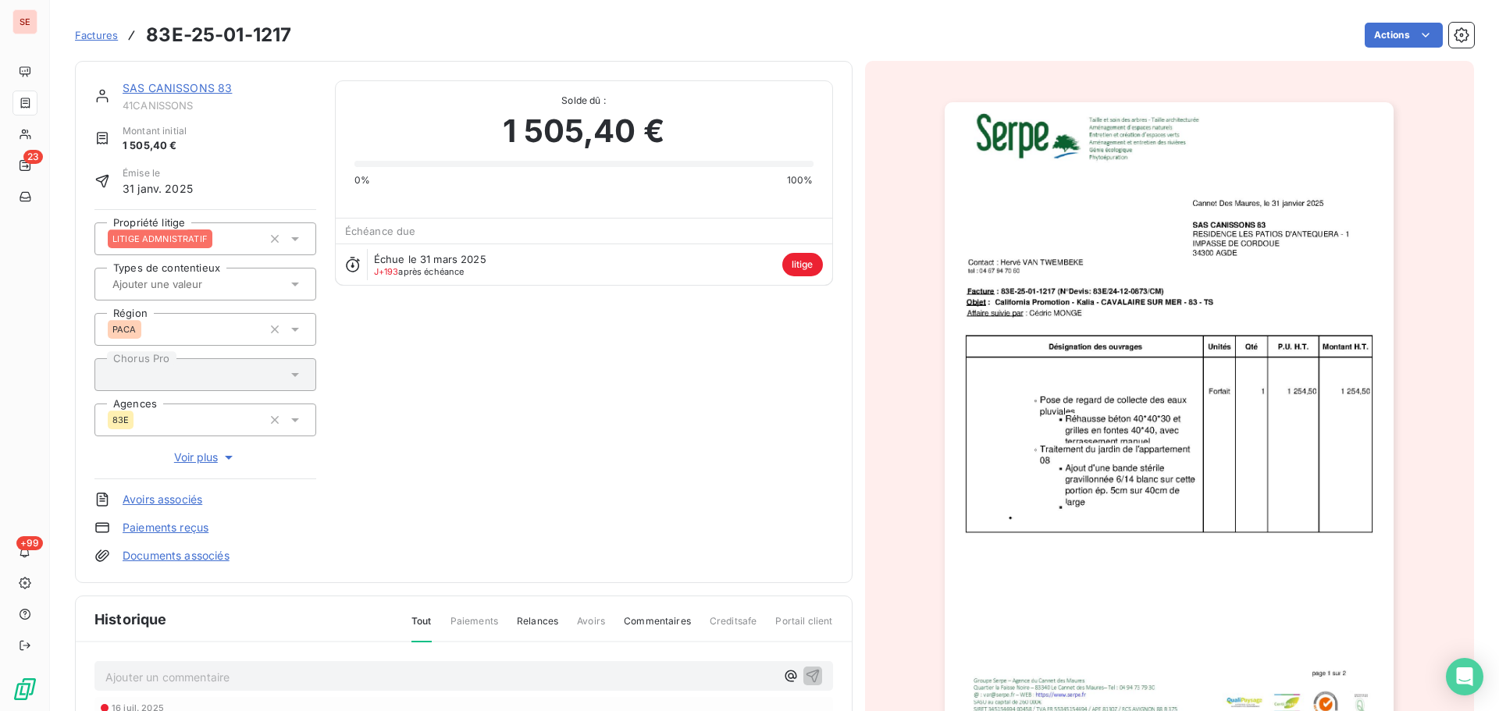
click at [200, 82] on link "SAS CANISSONS 83" at bounding box center [177, 87] width 109 height 13
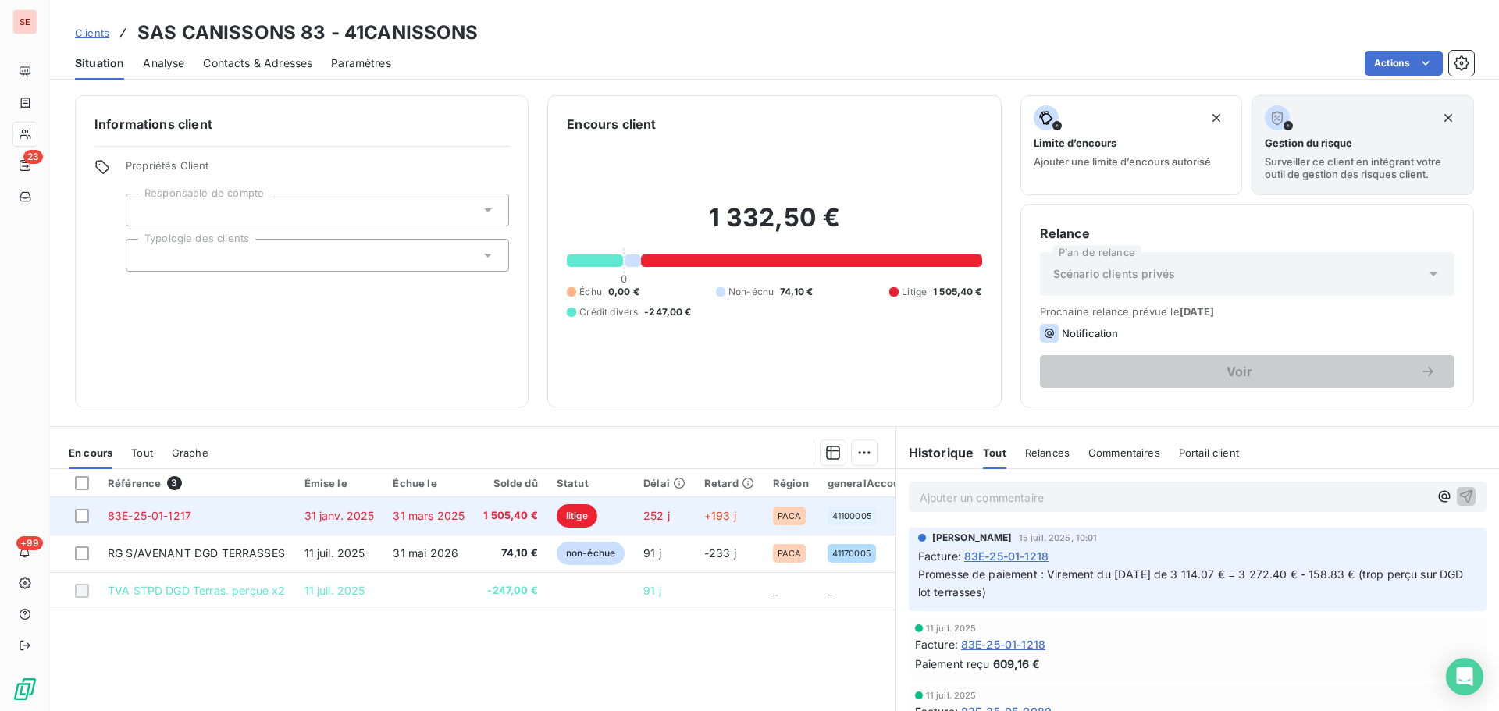
click at [469, 509] on td "31 mars 2025" at bounding box center [428, 515] width 91 height 37
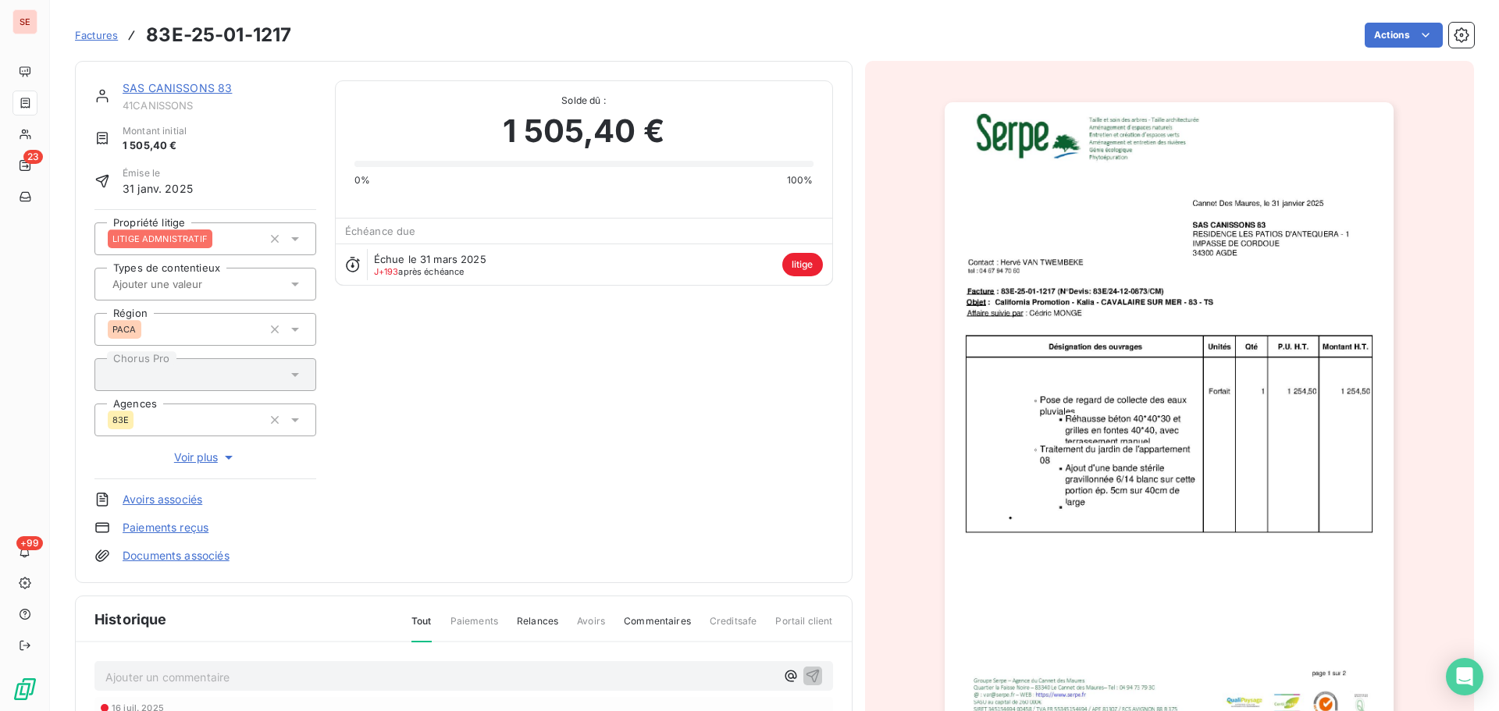
click at [1124, 320] on img "button" at bounding box center [1169, 420] width 449 height 636
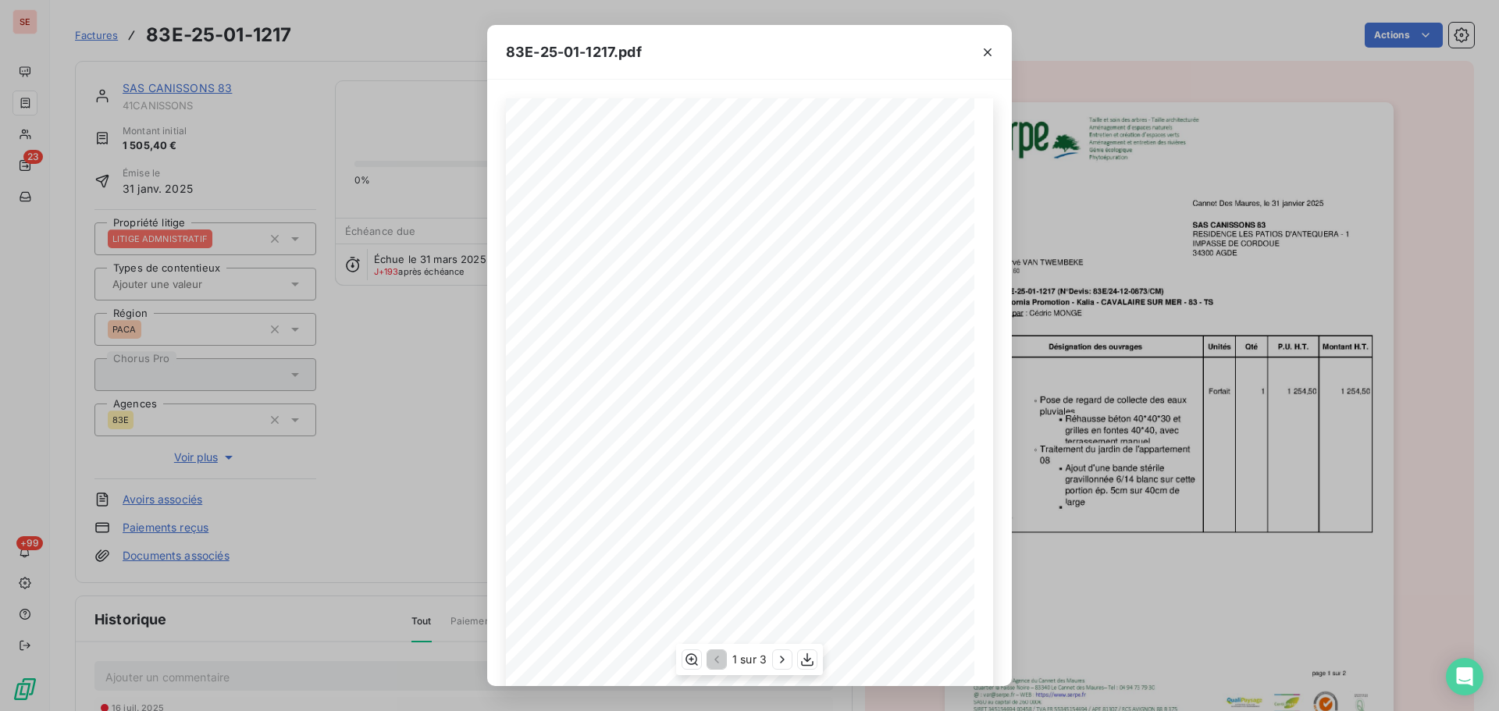
scroll to position [93, 0]
click at [775, 663] on icon "button" at bounding box center [783, 660] width 16 height 16
click at [784, 654] on icon "button" at bounding box center [784, 660] width 16 height 16
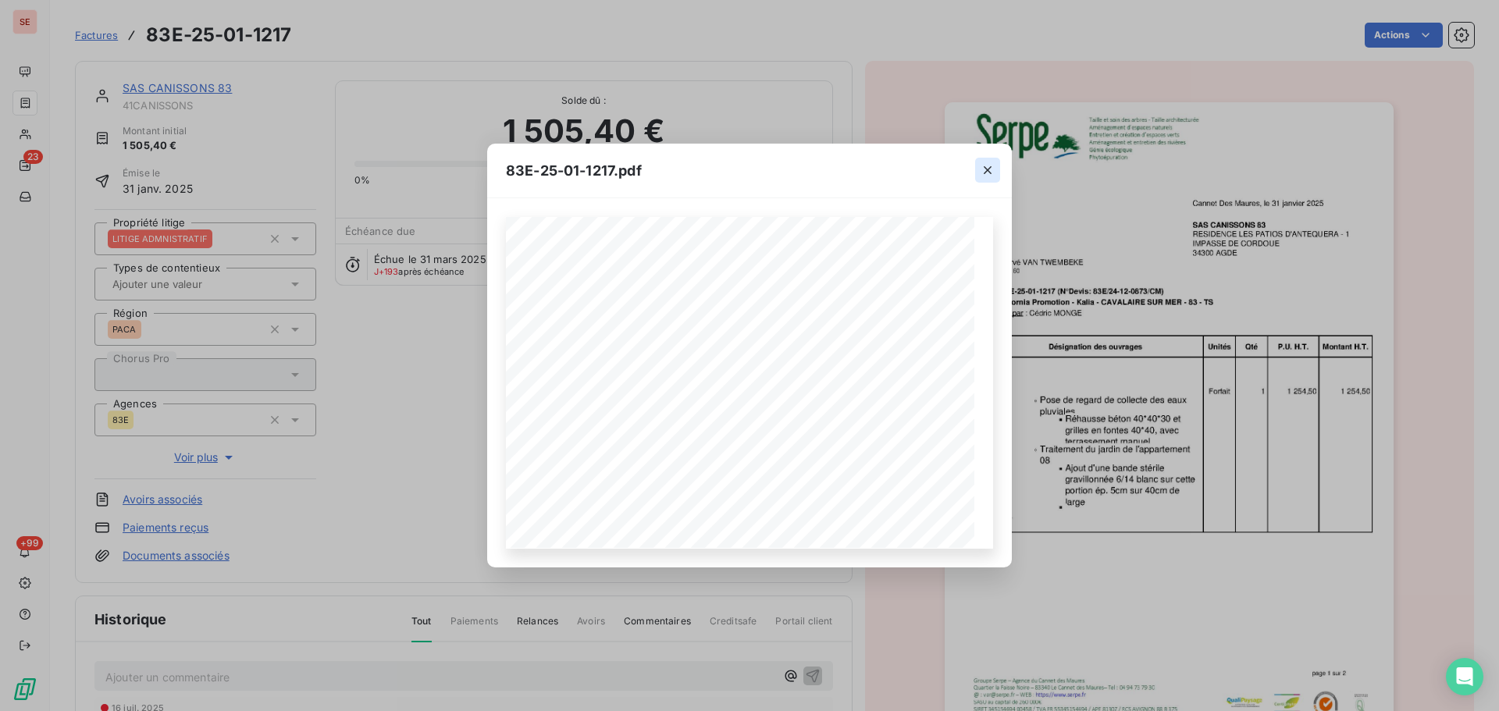
click at [985, 168] on icon "button" at bounding box center [988, 170] width 8 height 8
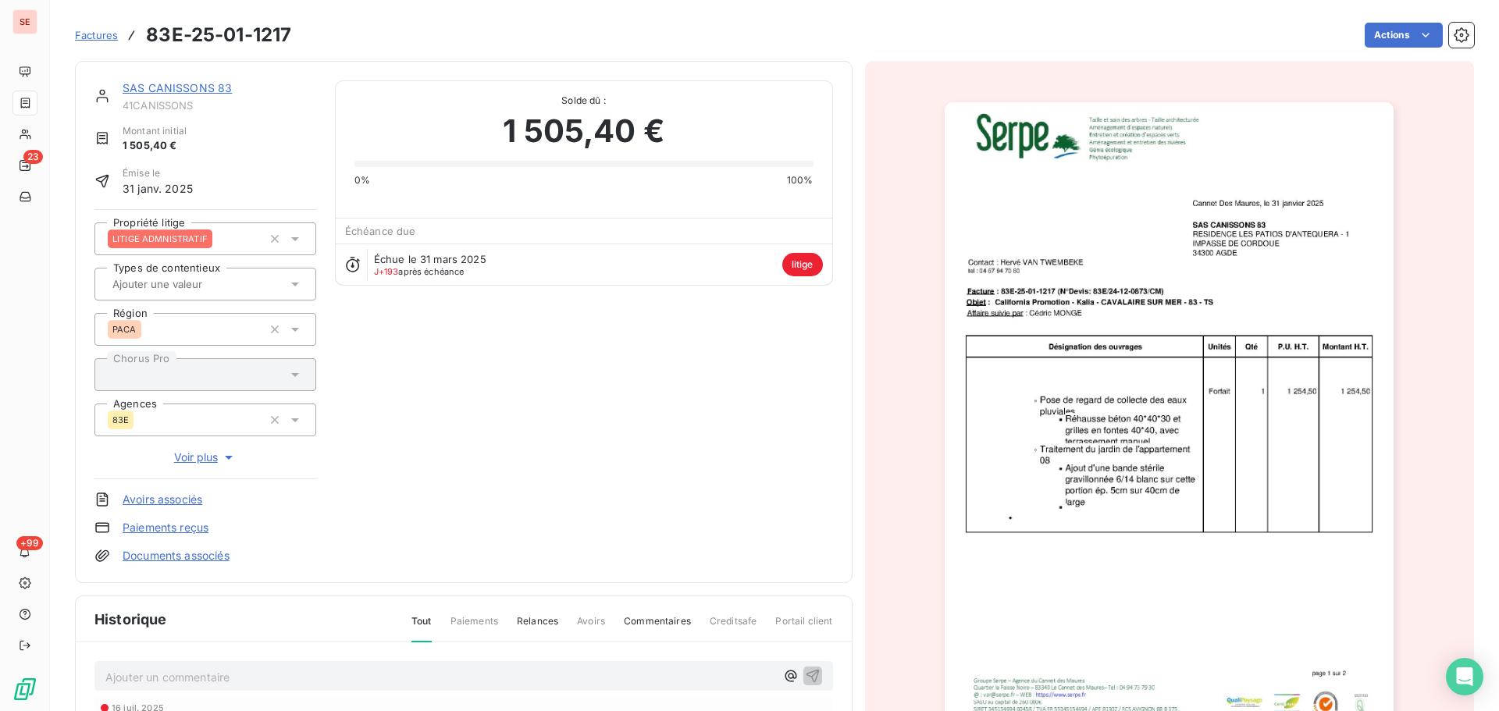
click at [196, 90] on link "SAS CANISSONS 83" at bounding box center [177, 87] width 109 height 13
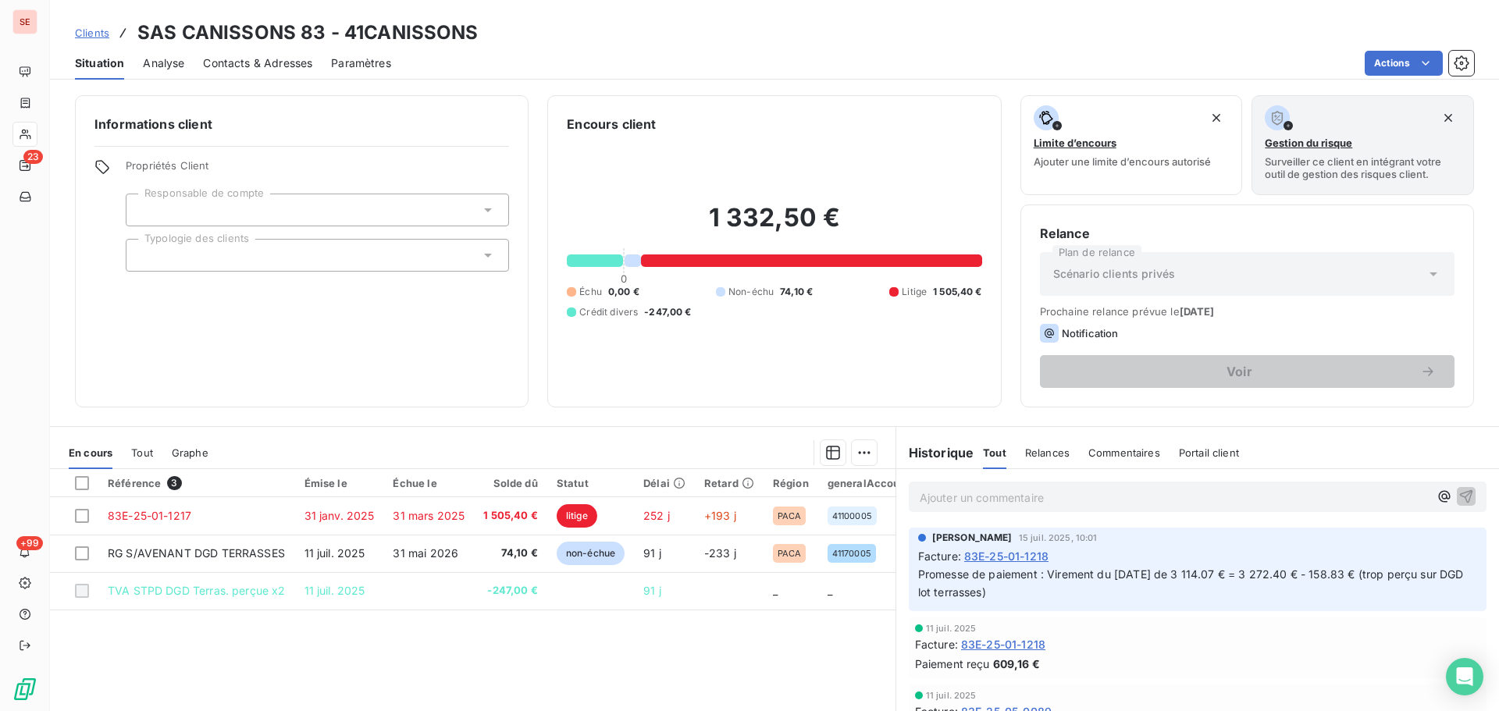
scroll to position [208, 0]
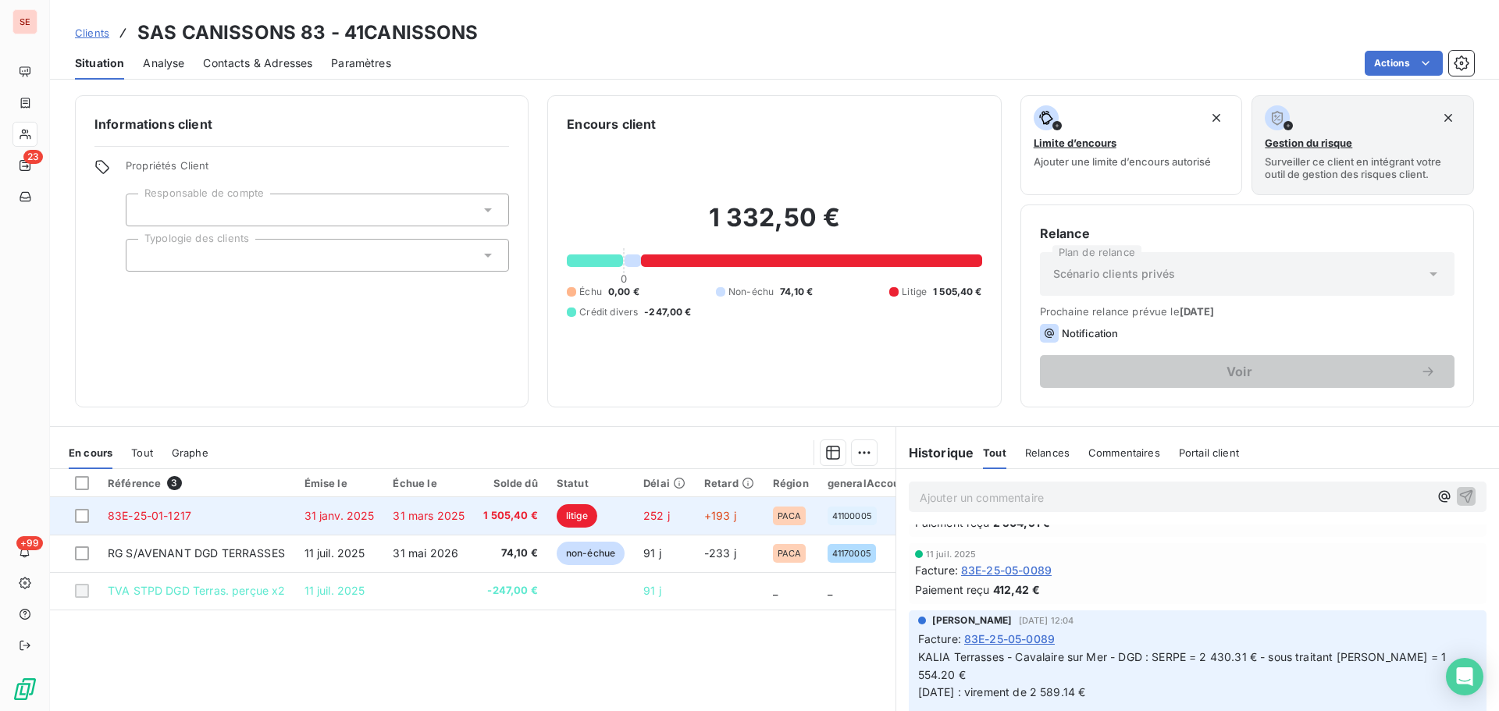
click at [417, 520] on span "31 mars 2025" at bounding box center [429, 515] width 72 height 13
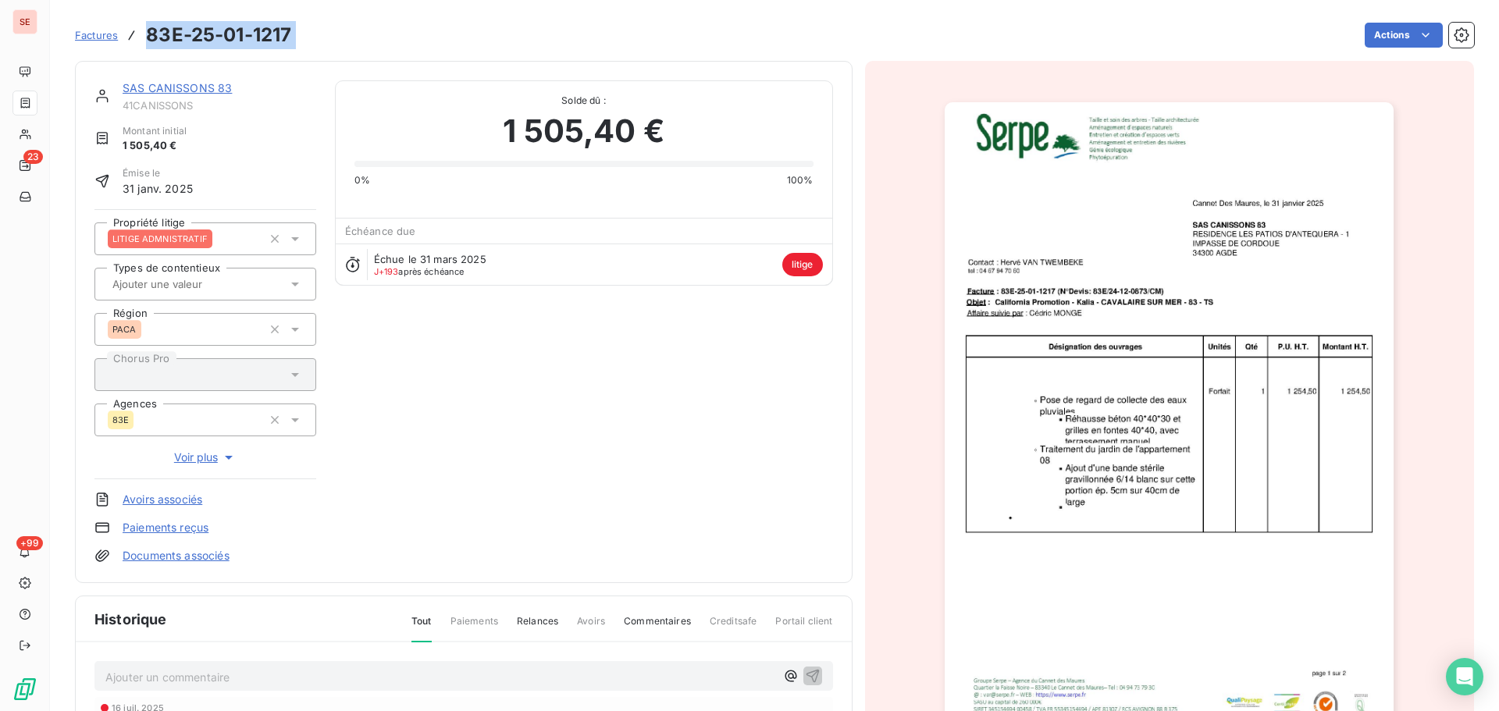
drag, startPoint x: 314, startPoint y: 29, endPoint x: 146, endPoint y: 25, distance: 167.9
click at [146, 25] on div "Factures 83E-25-01-1217 Actions" at bounding box center [774, 35] width 1399 height 33
copy section "83E-25-01-1217 Actions"
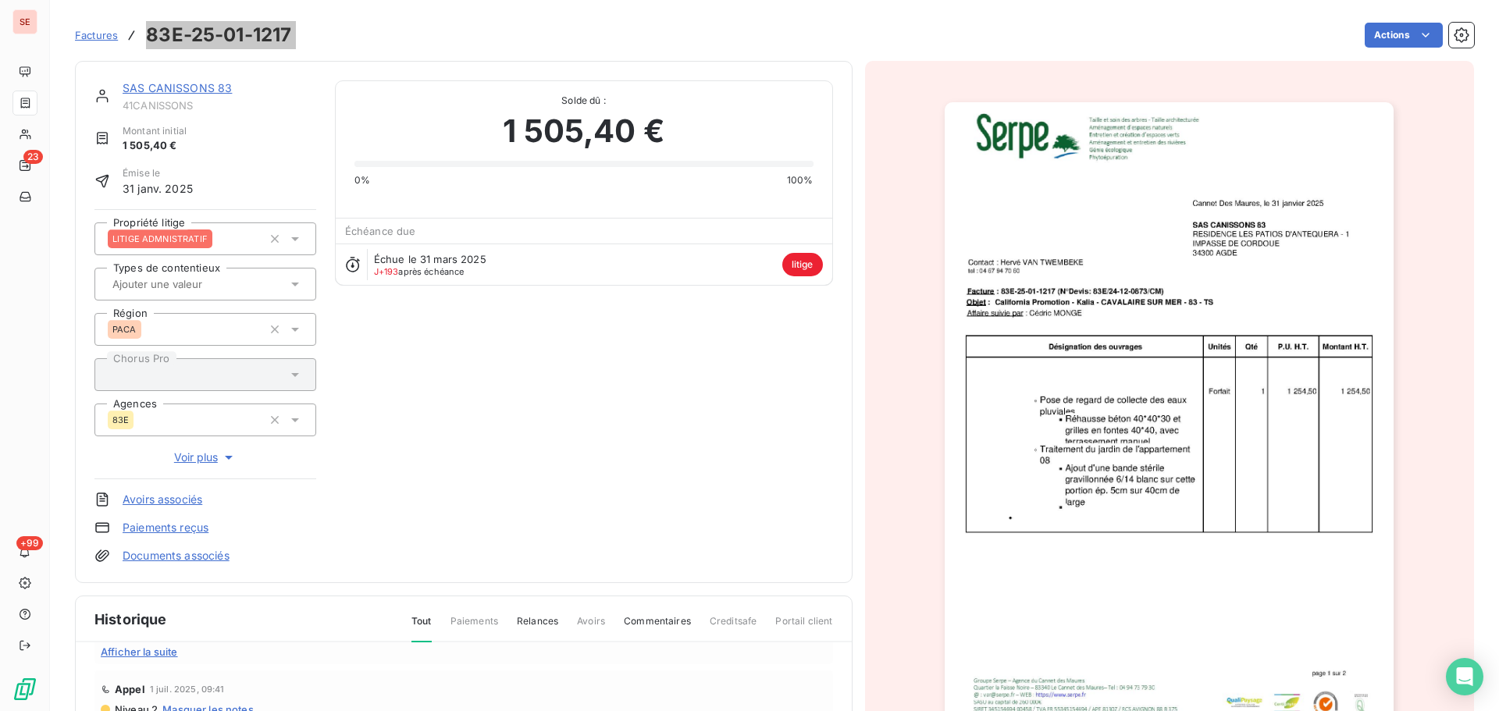
scroll to position [214, 0]
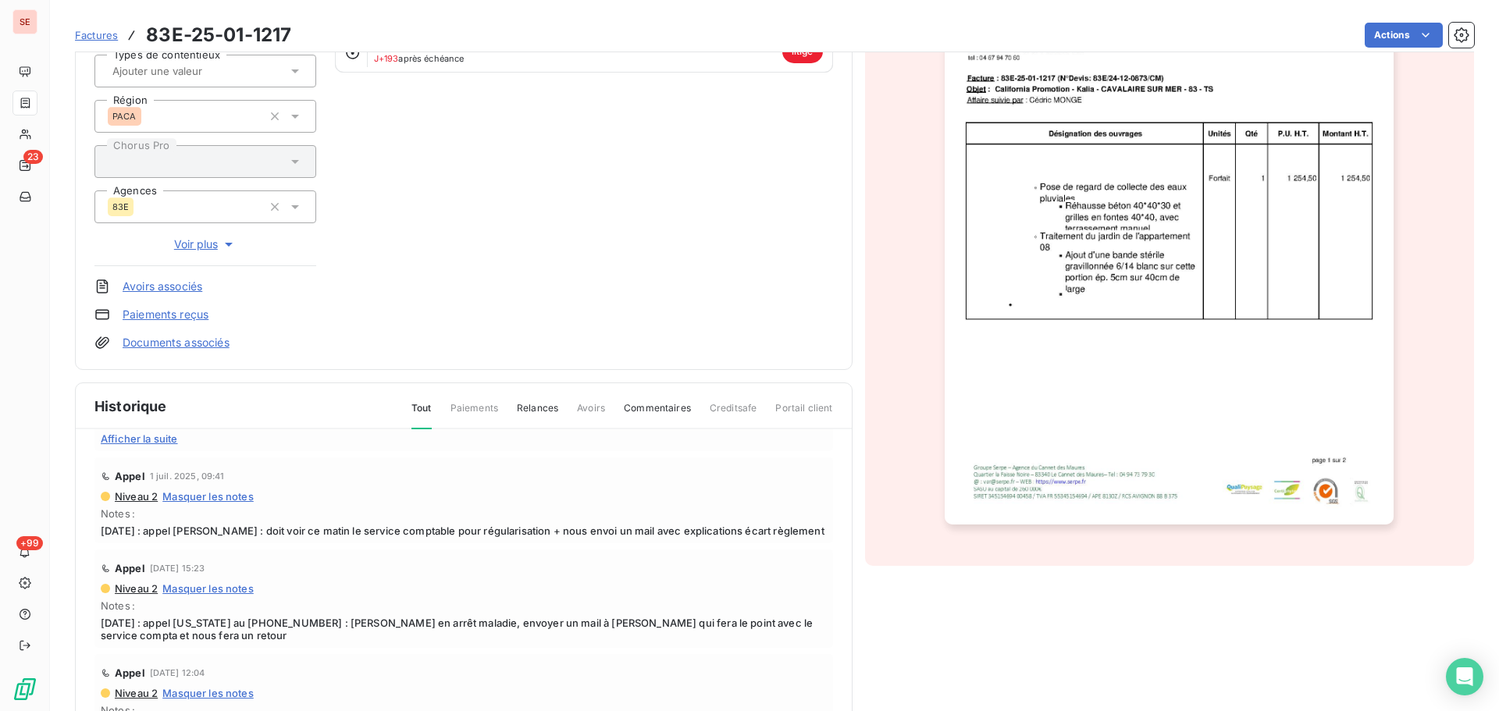
click at [376, 486] on div "Appel 1 juil. 2025, 09:41" at bounding box center [464, 476] width 726 height 25
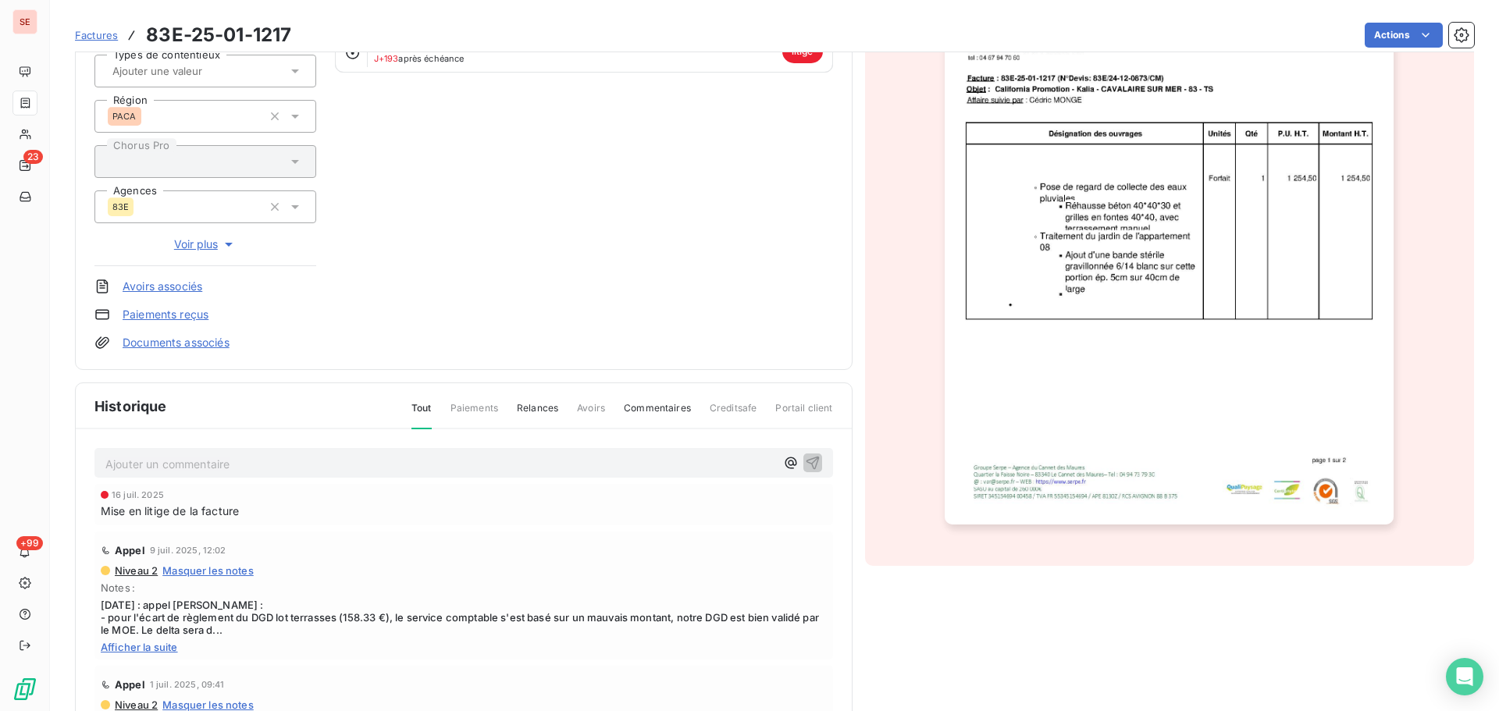
click at [301, 461] on p "Ajouter un commentaire ﻿" at bounding box center [440, 464] width 670 height 20
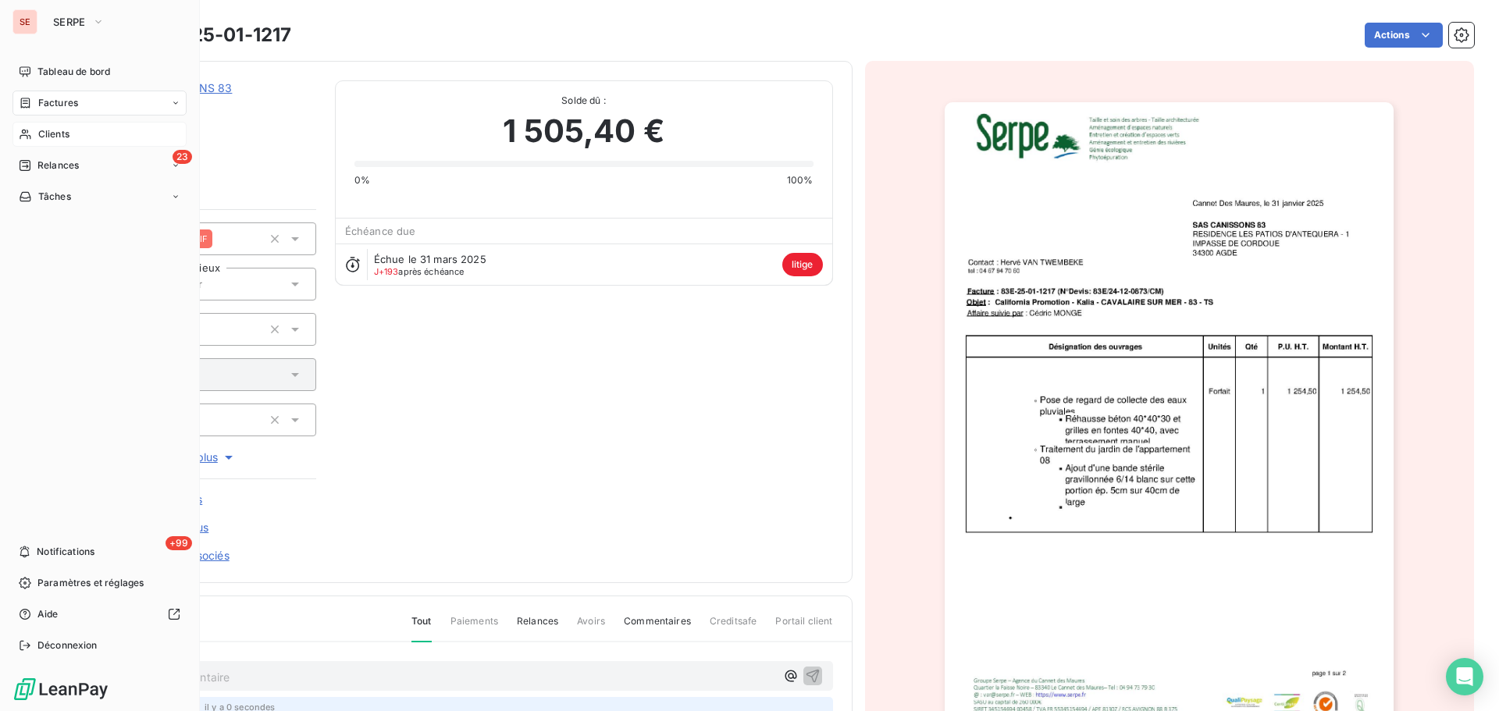
click at [43, 128] on span "Clients" at bounding box center [53, 134] width 31 height 14
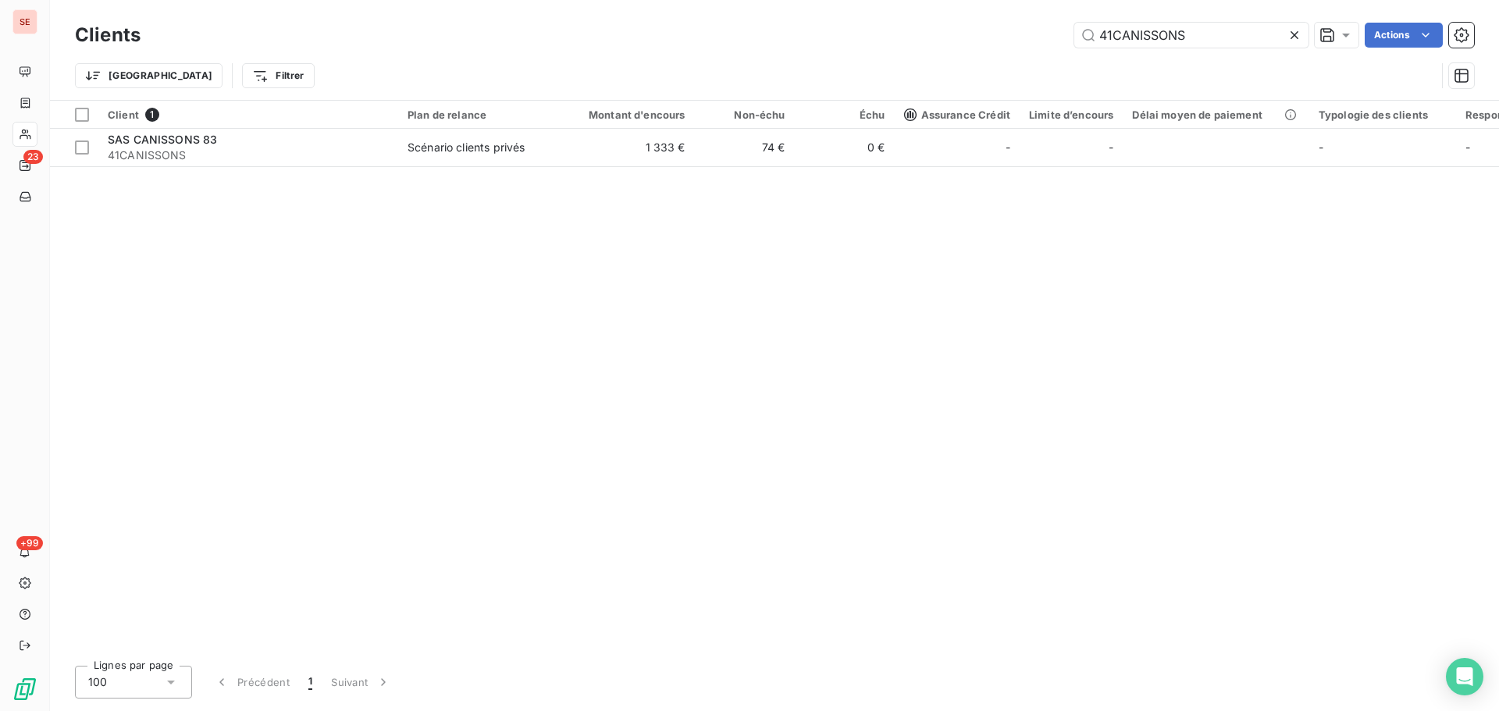
drag, startPoint x: 1197, startPoint y: 33, endPoint x: 949, endPoint y: 34, distance: 247.5
click at [949, 34] on div "41CANISSONS Actions" at bounding box center [816, 35] width 1315 height 25
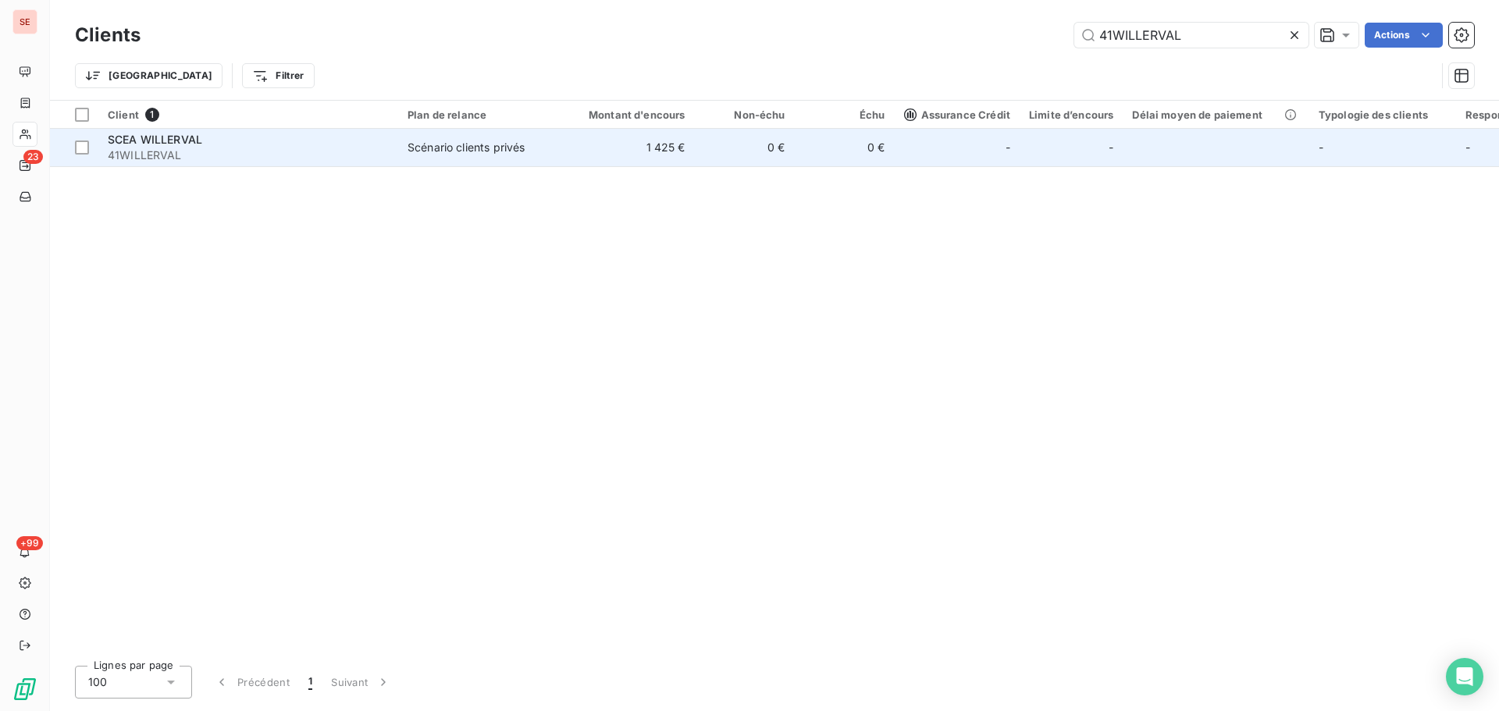
type input "41WILLERVAL"
click at [226, 149] on span "41WILLERVAL" at bounding box center [248, 156] width 281 height 16
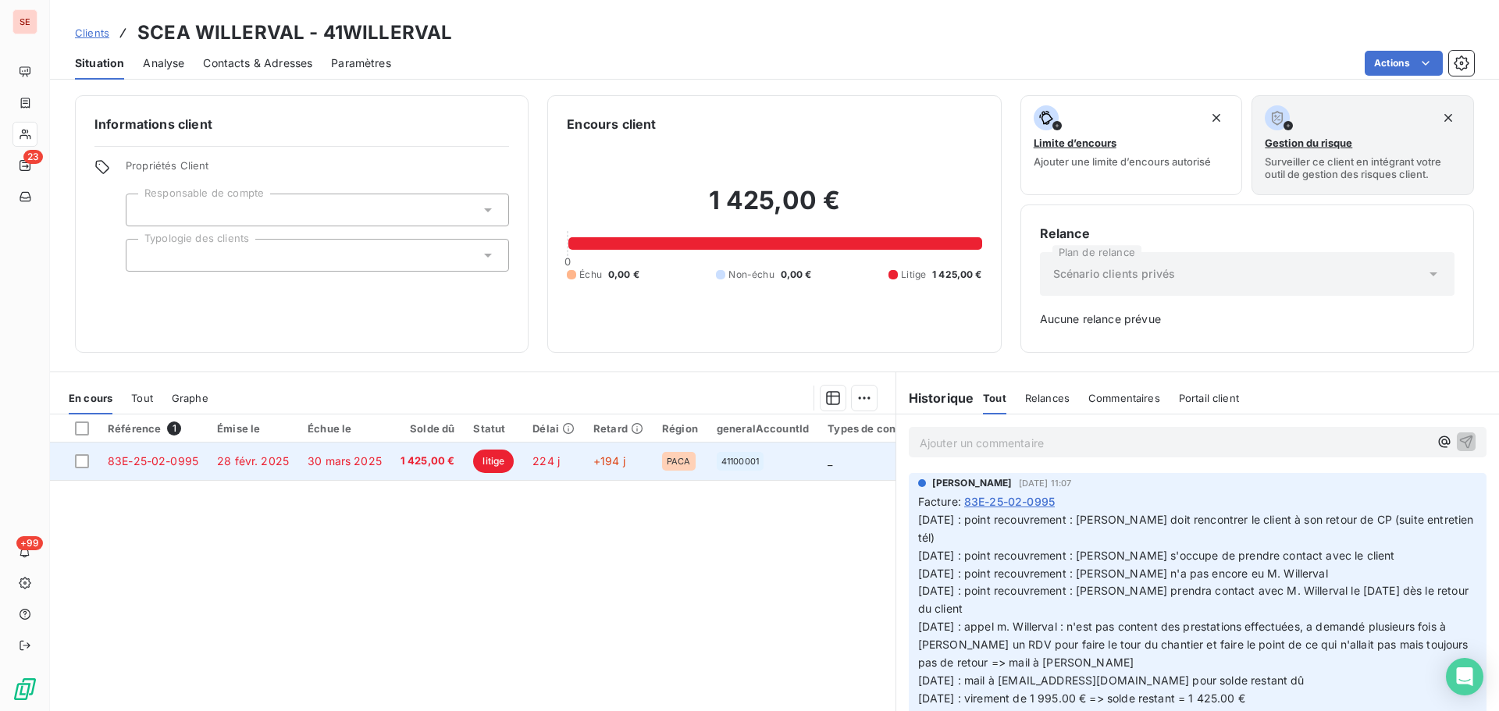
click at [322, 467] on span "30 mars 2025" at bounding box center [345, 460] width 74 height 13
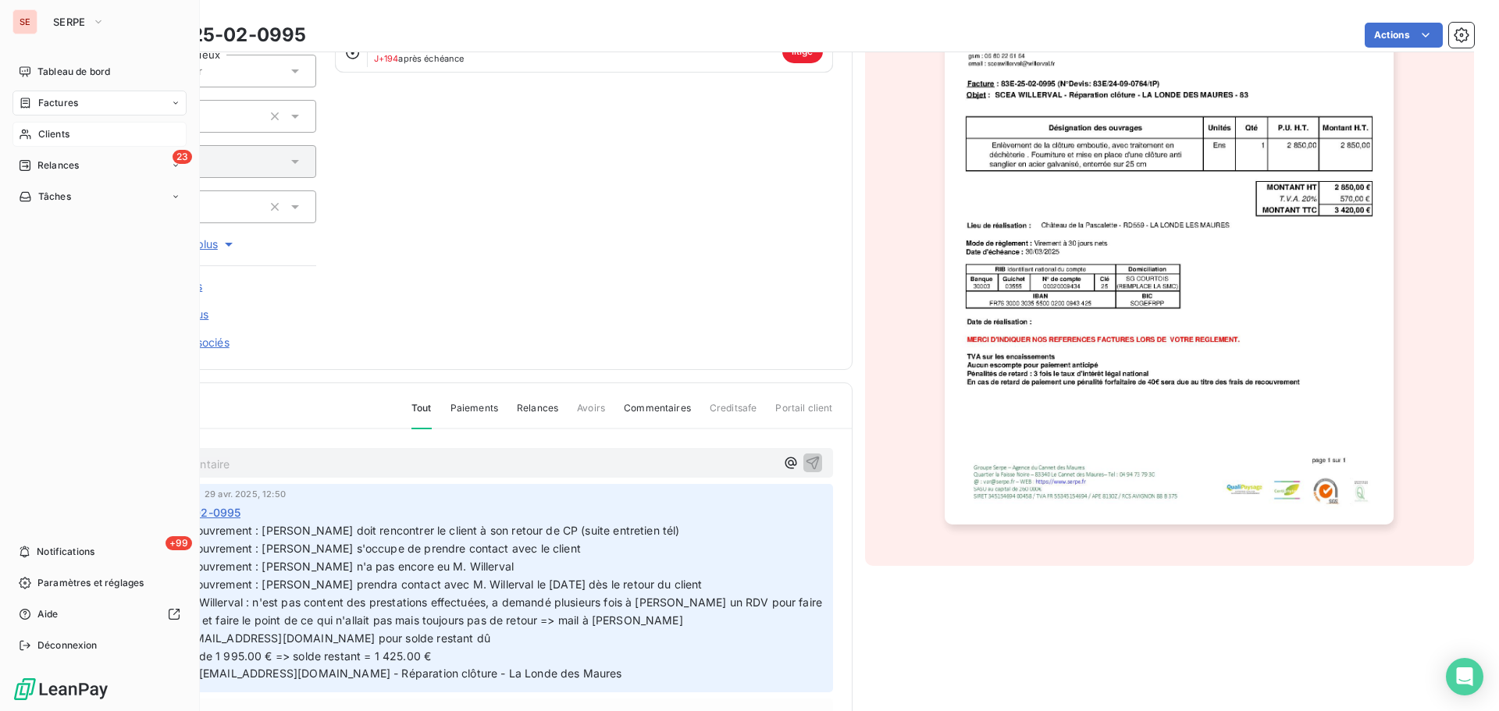
click at [84, 138] on div "Clients" at bounding box center [99, 134] width 174 height 25
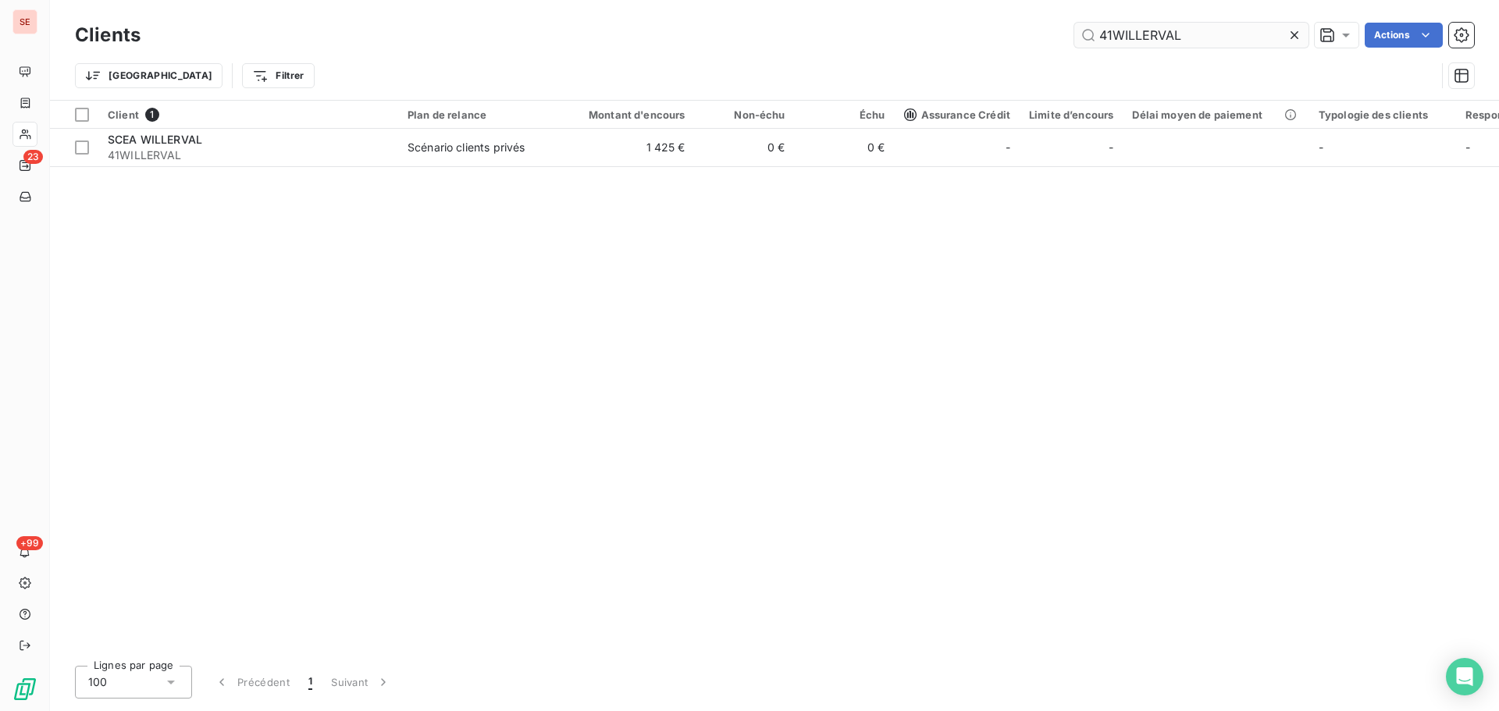
click at [1166, 35] on input "41WILLERVAL" at bounding box center [1191, 35] width 234 height 25
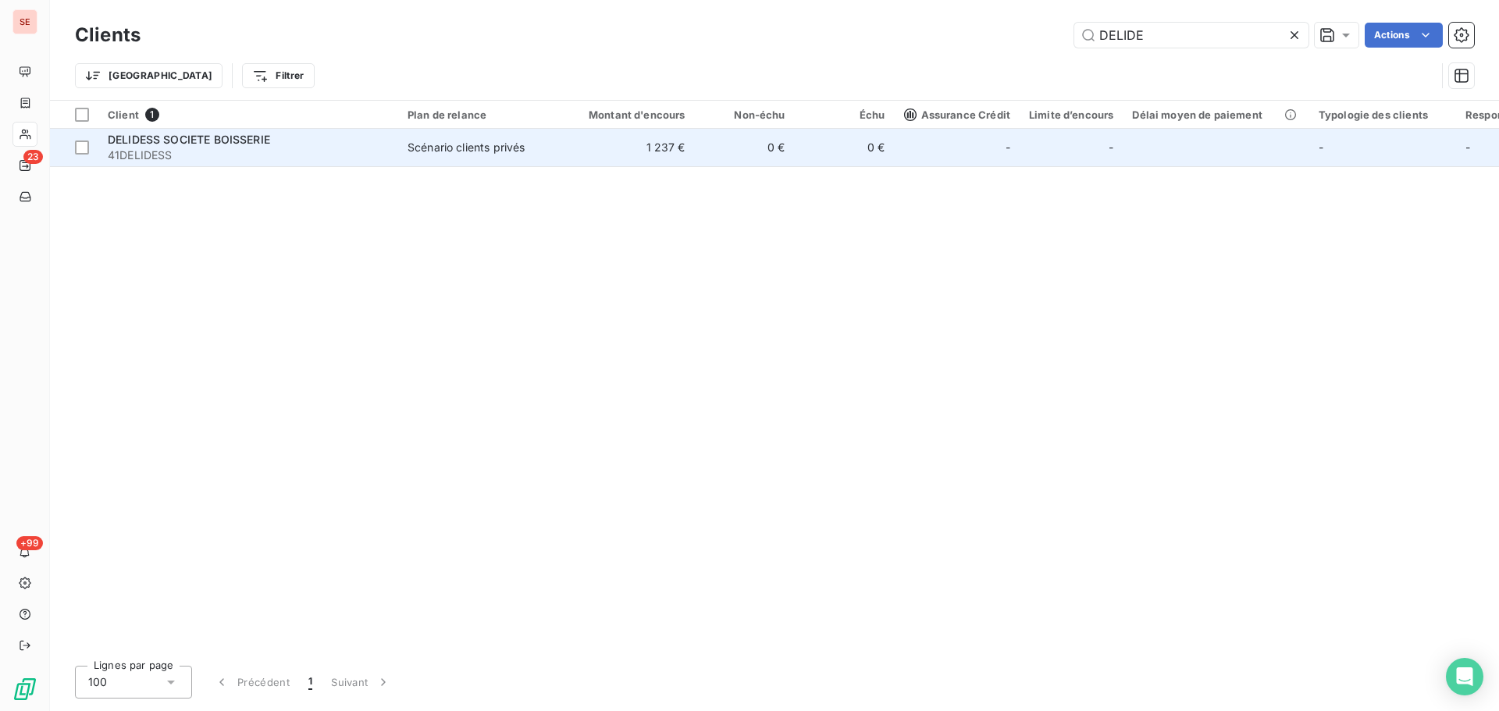
type input "DELIDE"
click at [353, 148] on span "41DELIDESS" at bounding box center [248, 156] width 281 height 16
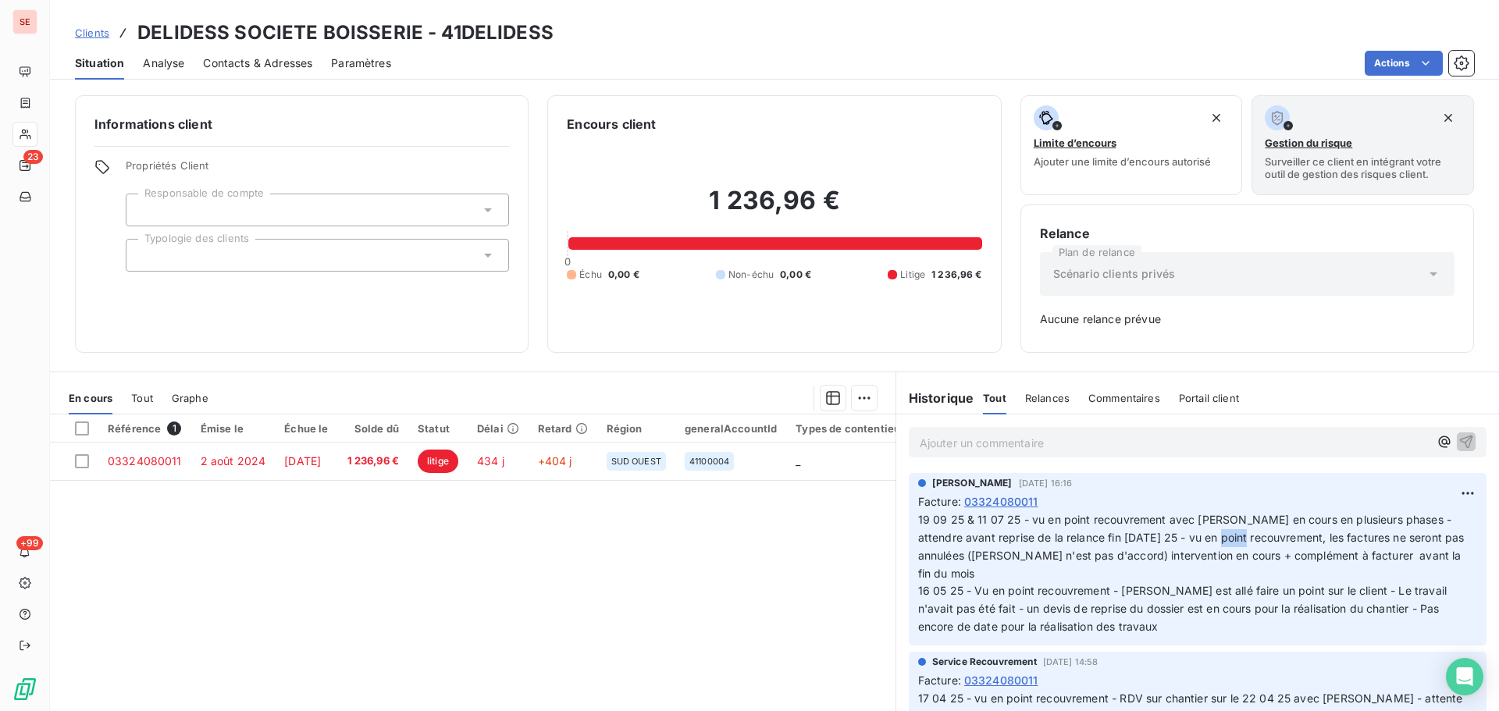
drag, startPoint x: 1213, startPoint y: 541, endPoint x: 1195, endPoint y: 541, distance: 17.2
click at [1195, 541] on span "19 09 25 & 11 07 25 - vu en point recouvrement avec Kévin - Travaux en cours en…" at bounding box center [1294, 573] width 753 height 120
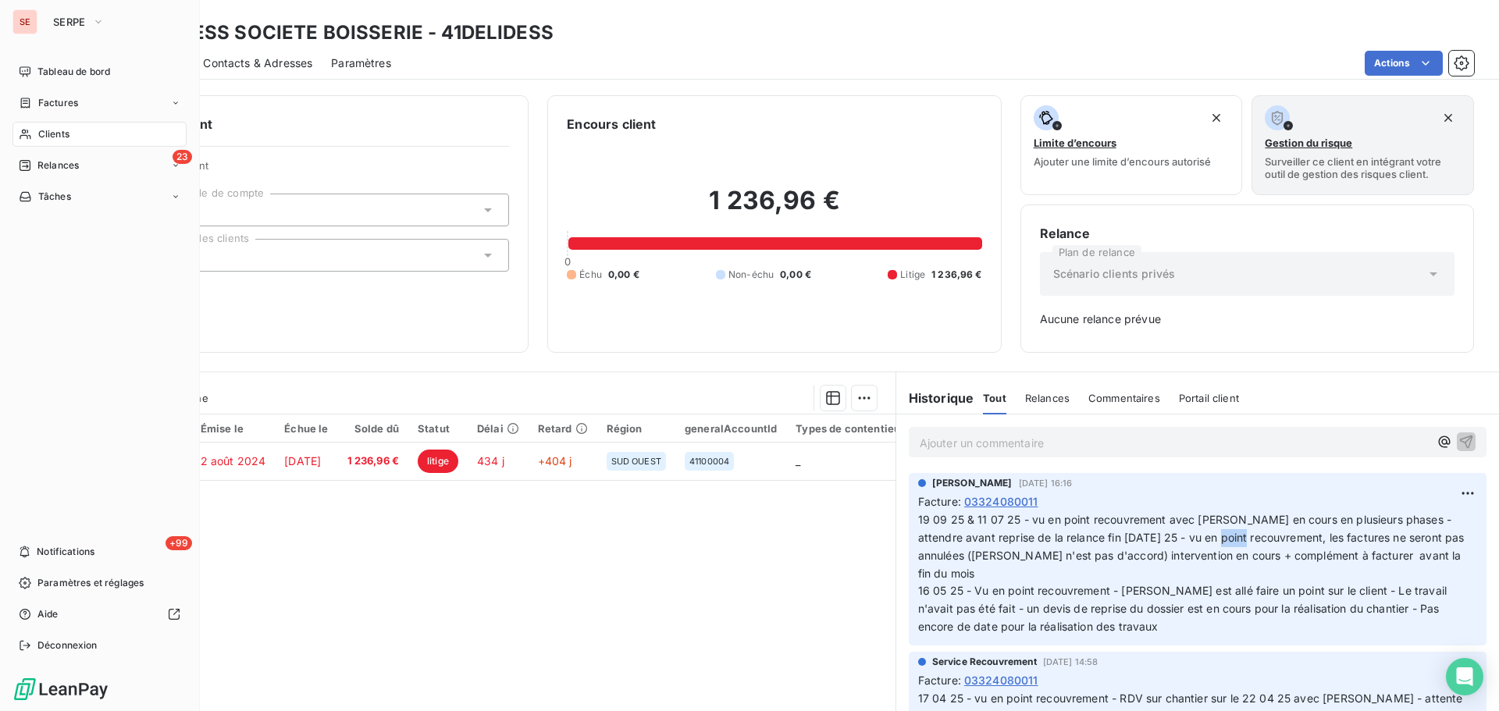
click at [63, 133] on span "Clients" at bounding box center [53, 134] width 31 height 14
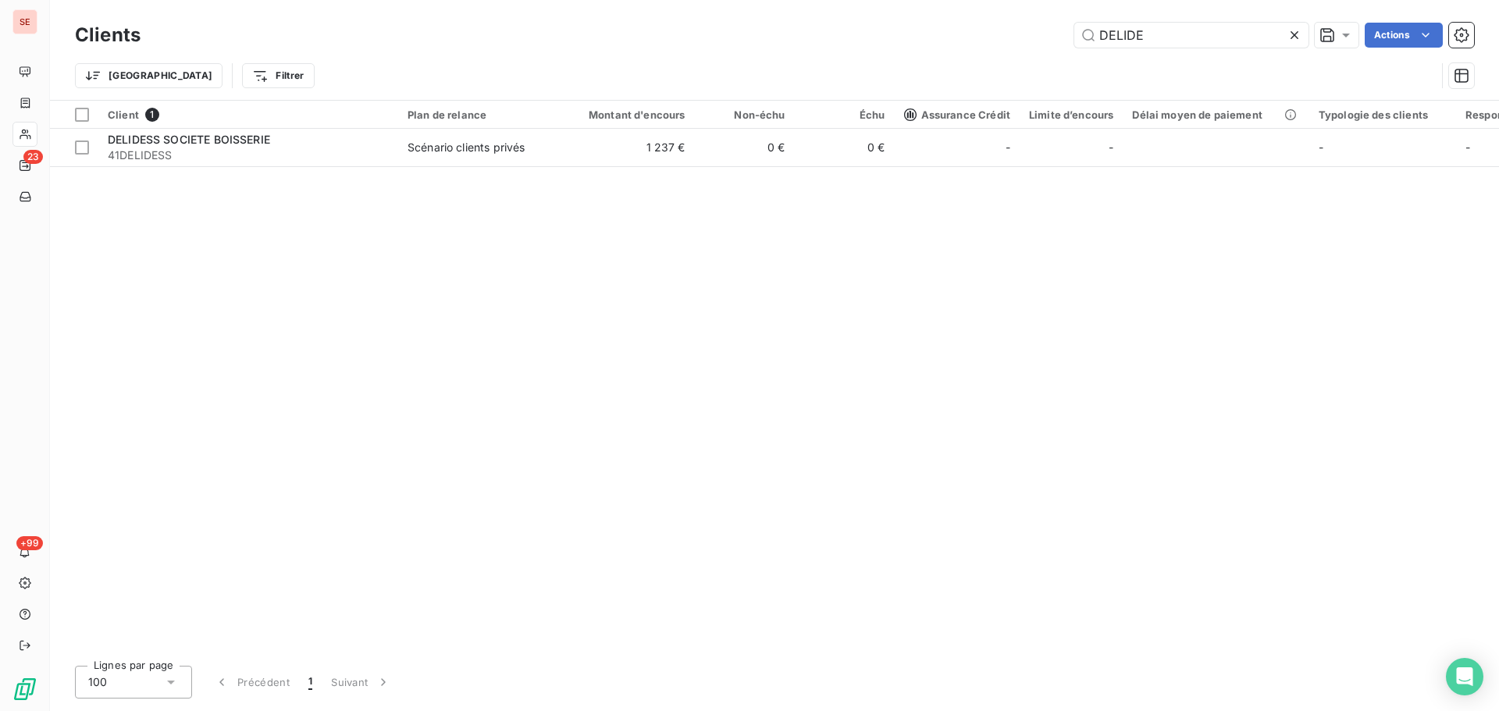
drag, startPoint x: 1060, startPoint y: 37, endPoint x: 1034, endPoint y: 37, distance: 26.5
click at [1031, 37] on div "DELIDE Actions" at bounding box center [816, 35] width 1315 height 25
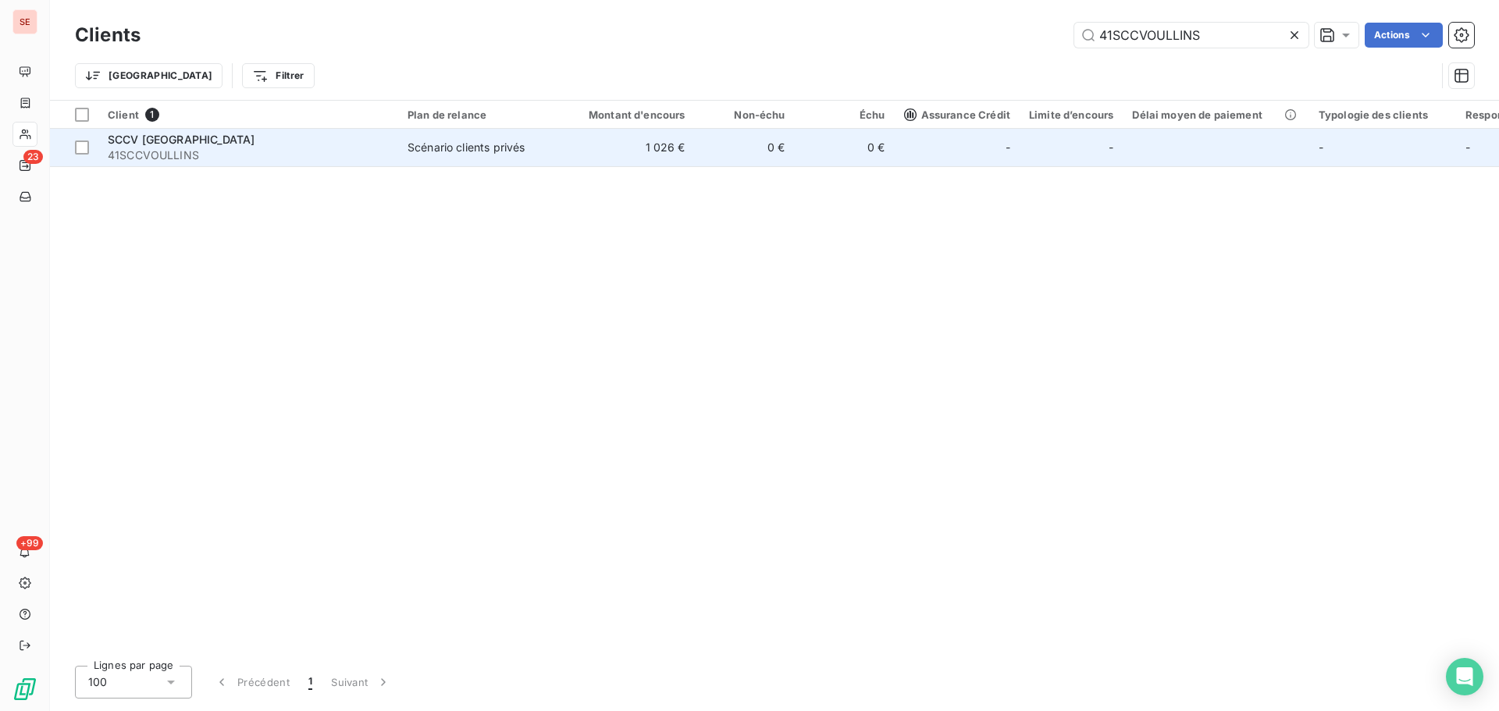
type input "41SCCVOULLINS"
click at [646, 146] on td "1 026 €" at bounding box center [628, 147] width 134 height 37
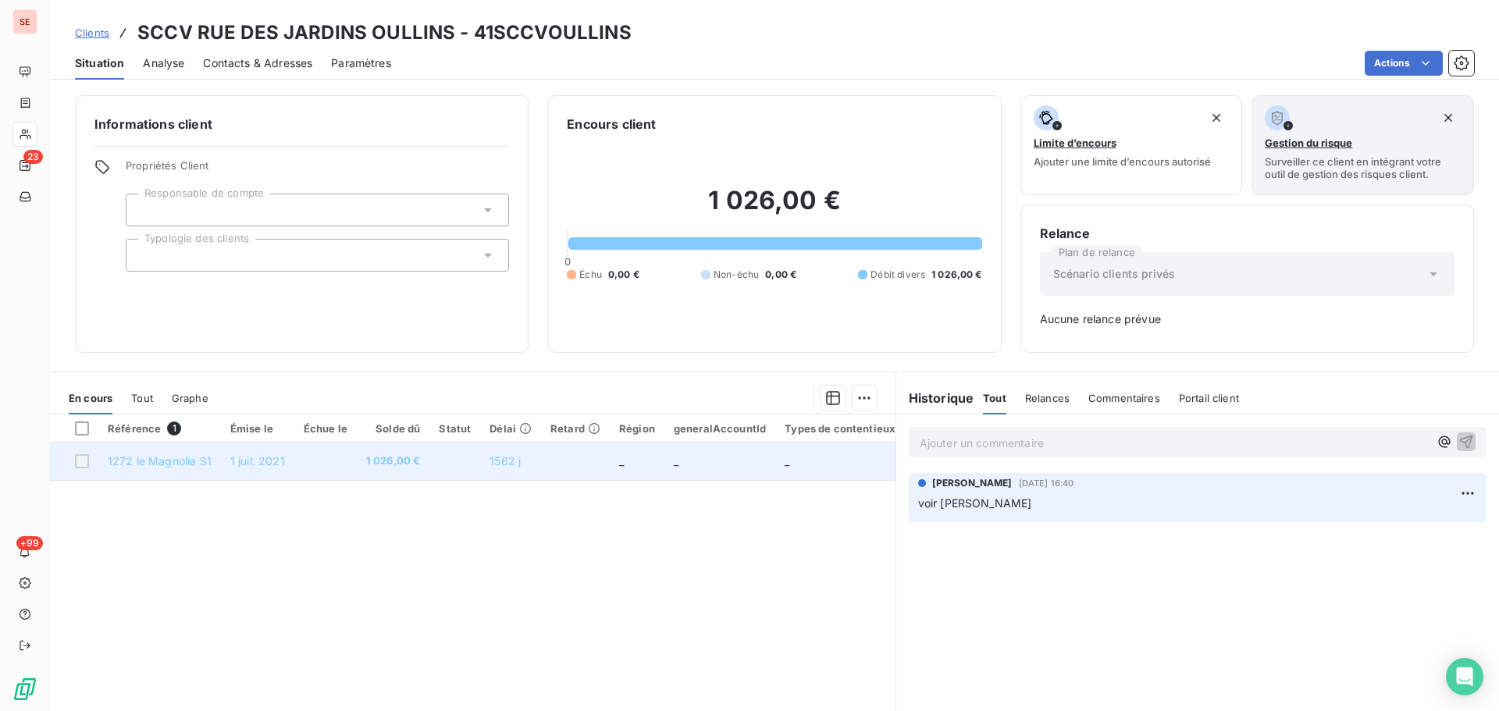
click at [630, 463] on td "_" at bounding box center [637, 461] width 55 height 37
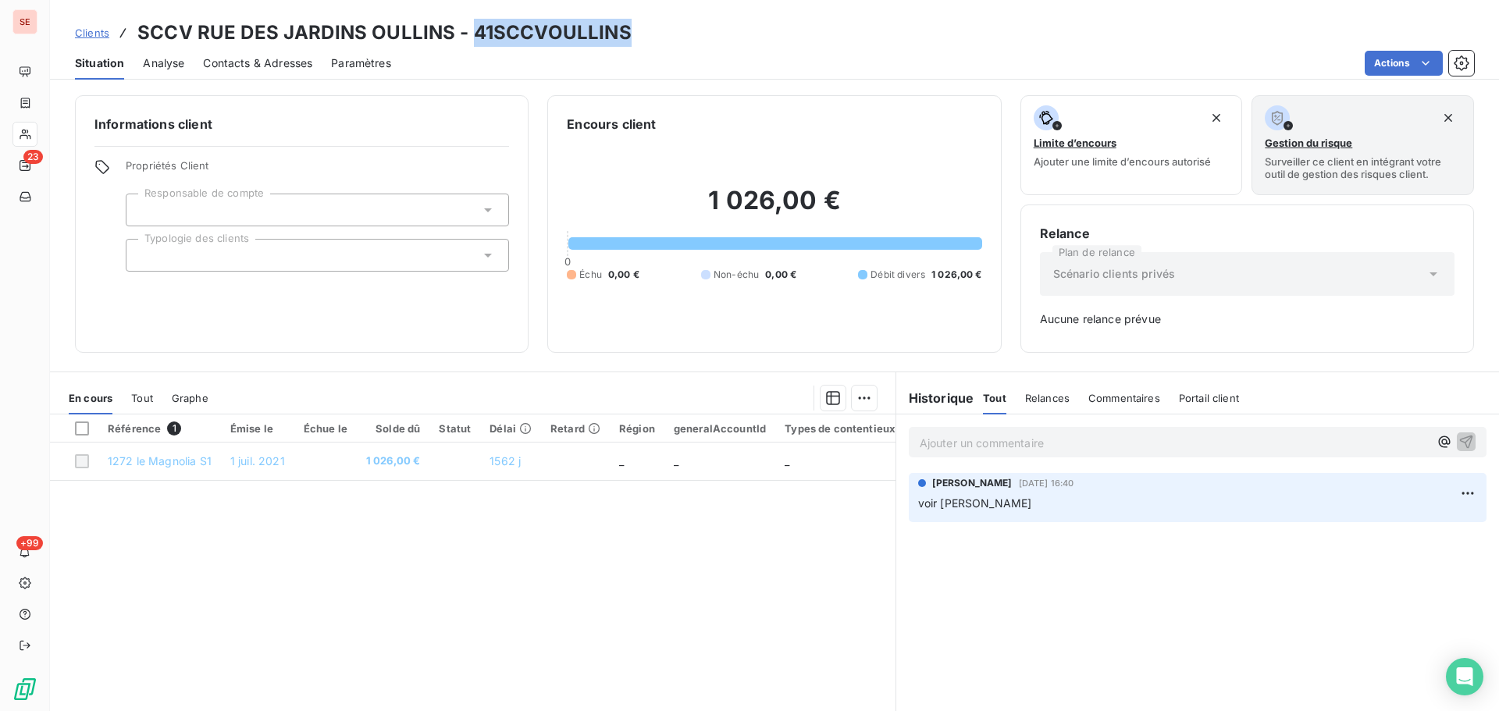
drag, startPoint x: 636, startPoint y: 30, endPoint x: 471, endPoint y: 26, distance: 165.6
click at [471, 26] on div "Clients SCCV RUE DES JARDINS OULLINS - 41SCCVOULLINS" at bounding box center [774, 33] width 1449 height 28
copy h3 "41SCCVOULLINS"
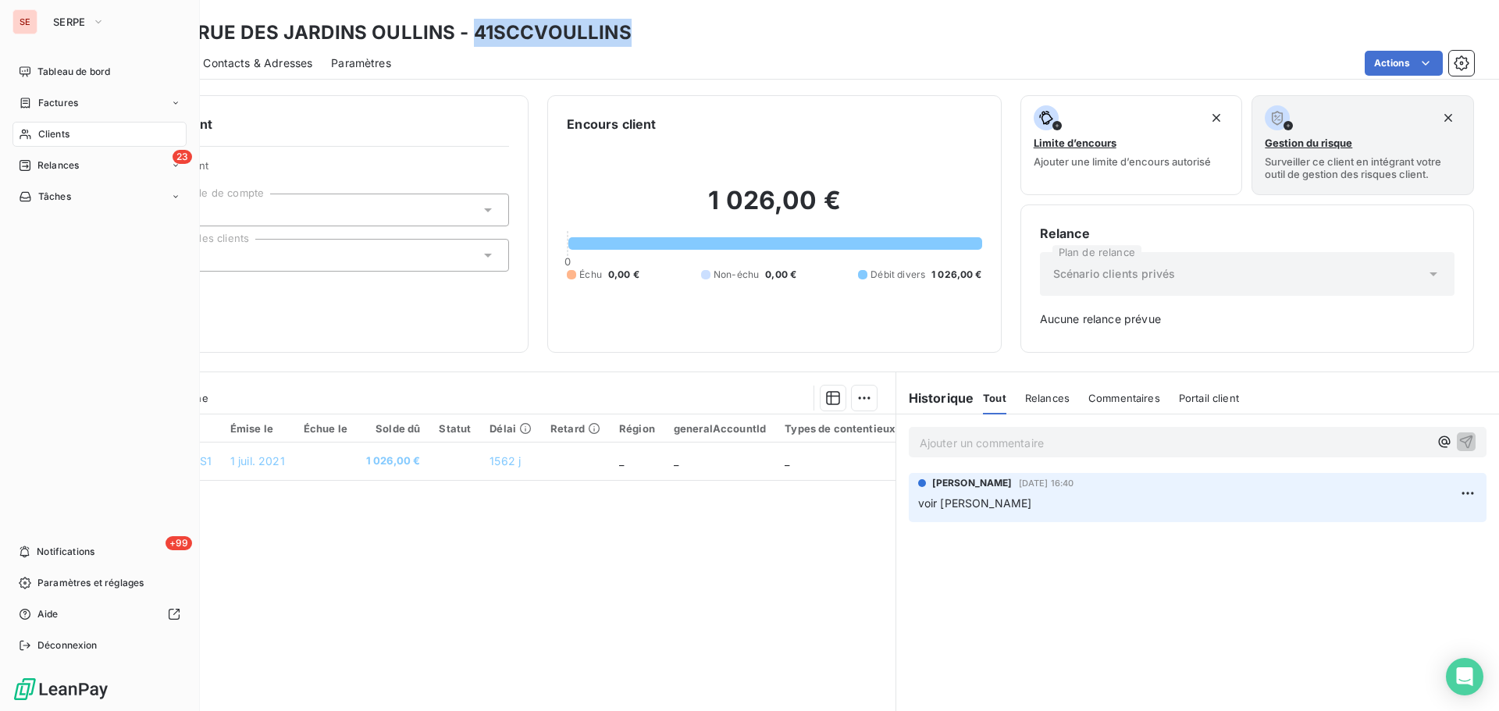
click at [63, 141] on div "Clients" at bounding box center [99, 134] width 174 height 25
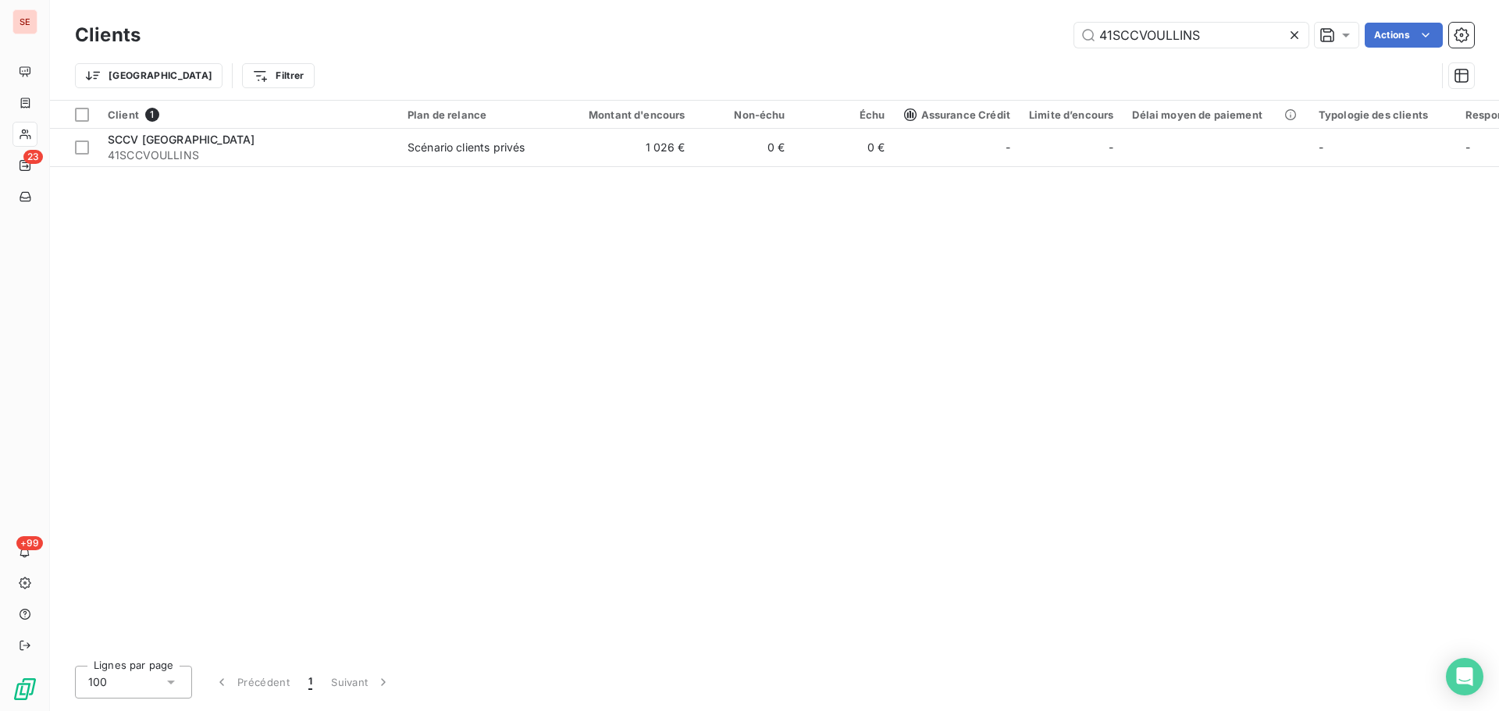
drag, startPoint x: 1234, startPoint y: 33, endPoint x: 972, endPoint y: 34, distance: 261.6
click at [1013, 37] on div "41SCCVOULLINS Actions" at bounding box center [816, 35] width 1315 height 25
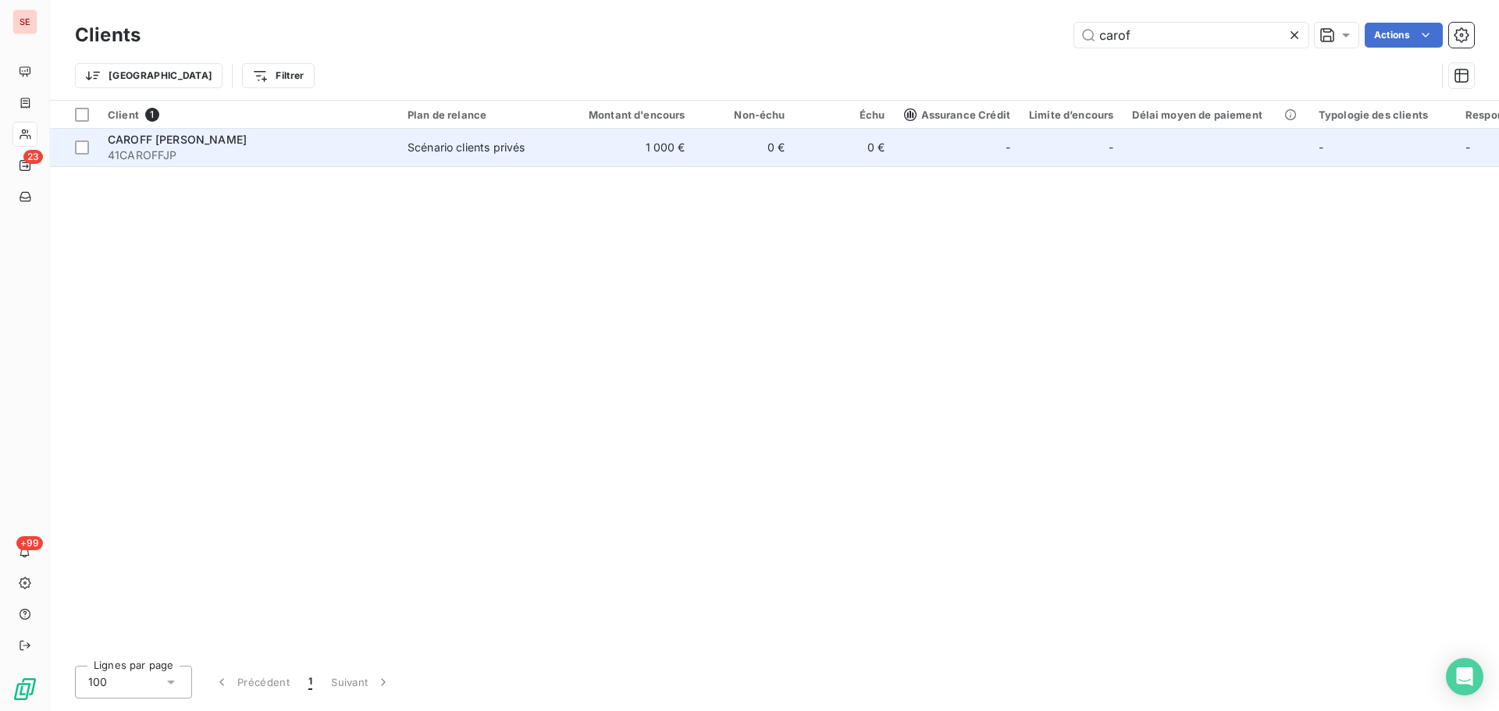
type input "carof"
click at [575, 148] on td "1 000 €" at bounding box center [628, 147] width 134 height 37
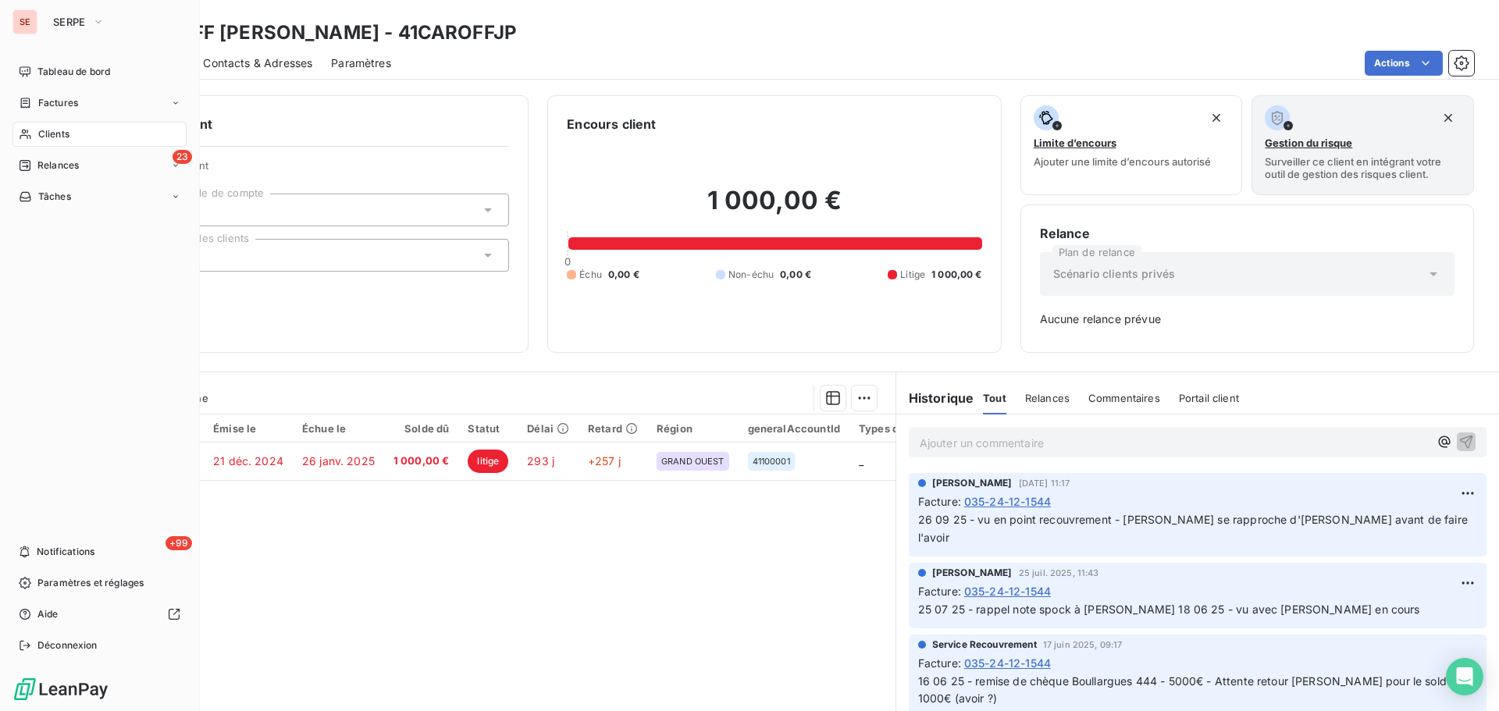
click at [64, 134] on span "Clients" at bounding box center [53, 134] width 31 height 14
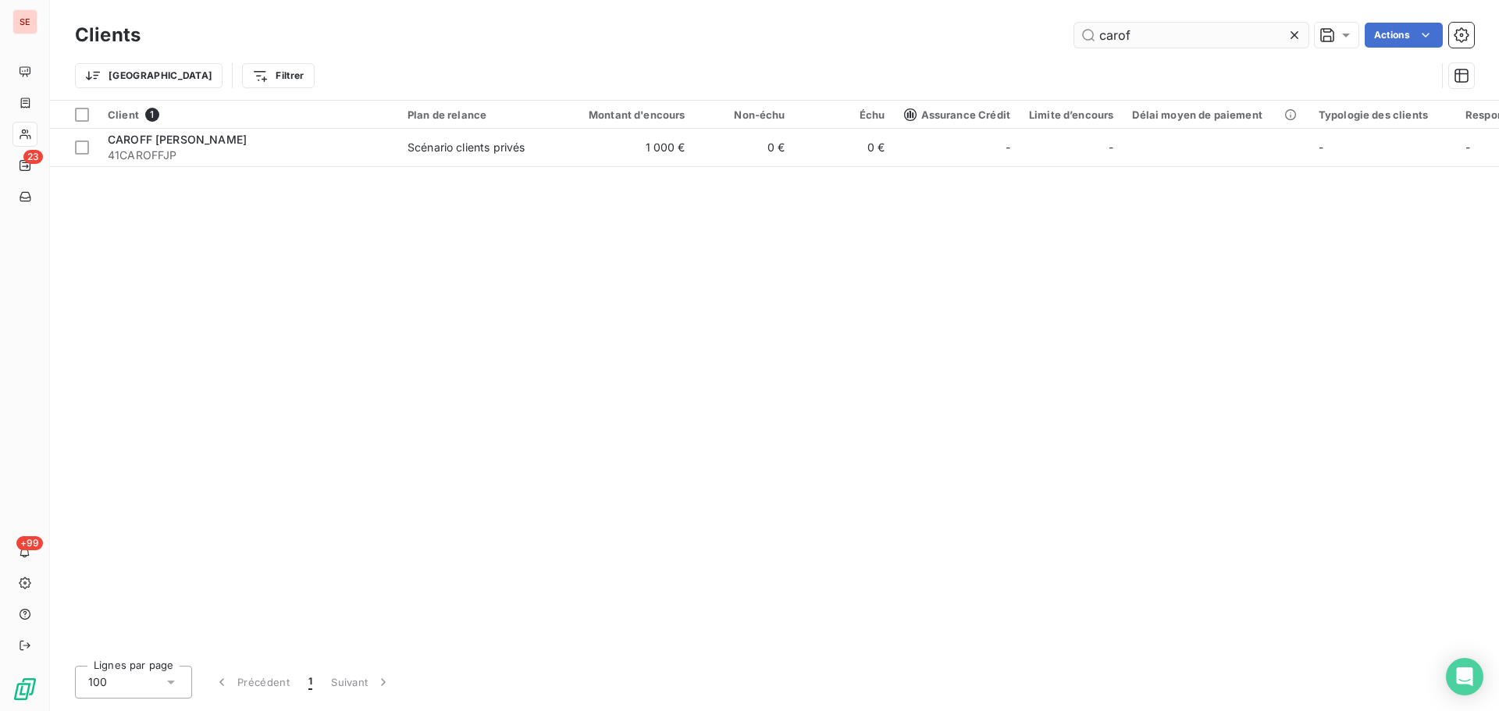
drag, startPoint x: 1156, startPoint y: 31, endPoint x: 1081, endPoint y: 34, distance: 75.0
click at [1083, 34] on input "carof" at bounding box center [1191, 35] width 234 height 25
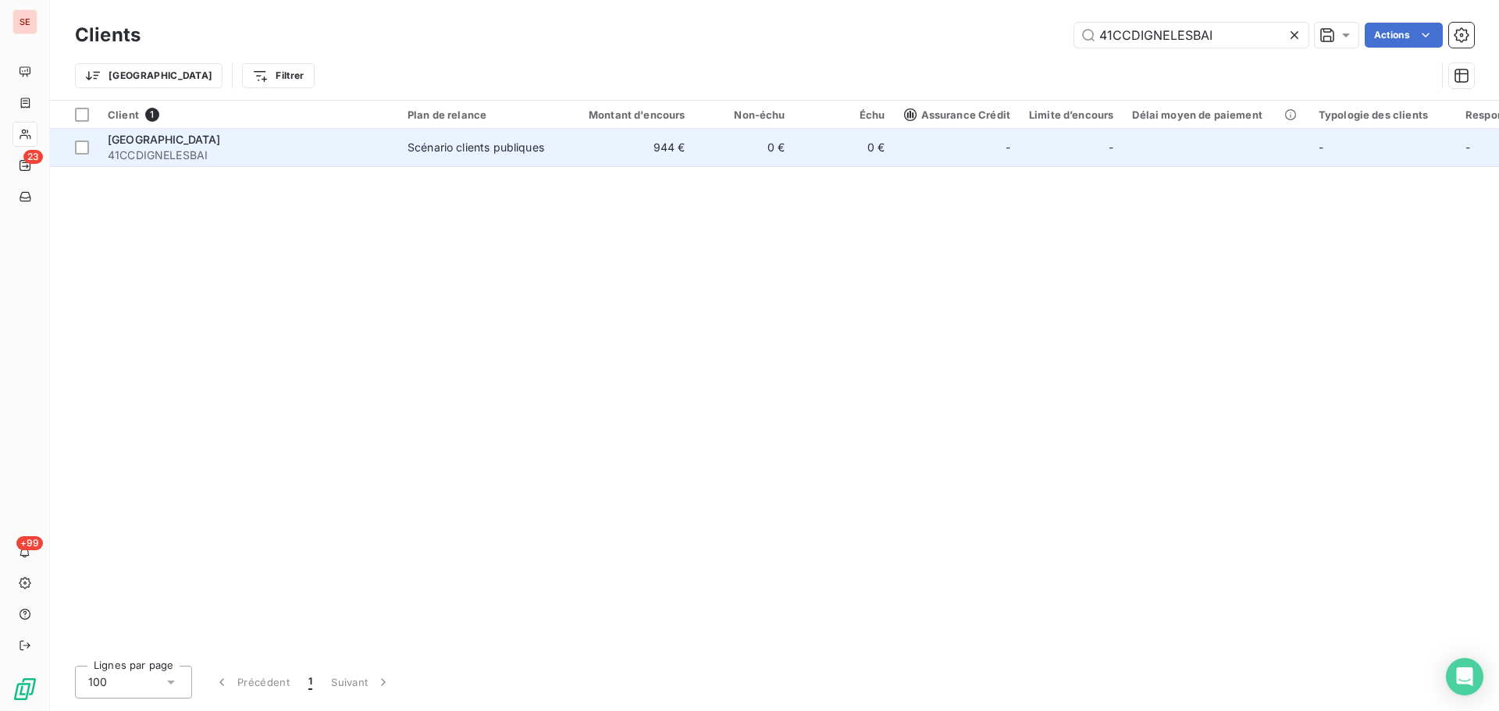
type input "41CCDIGNELESBAI"
click at [614, 150] on td "944 €" at bounding box center [628, 147] width 134 height 37
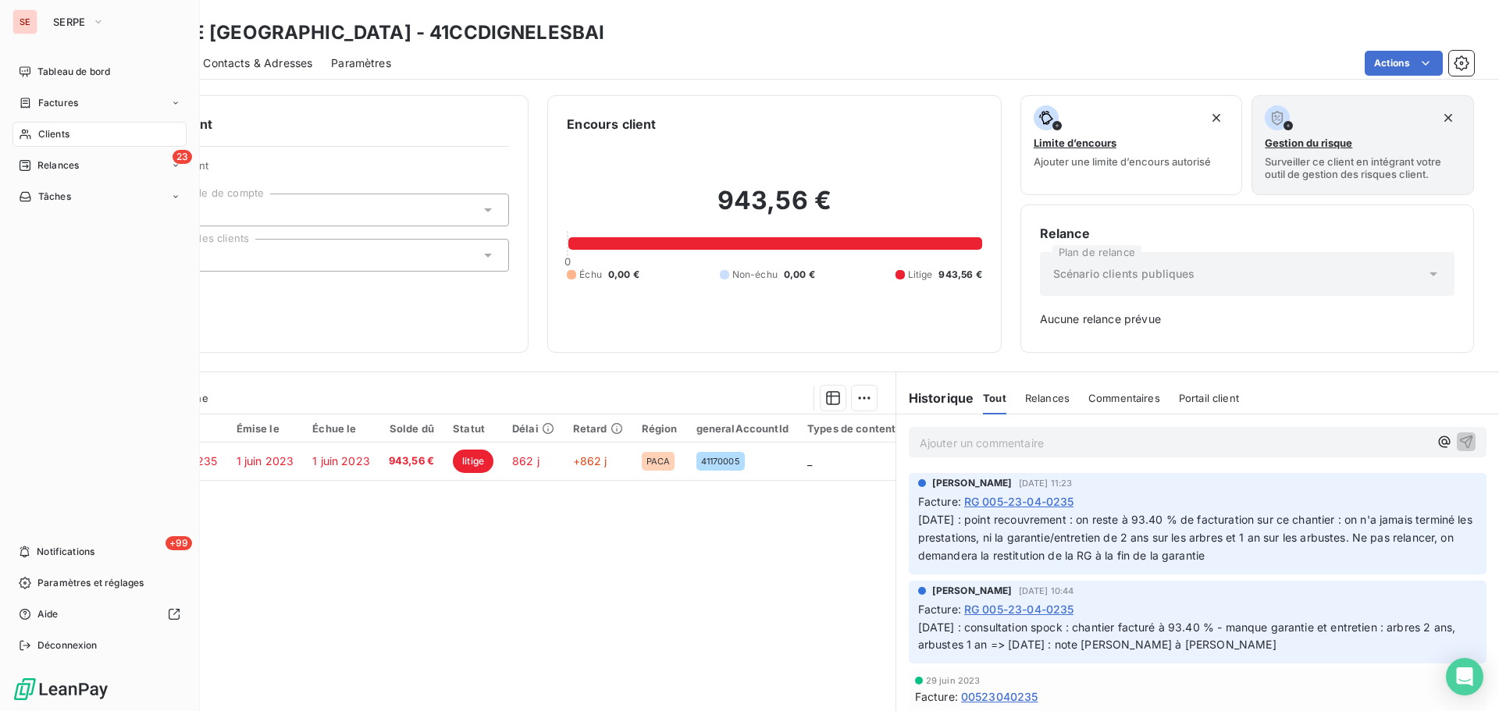
click at [43, 132] on span "Clients" at bounding box center [53, 134] width 31 height 14
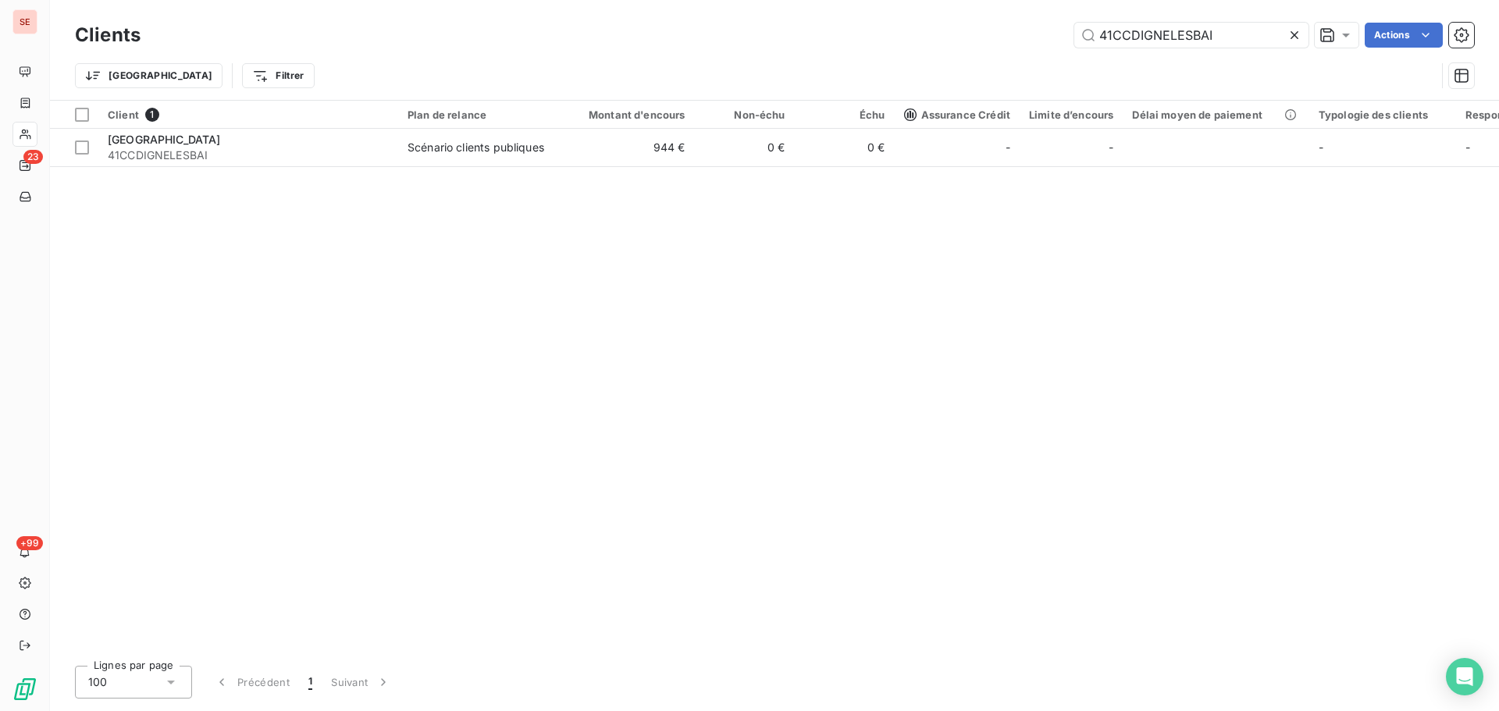
drag, startPoint x: 1223, startPoint y: 37, endPoint x: 1070, endPoint y: 34, distance: 153.0
click at [1070, 34] on div "41CCDIGNELESBAI Actions" at bounding box center [816, 35] width 1315 height 25
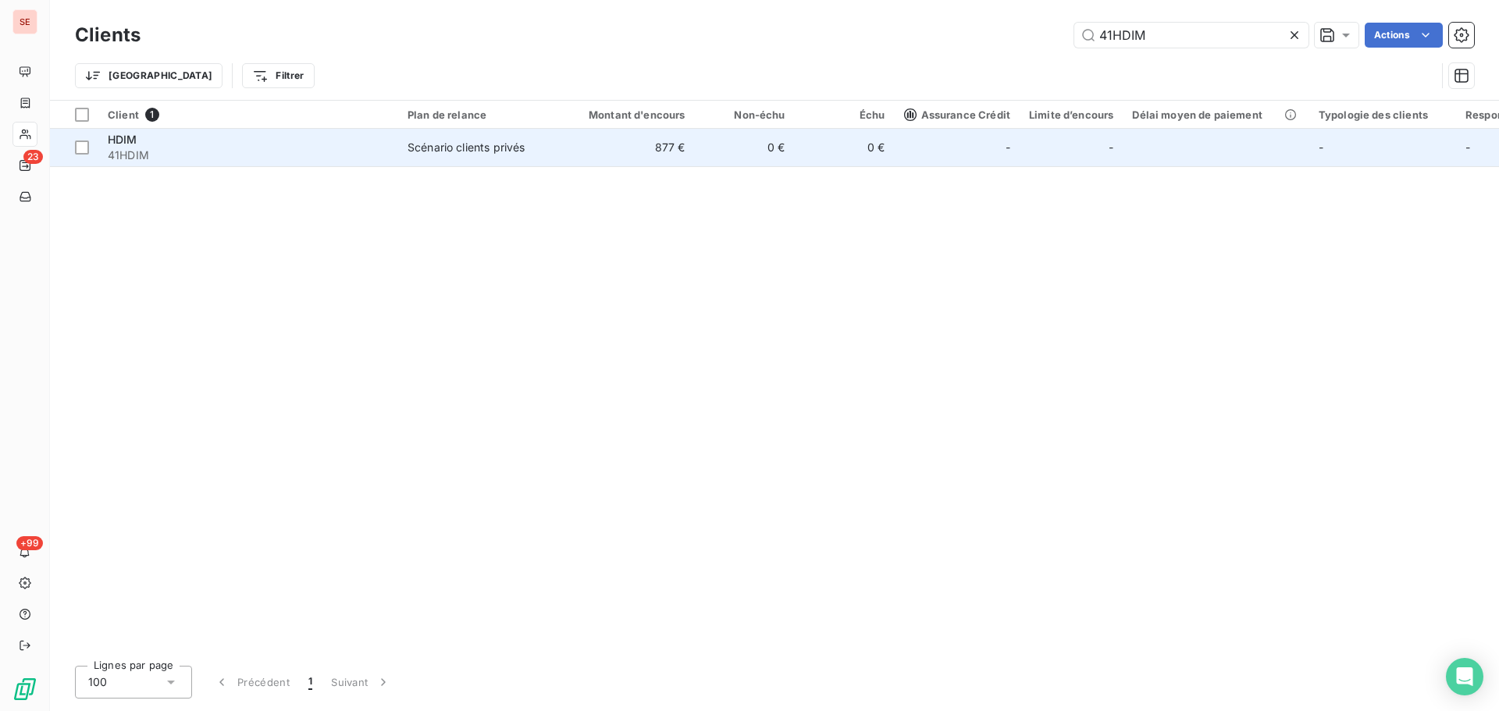
type input "41HDIM"
click at [732, 153] on td "0 €" at bounding box center [745, 147] width 100 height 37
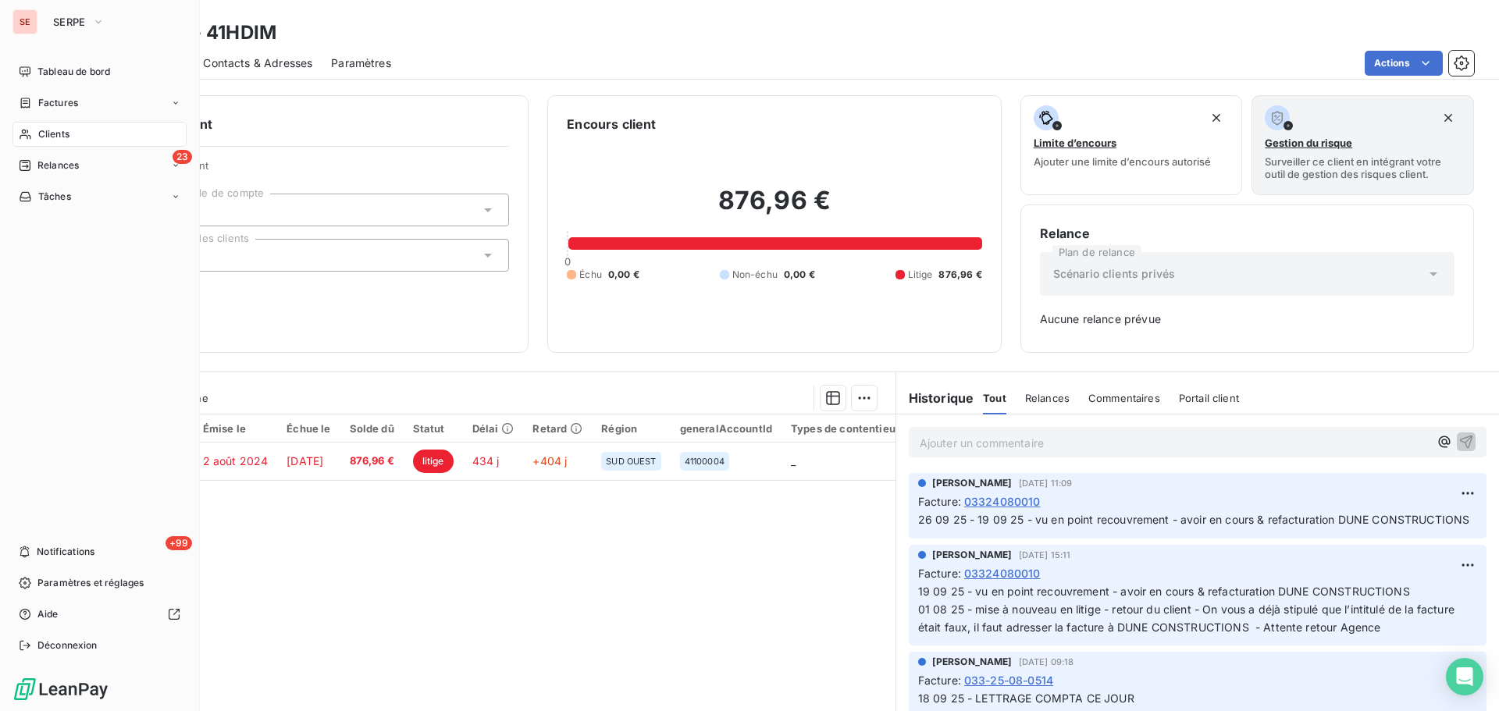
click at [69, 125] on div "Clients" at bounding box center [99, 134] width 174 height 25
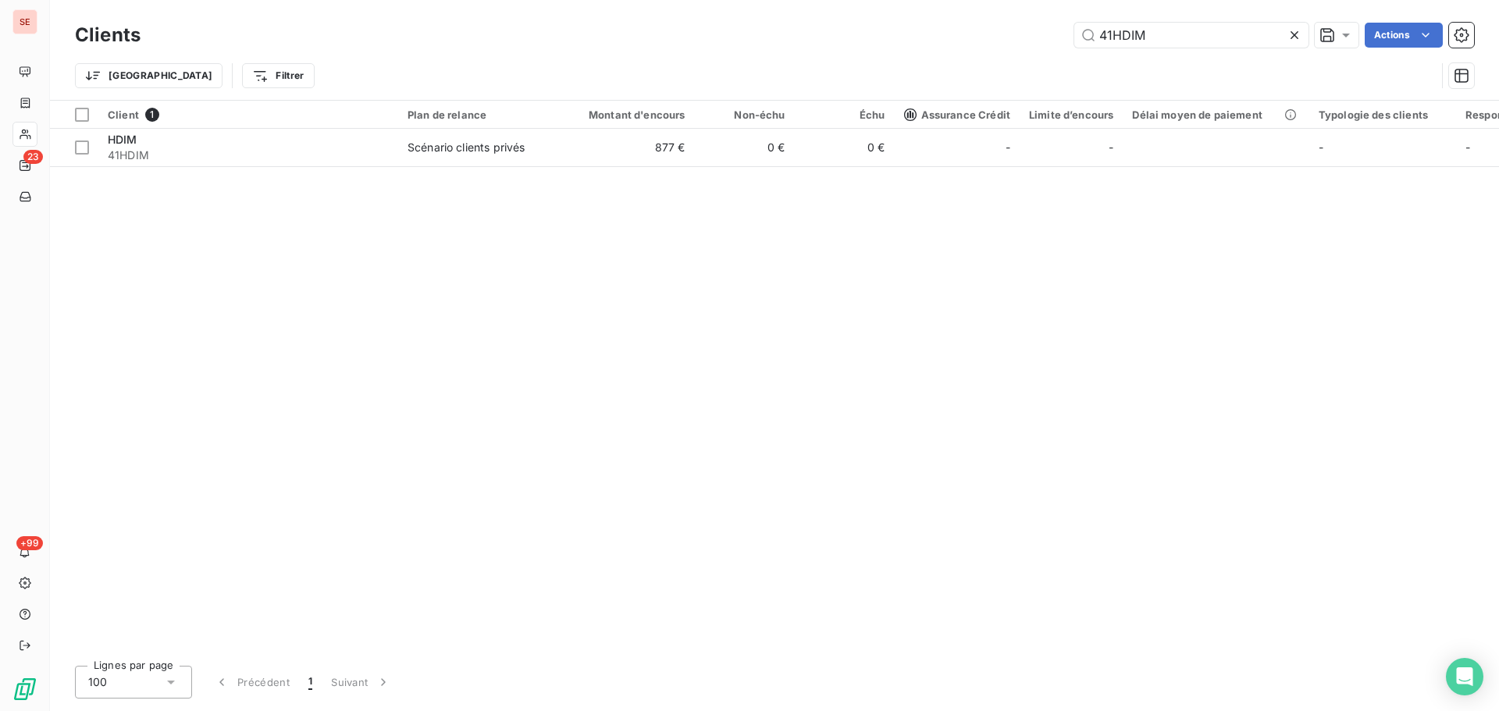
drag, startPoint x: 1189, startPoint y: 35, endPoint x: 997, endPoint y: 34, distance: 192.1
click at [997, 34] on div "41HDIM Actions" at bounding box center [816, 35] width 1315 height 25
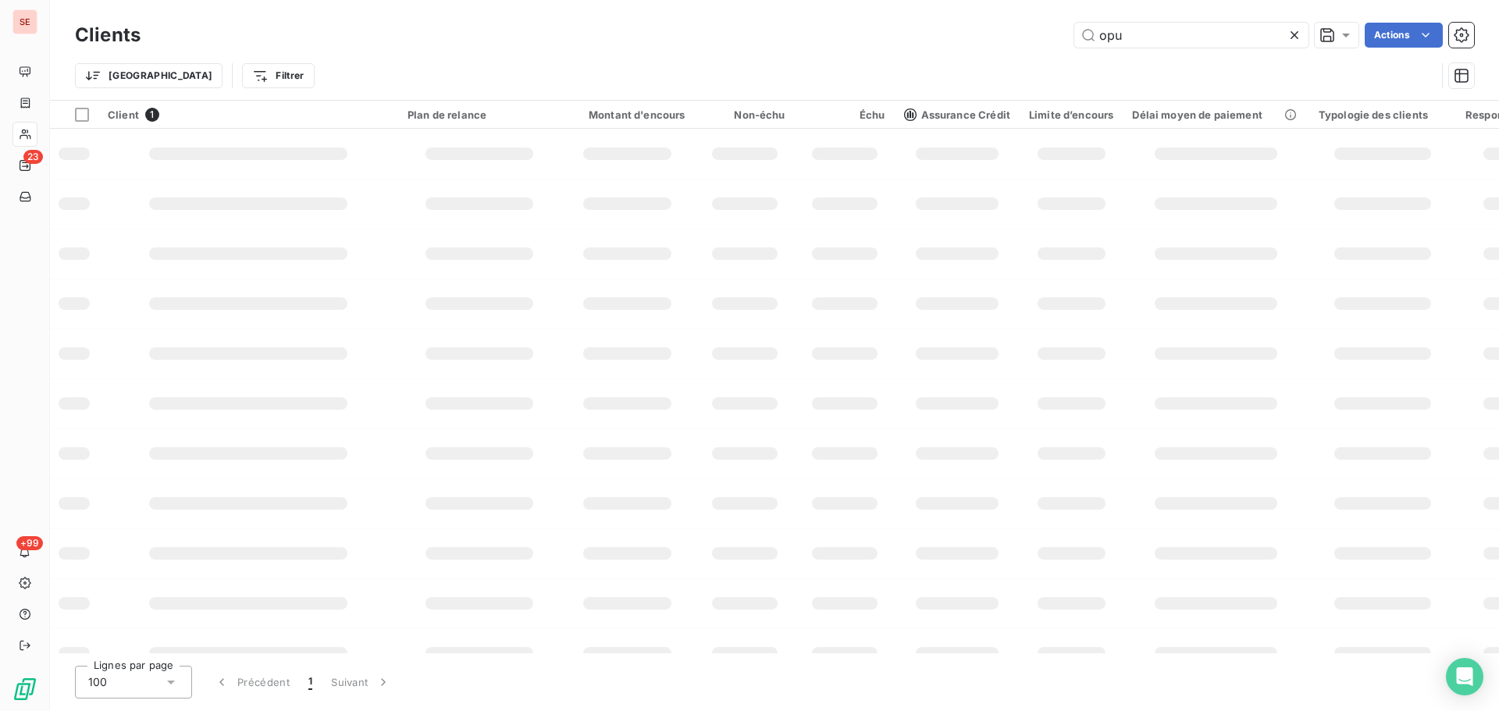
type input "opur"
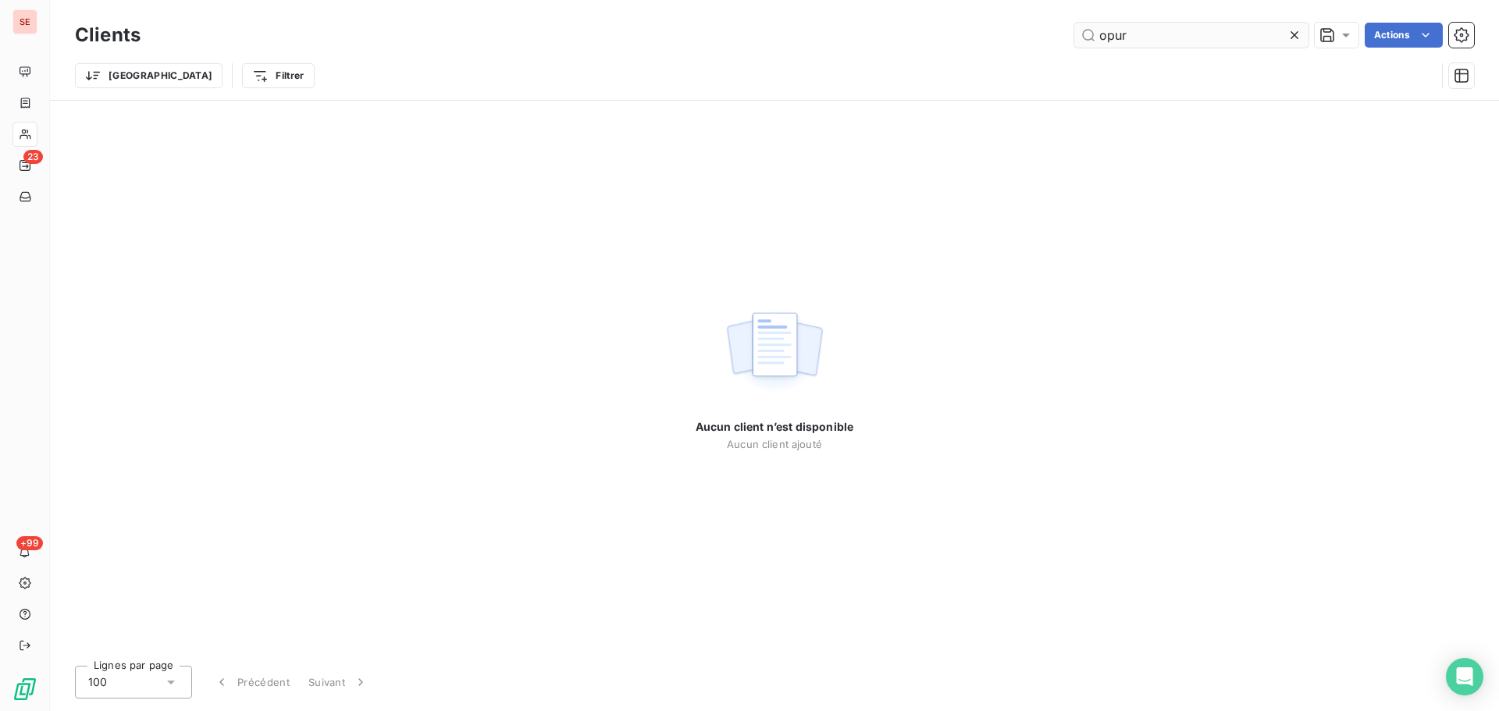
click at [1150, 35] on input "opur" at bounding box center [1191, 35] width 234 height 25
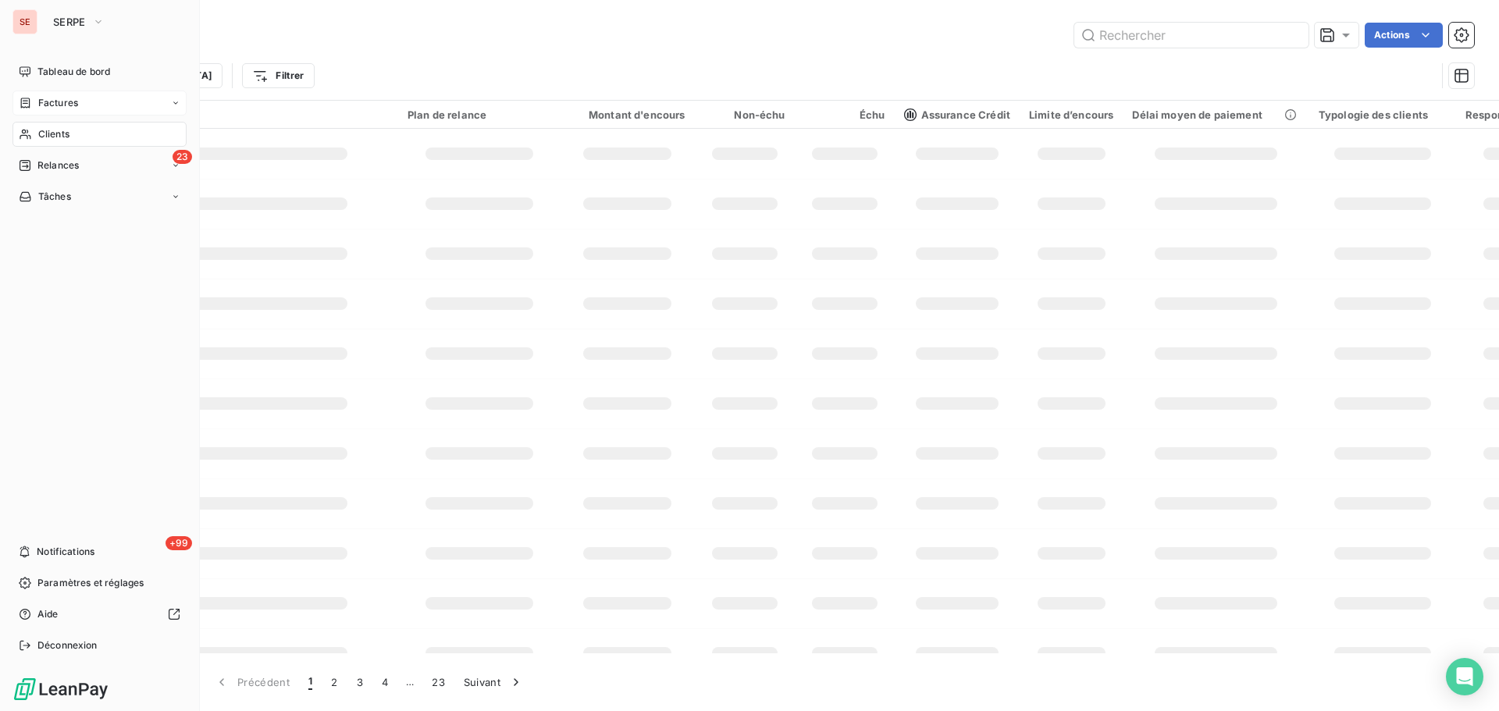
click at [66, 108] on span "Factures" at bounding box center [58, 103] width 40 height 14
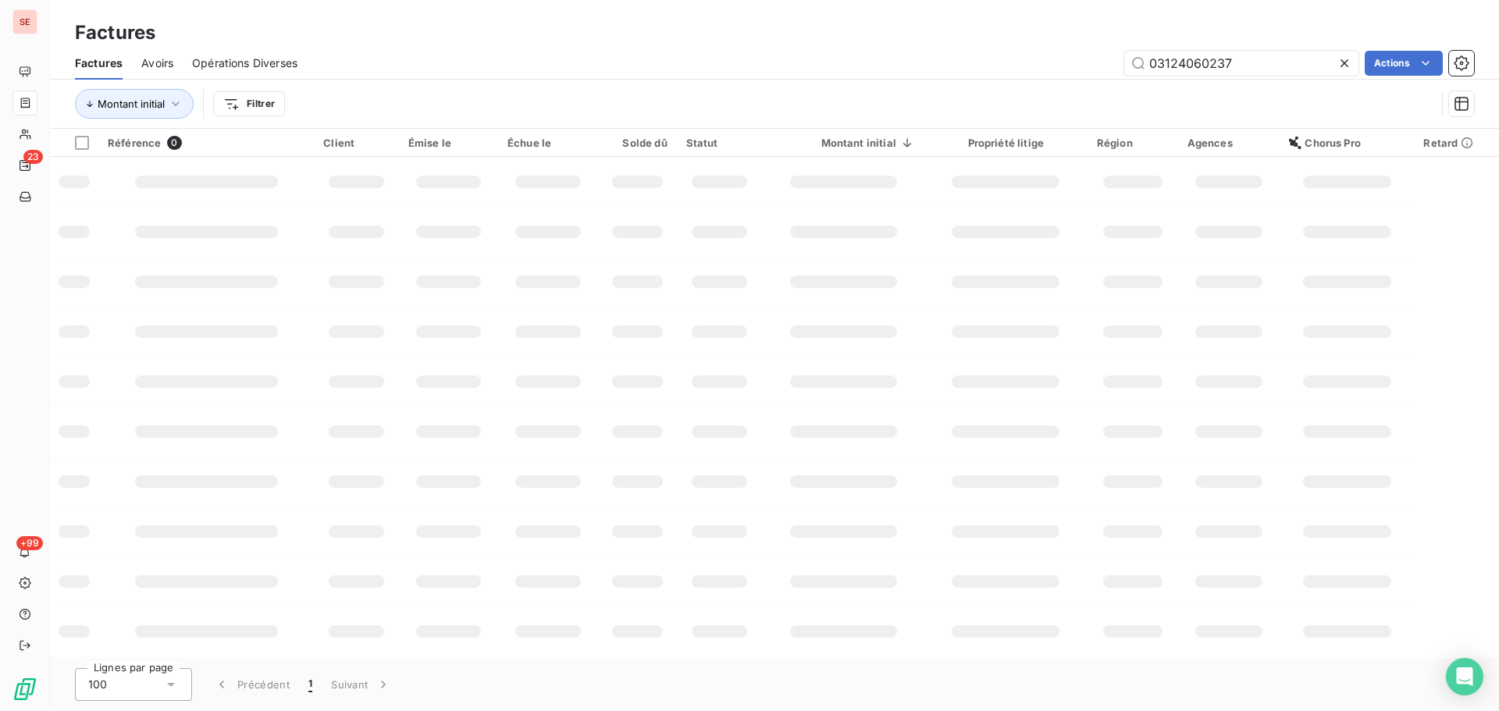
drag, startPoint x: 1283, startPoint y: 52, endPoint x: 1088, endPoint y: 54, distance: 195.2
click at [1088, 54] on div "03124060237 Actions" at bounding box center [895, 63] width 1158 height 25
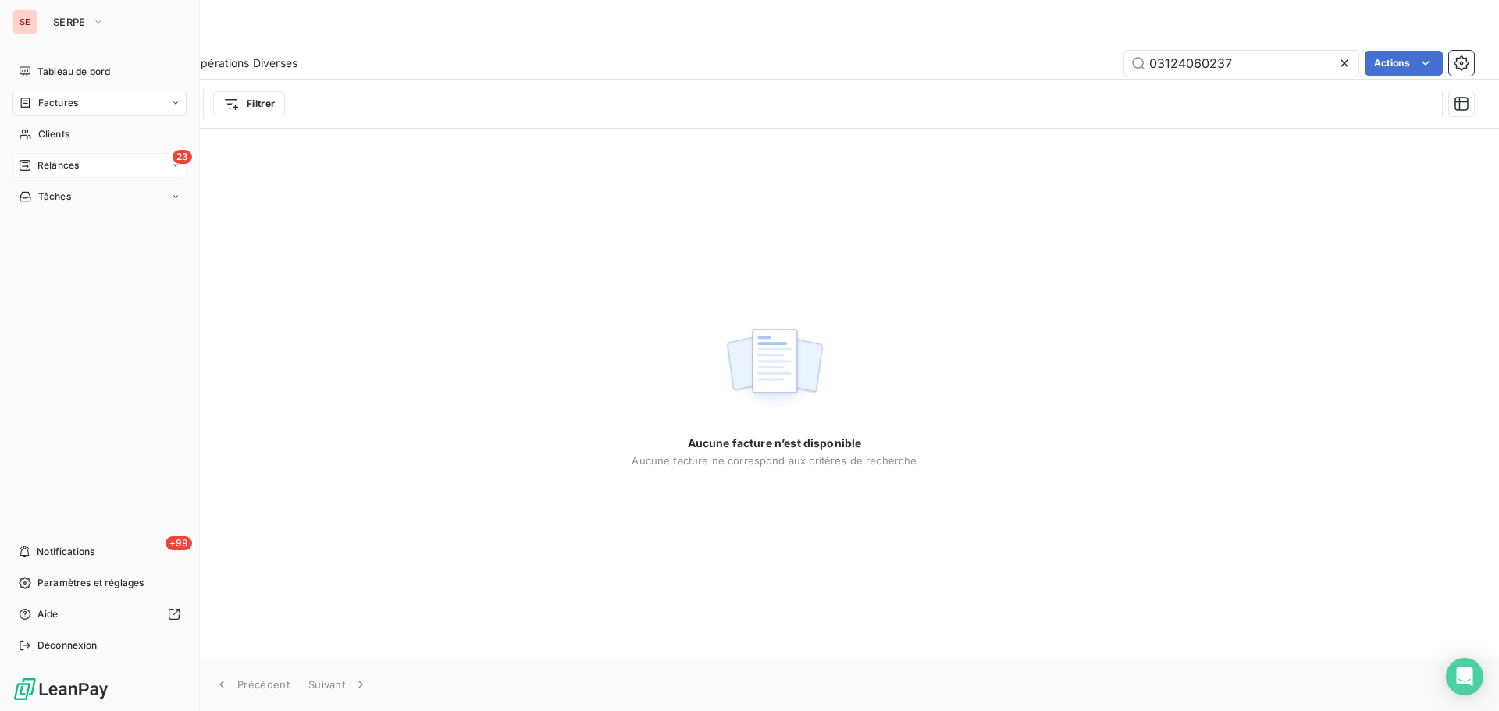
click at [62, 174] on div "23 Relances" at bounding box center [99, 165] width 174 height 25
click at [67, 167] on span "Relances" at bounding box center [57, 165] width 41 height 14
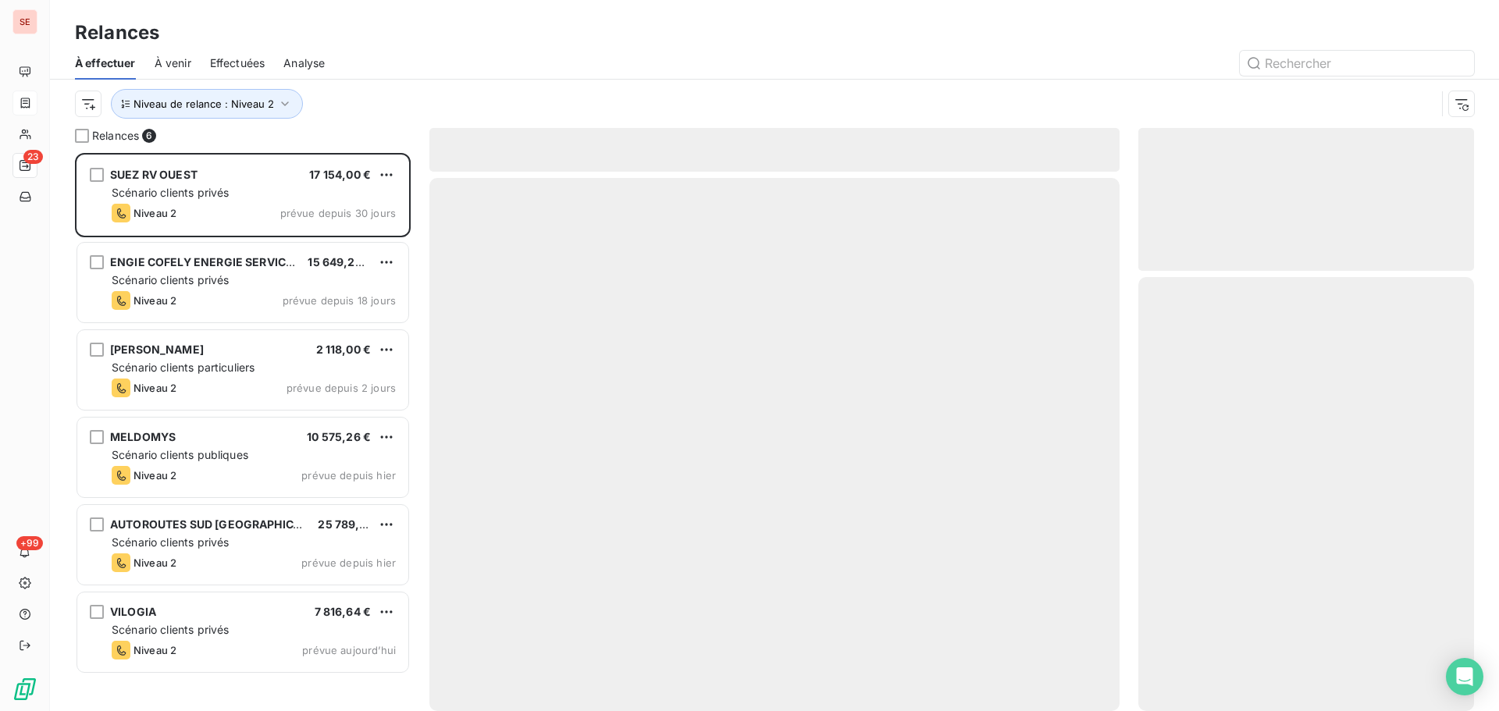
scroll to position [547, 324]
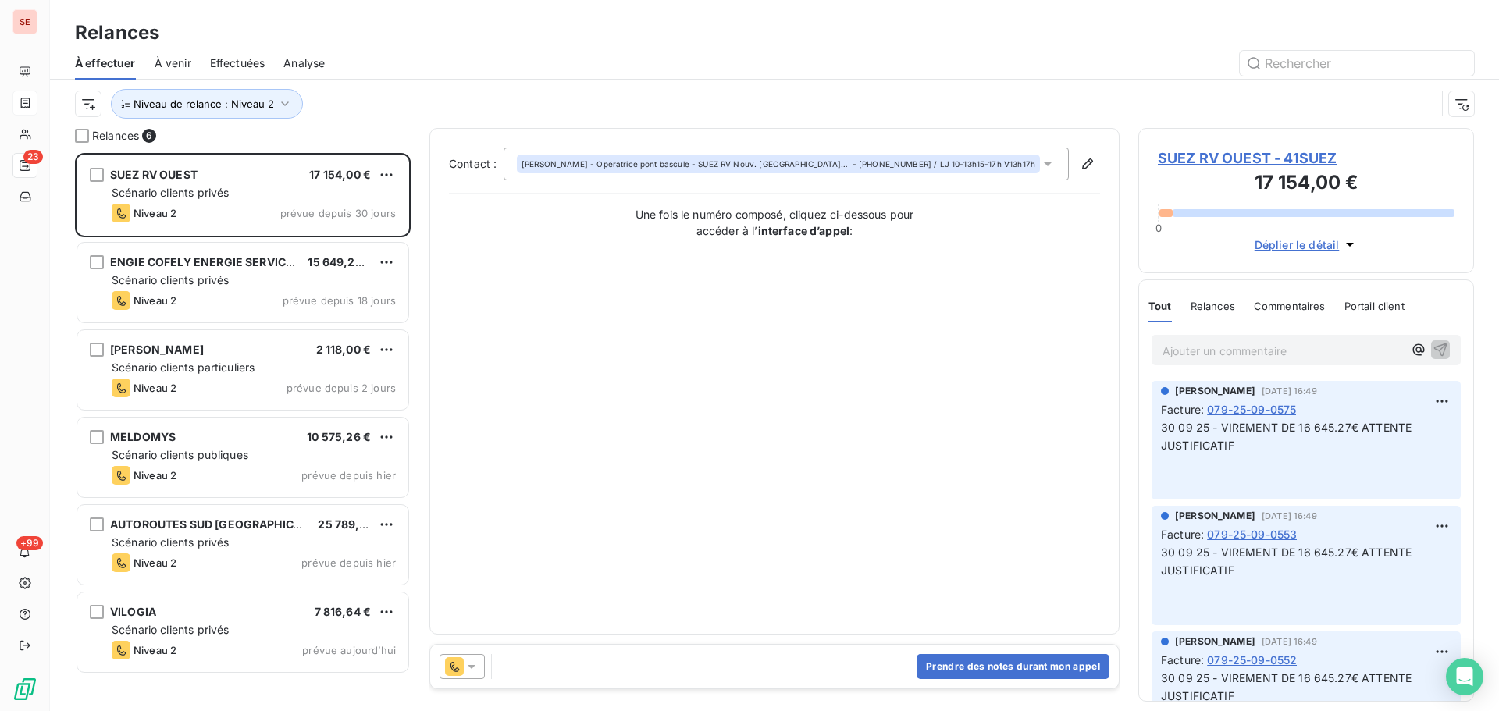
click at [245, 119] on div "Niveau de relance : Niveau 2" at bounding box center [774, 104] width 1399 height 48
click at [252, 107] on span "Niveau de relance : Niveau 2" at bounding box center [204, 104] width 141 height 12
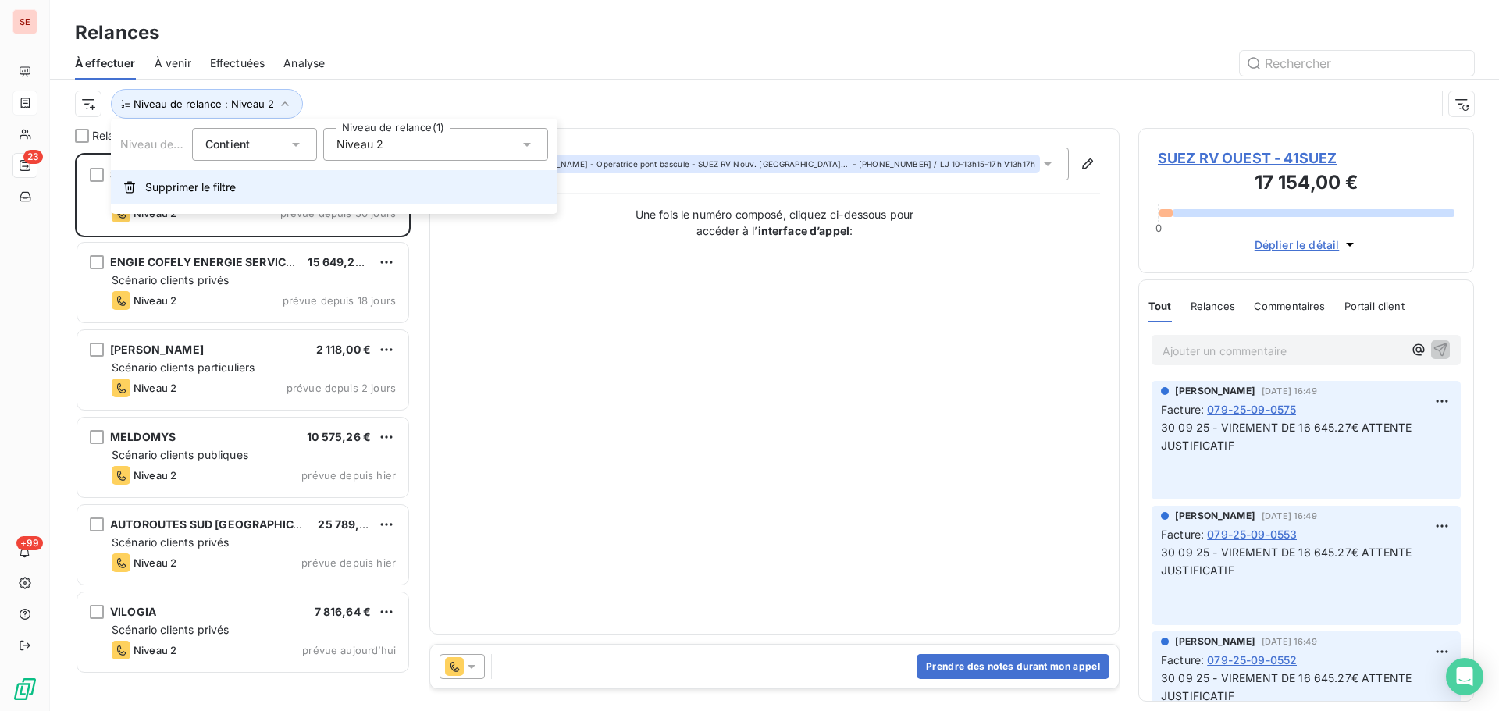
click at [208, 187] on span "Supprimer le filtre" at bounding box center [190, 188] width 91 height 16
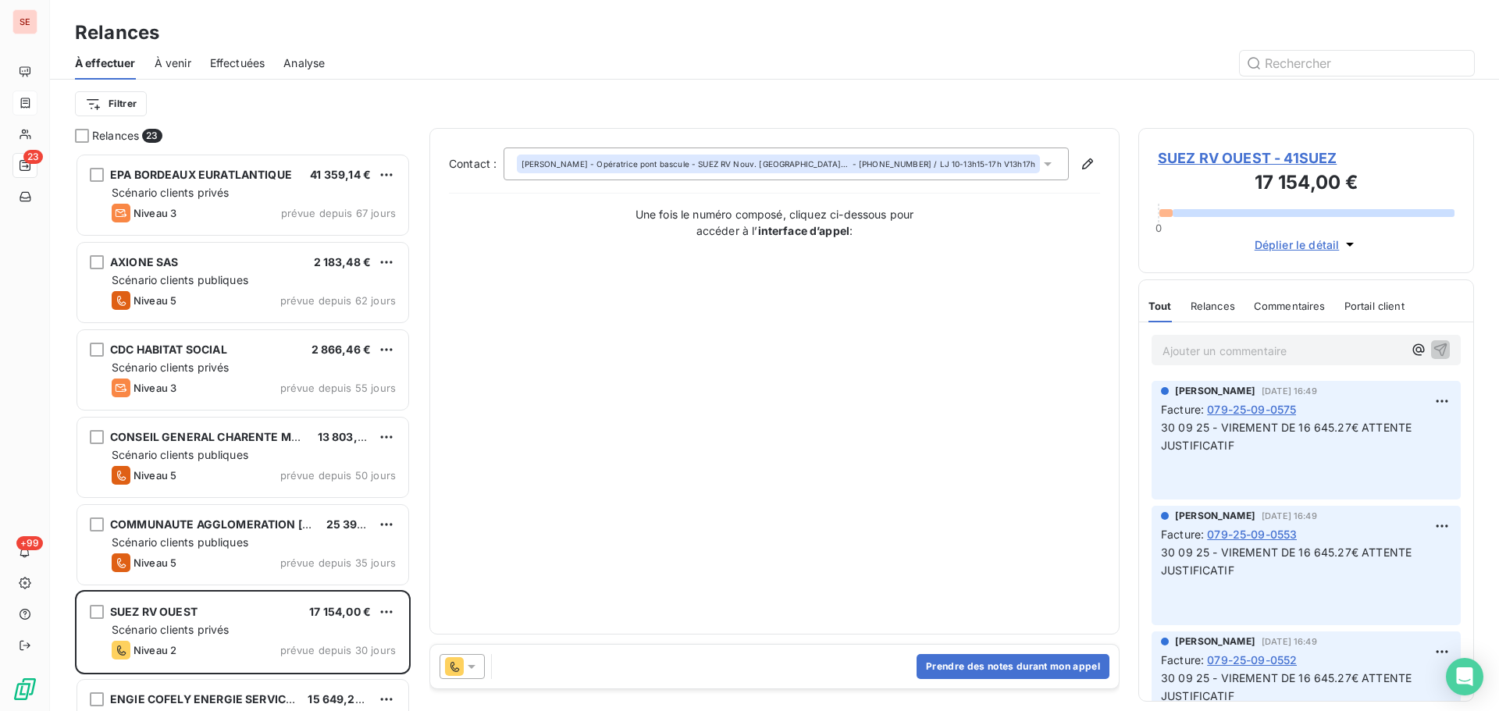
click at [246, 53] on div "Effectuées" at bounding box center [237, 63] width 55 height 33
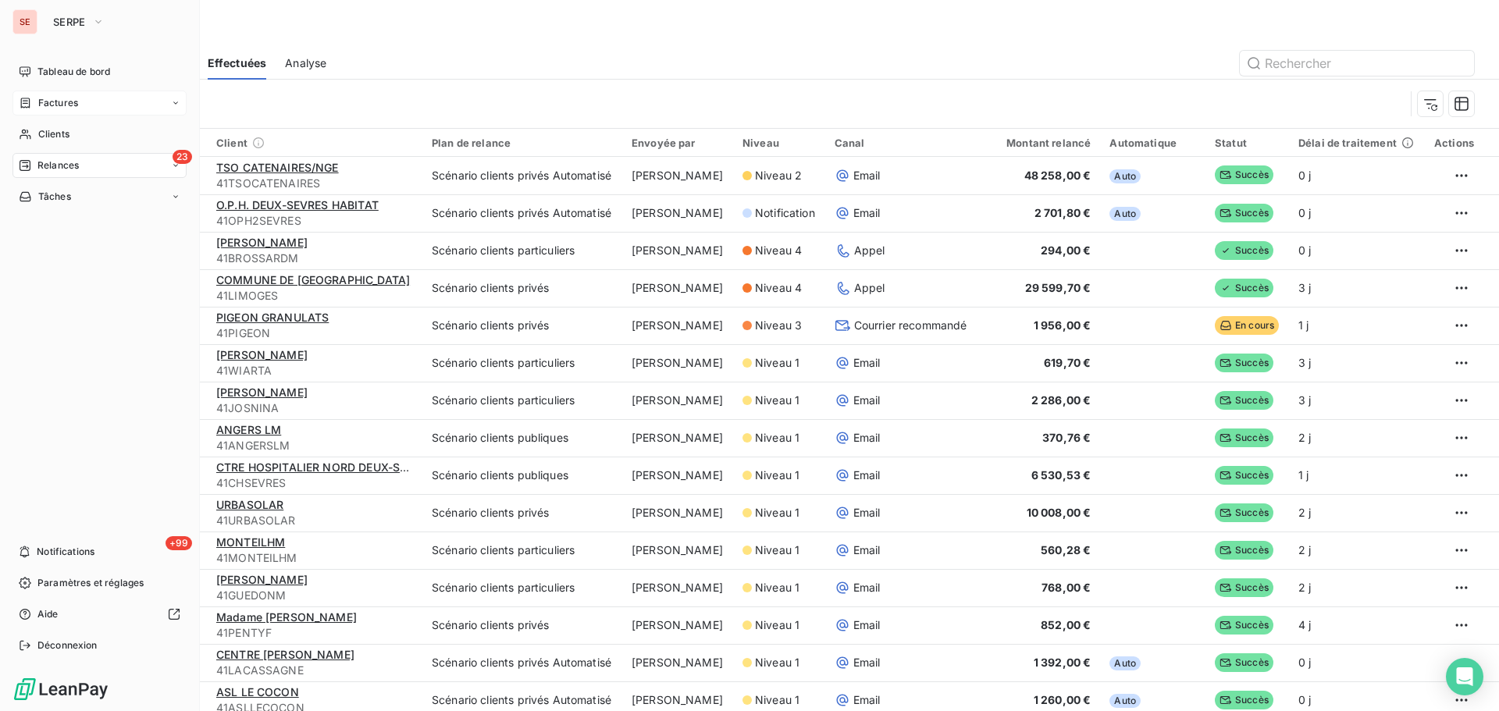
click at [48, 105] on span "Factures" at bounding box center [58, 103] width 40 height 14
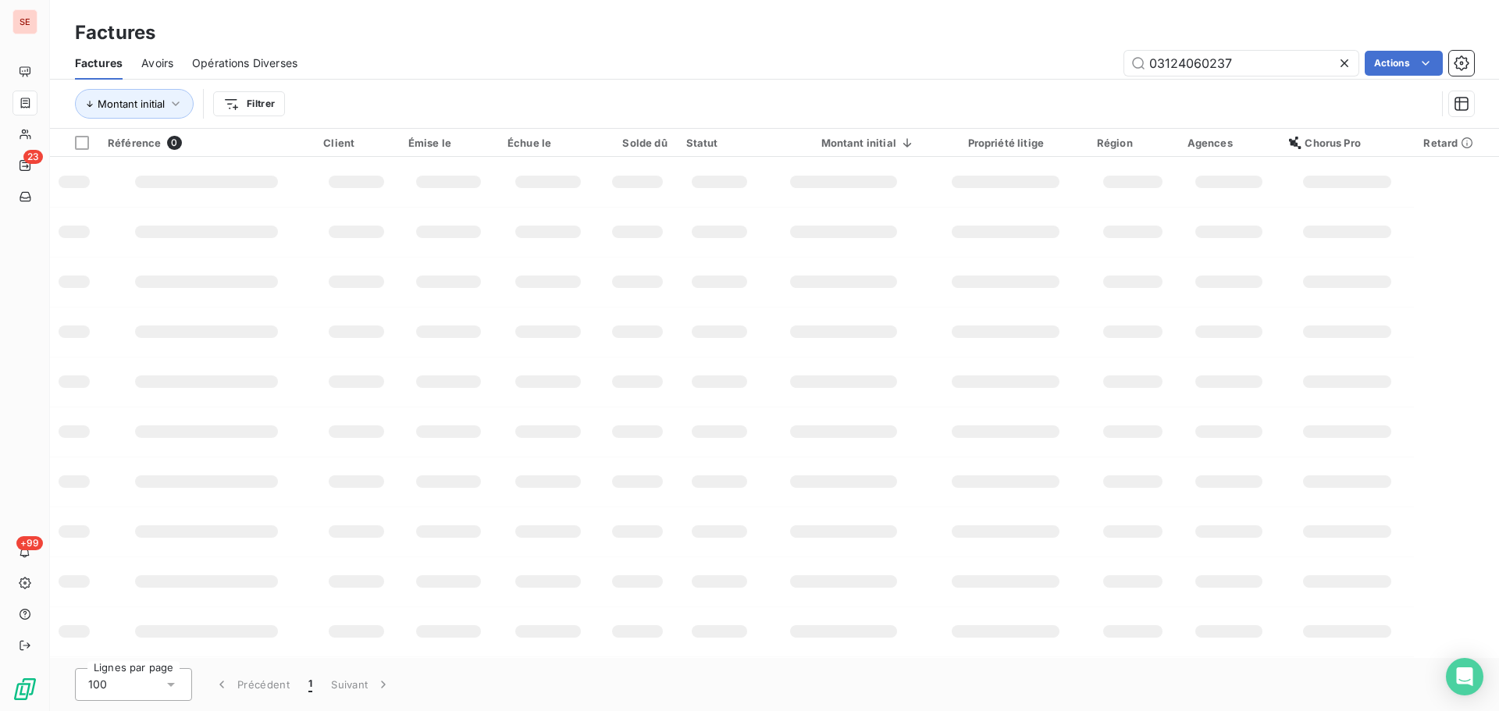
drag, startPoint x: 1243, startPoint y: 56, endPoint x: 1029, endPoint y: 49, distance: 214.0
click at [1029, 49] on div "Factures Avoirs Opérations Diverses 03124060237 Actions" at bounding box center [774, 63] width 1449 height 33
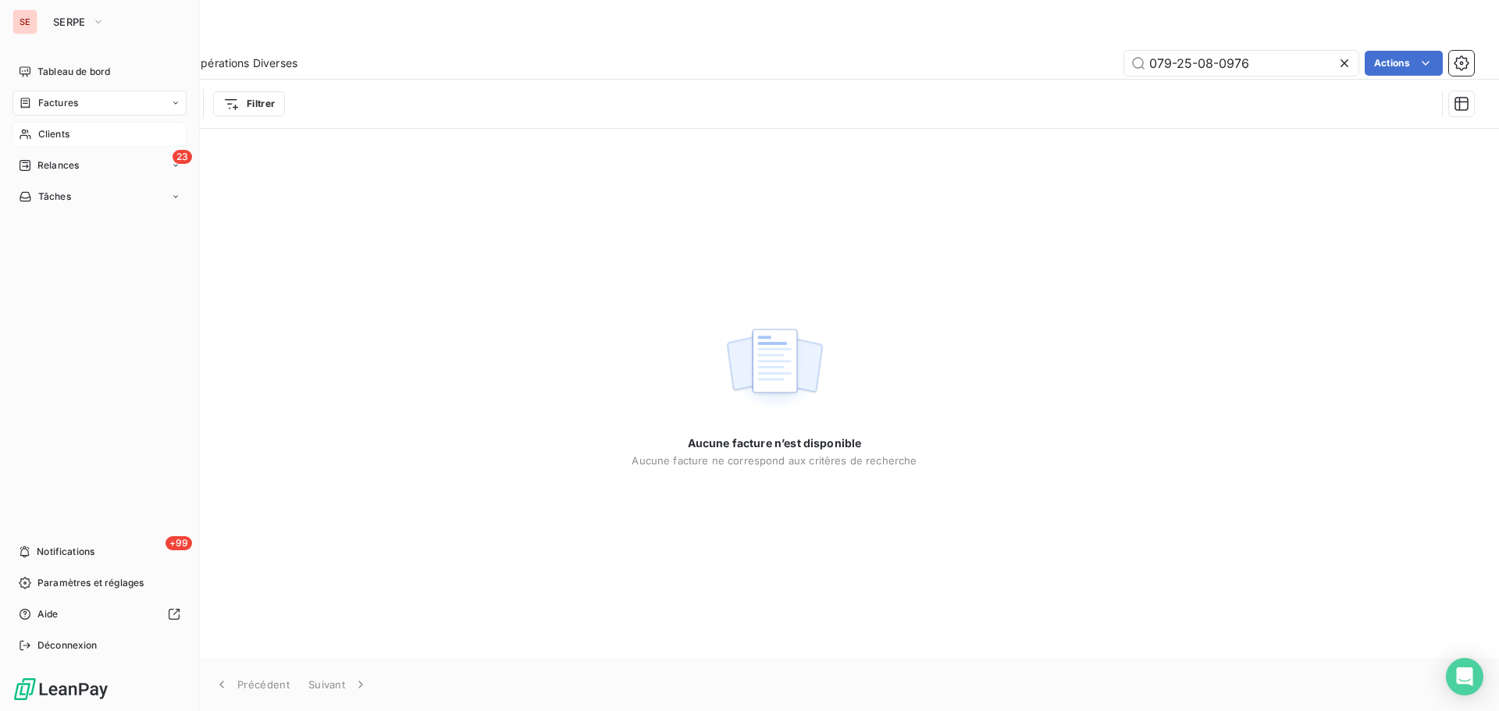
type input "079-25-08-0976"
click at [77, 139] on div "Clients" at bounding box center [99, 134] width 174 height 25
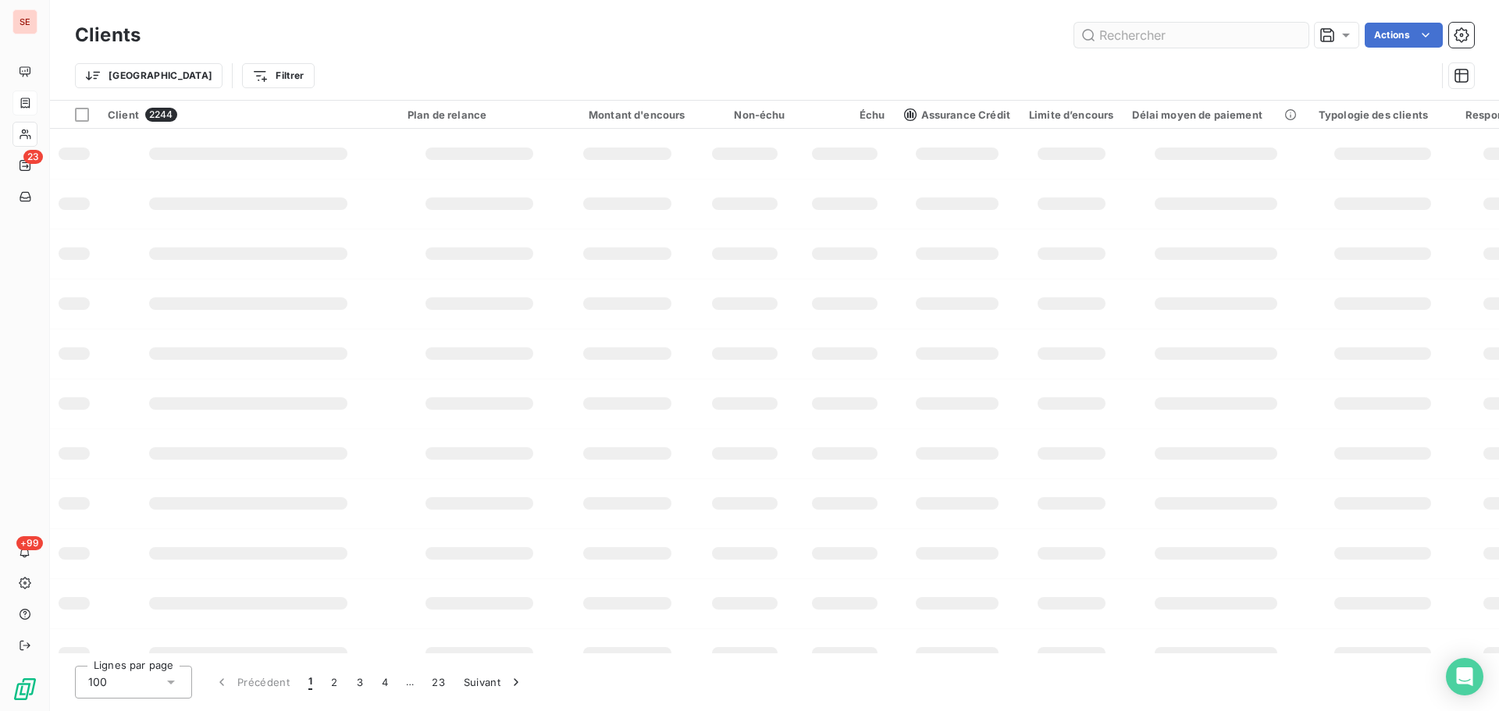
click at [1233, 41] on input "text" at bounding box center [1191, 35] width 234 height 25
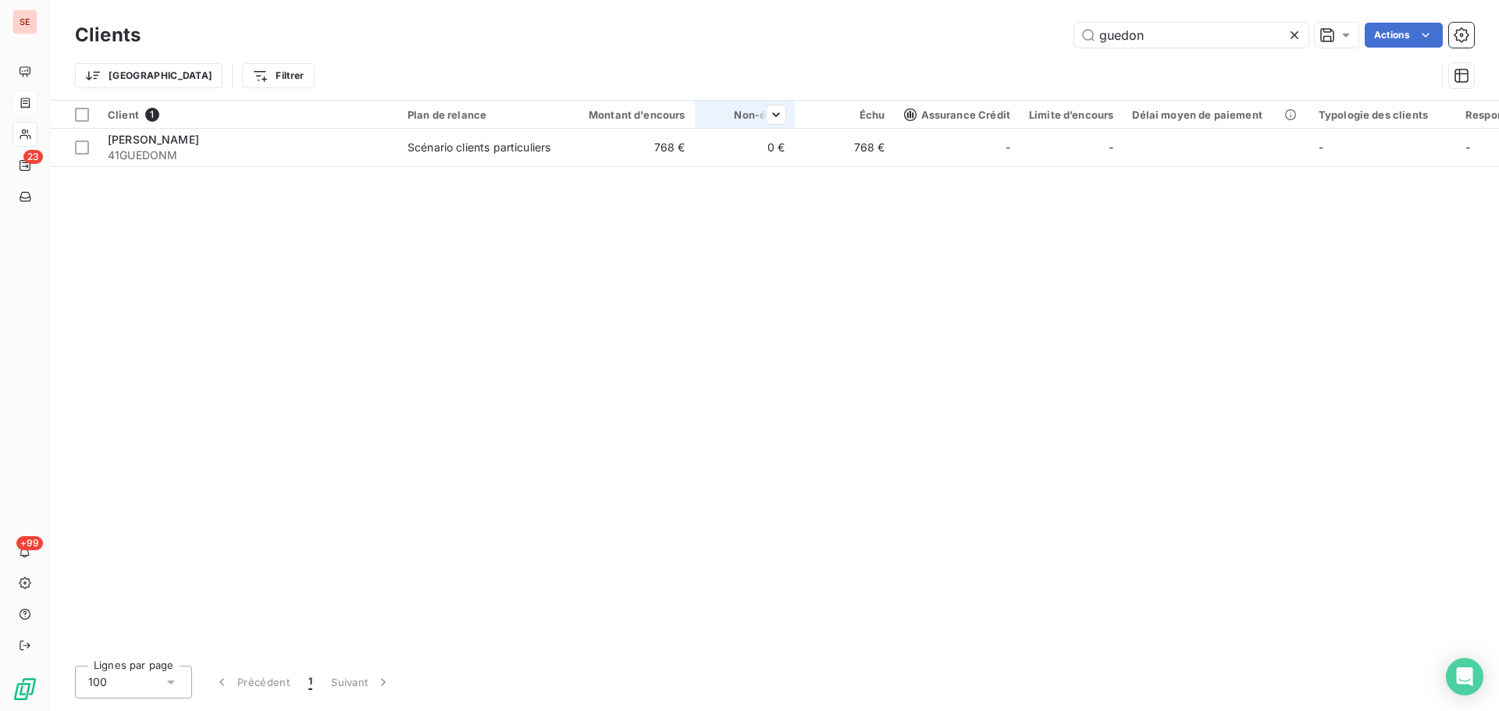
type input "guedon"
click at [753, 126] on th "Non-échu" at bounding box center [745, 115] width 100 height 28
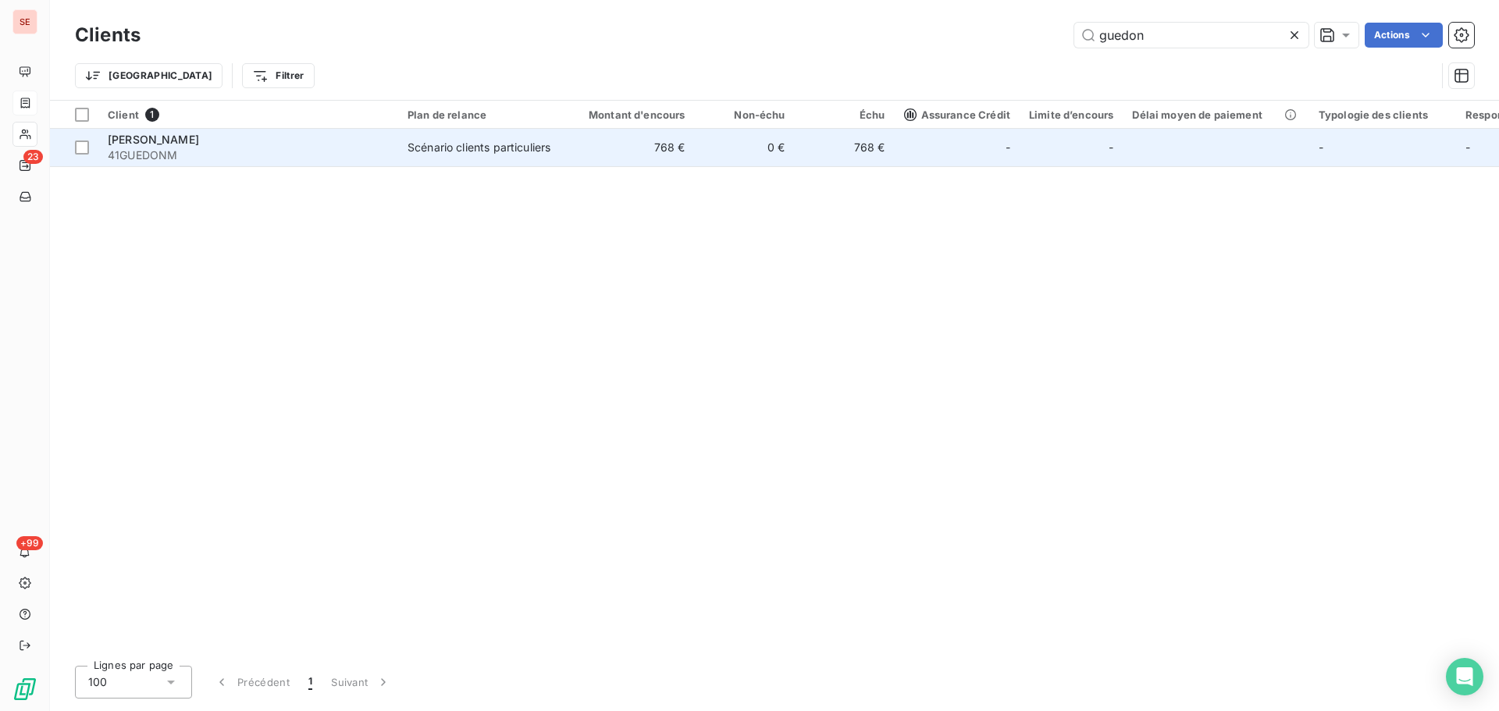
click at [755, 162] on td "0 €" at bounding box center [745, 147] width 100 height 37
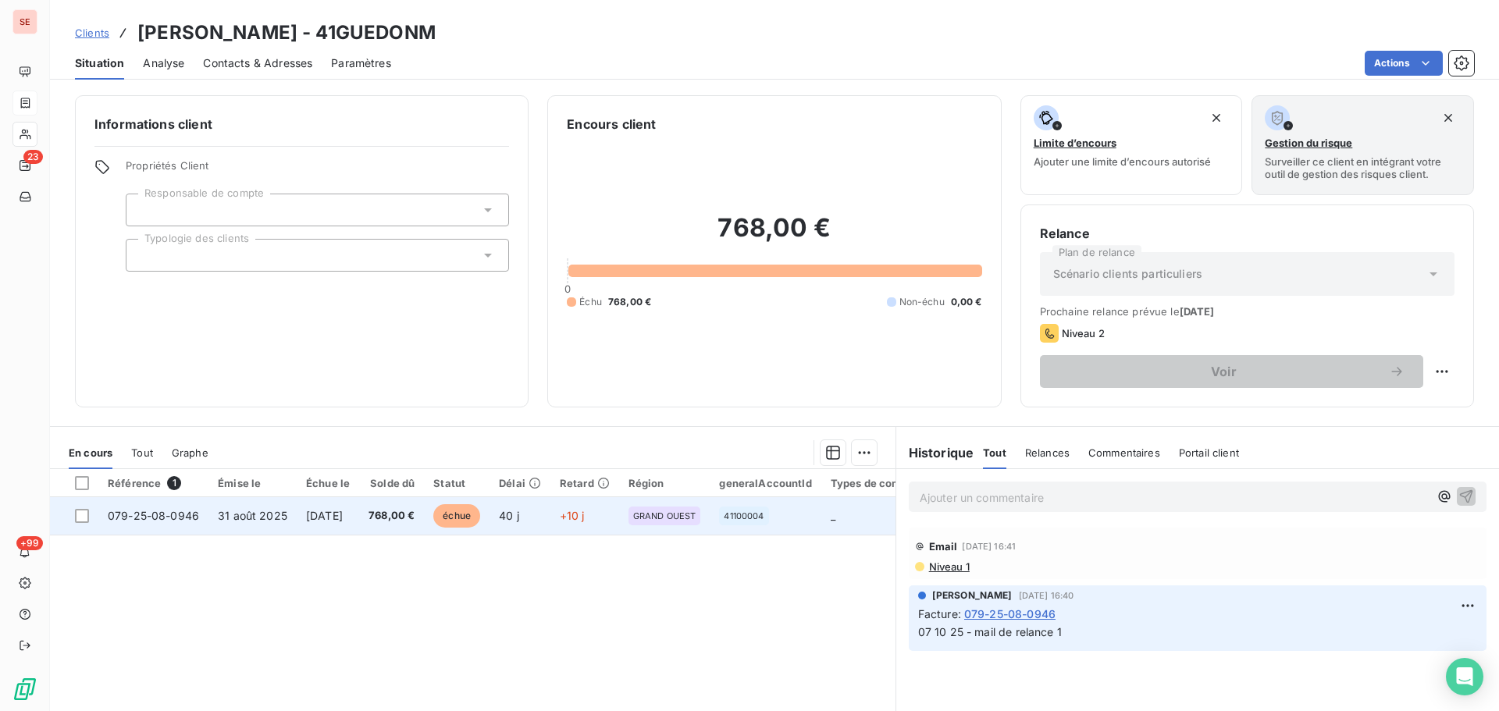
click at [424, 528] on td "768,00 €" at bounding box center [391, 515] width 65 height 37
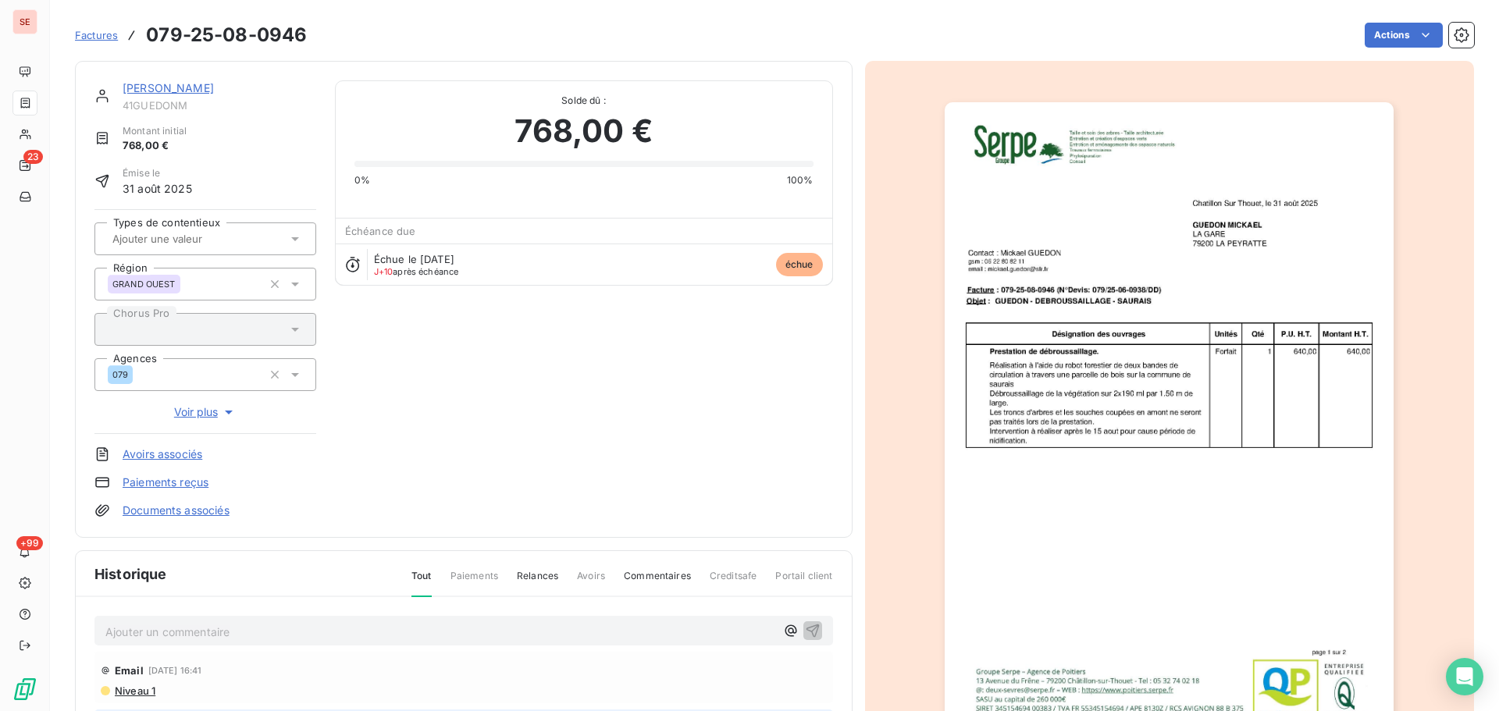
click at [273, 623] on p "Ajouter un commentaire ﻿" at bounding box center [440, 632] width 670 height 20
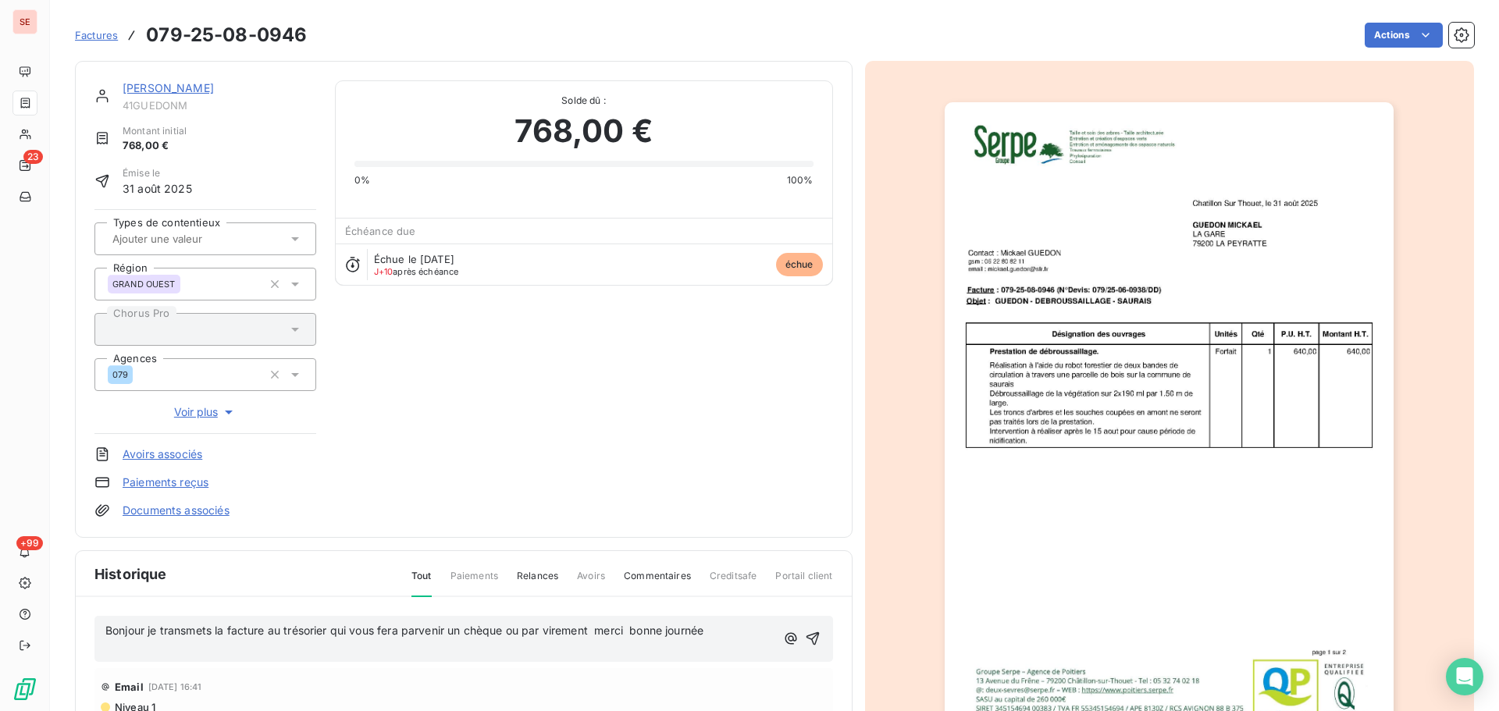
click at [108, 632] on span "Bonjour je transmets la facture au trésorier qui vous fera parvenir un chèque o…" at bounding box center [404, 630] width 598 height 13
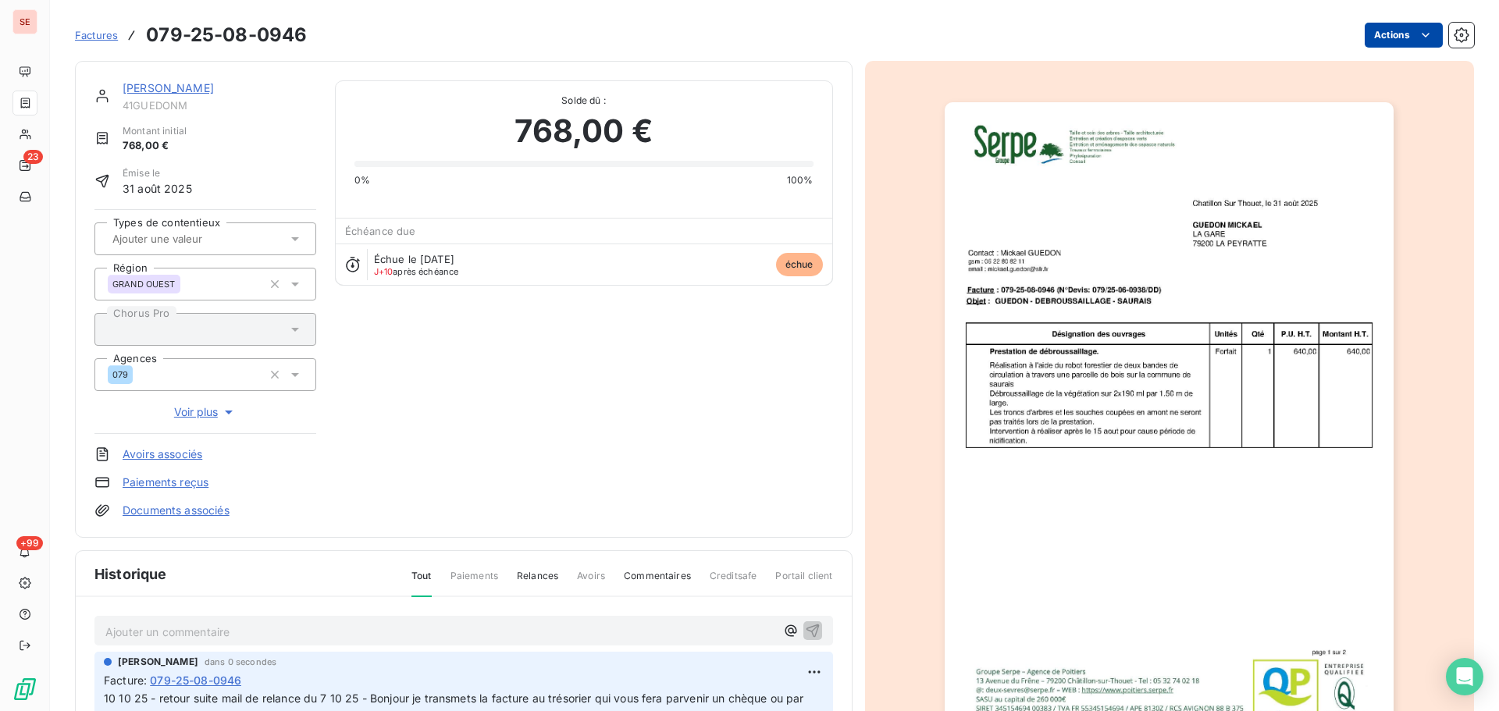
click at [1366, 40] on html "SE 23 +99 Factures 079-25-08-0946 Actions GUEDON Mickael 41GUEDONM Montant init…" at bounding box center [749, 355] width 1499 height 711
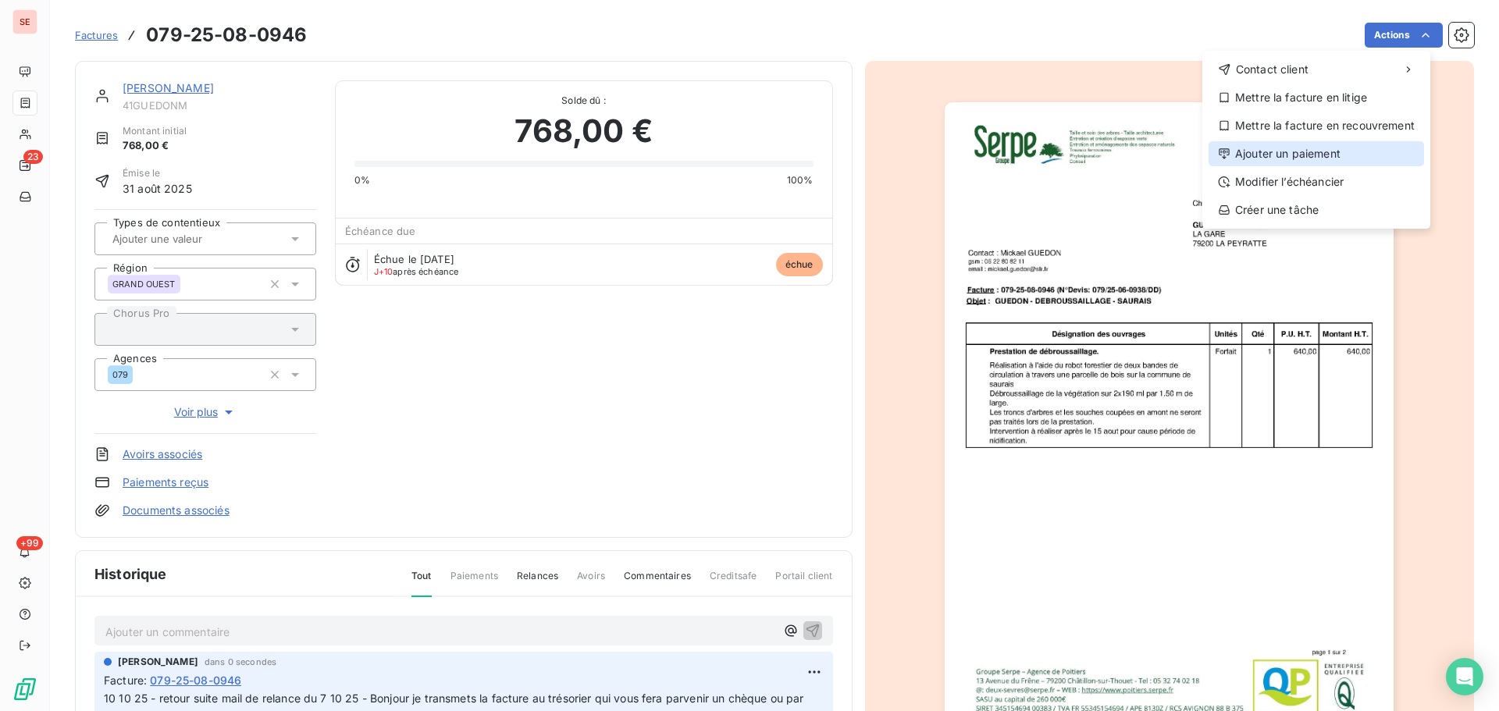
click at [1323, 151] on div "Ajouter un paiement" at bounding box center [1316, 153] width 215 height 25
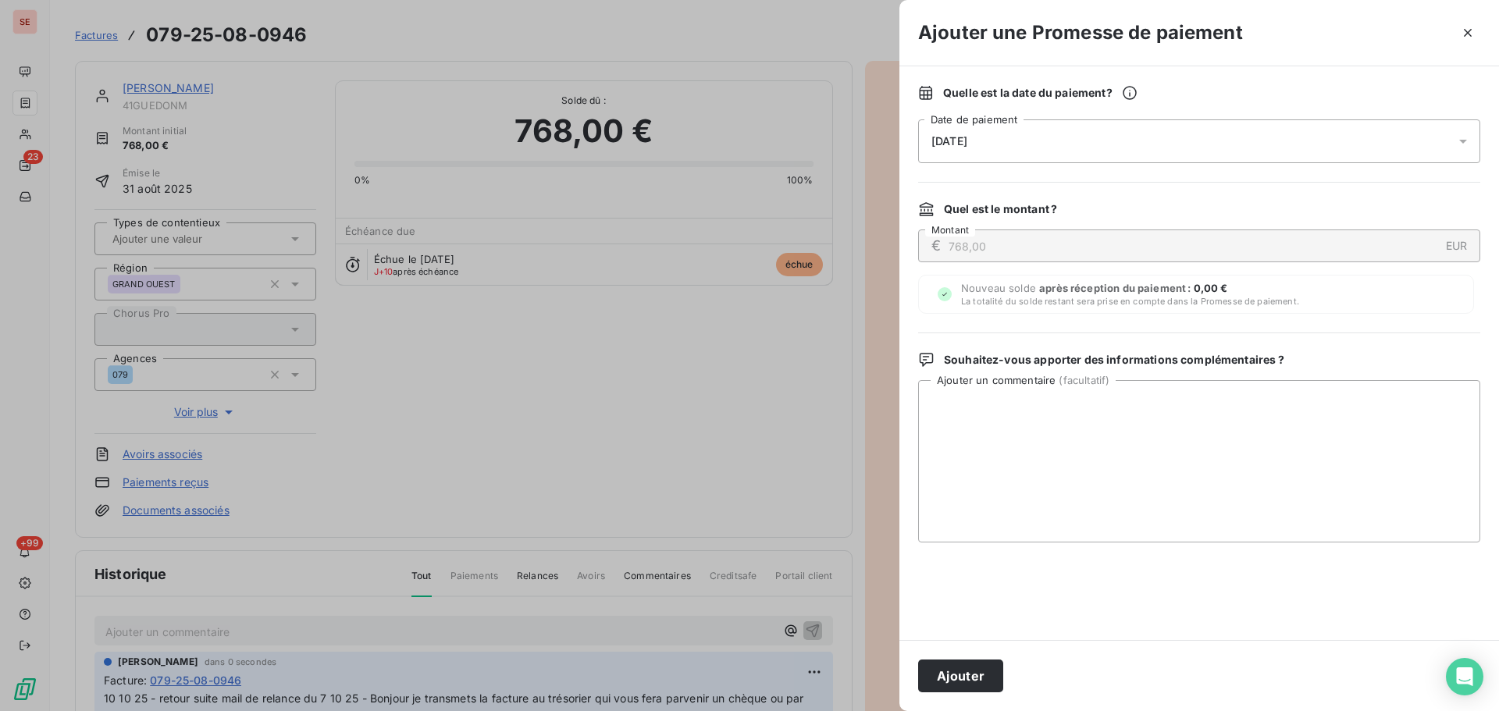
click at [1150, 137] on div "11/10/2025" at bounding box center [1199, 141] width 562 height 44
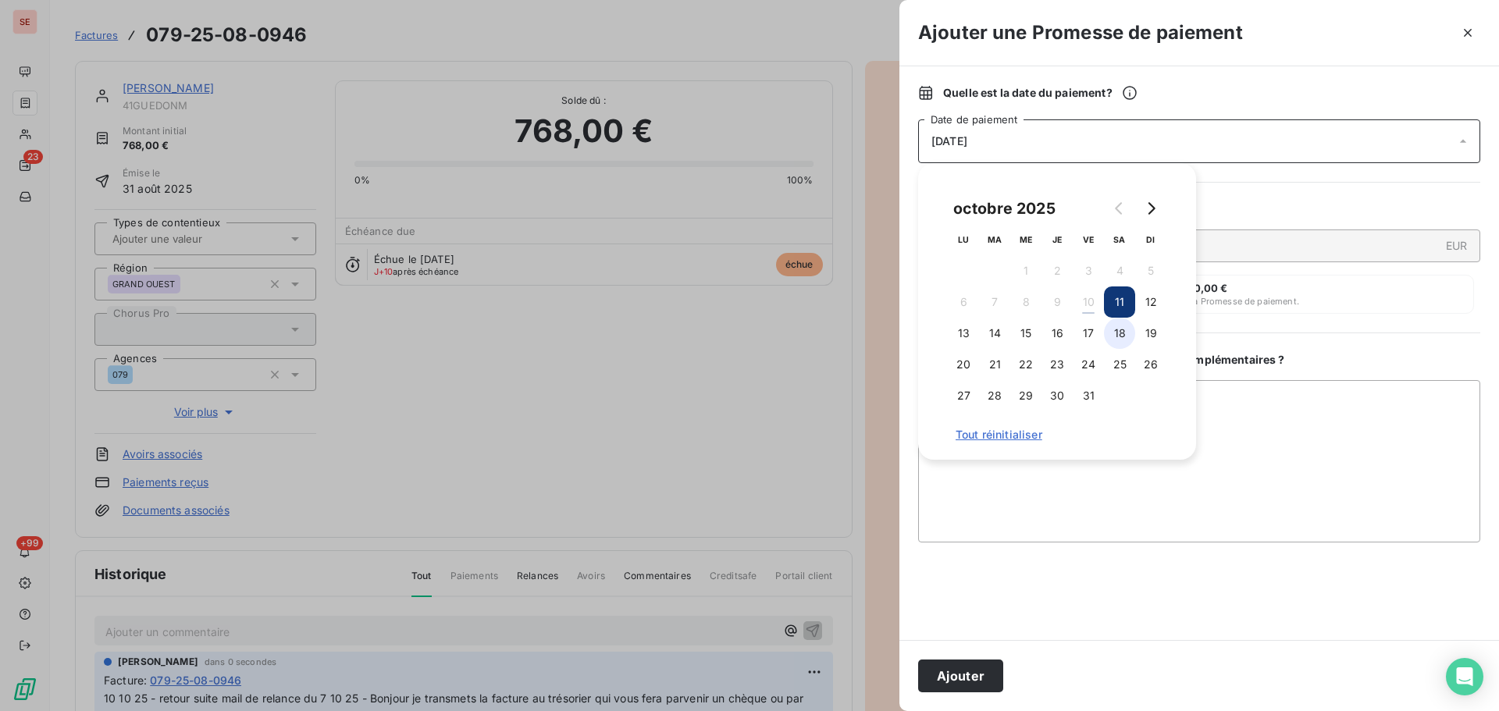
click at [1120, 337] on button "18" at bounding box center [1119, 333] width 31 height 31
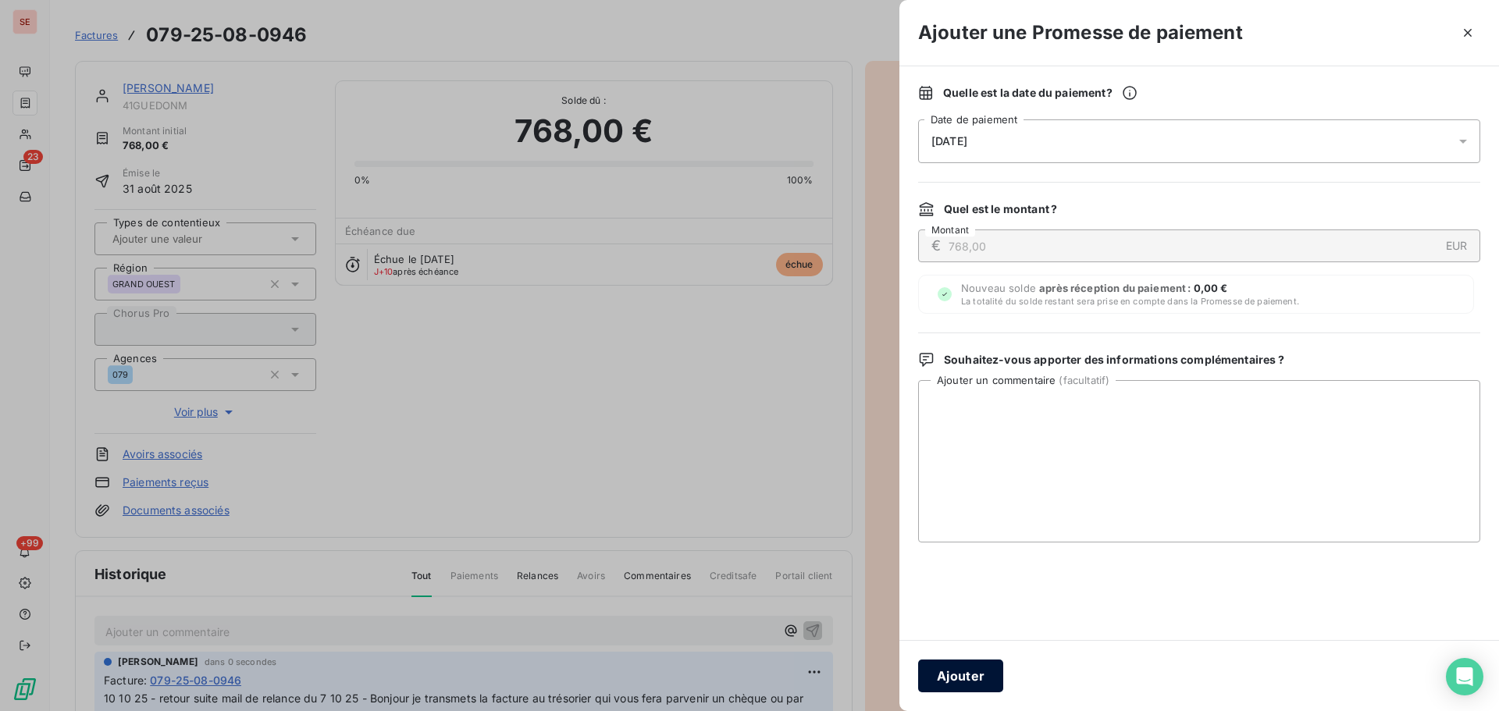
click at [958, 678] on button "Ajouter" at bounding box center [960, 676] width 85 height 33
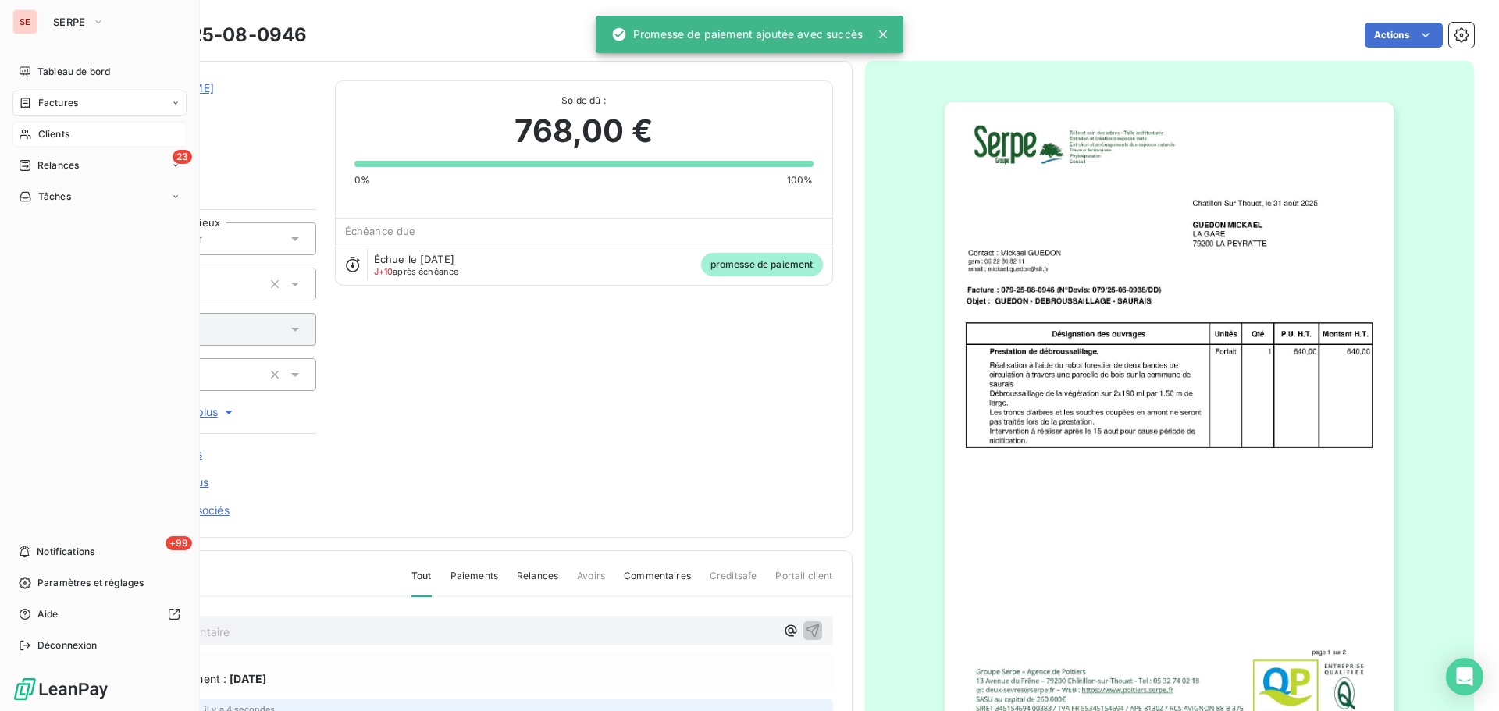
click at [55, 124] on div "Clients" at bounding box center [99, 134] width 174 height 25
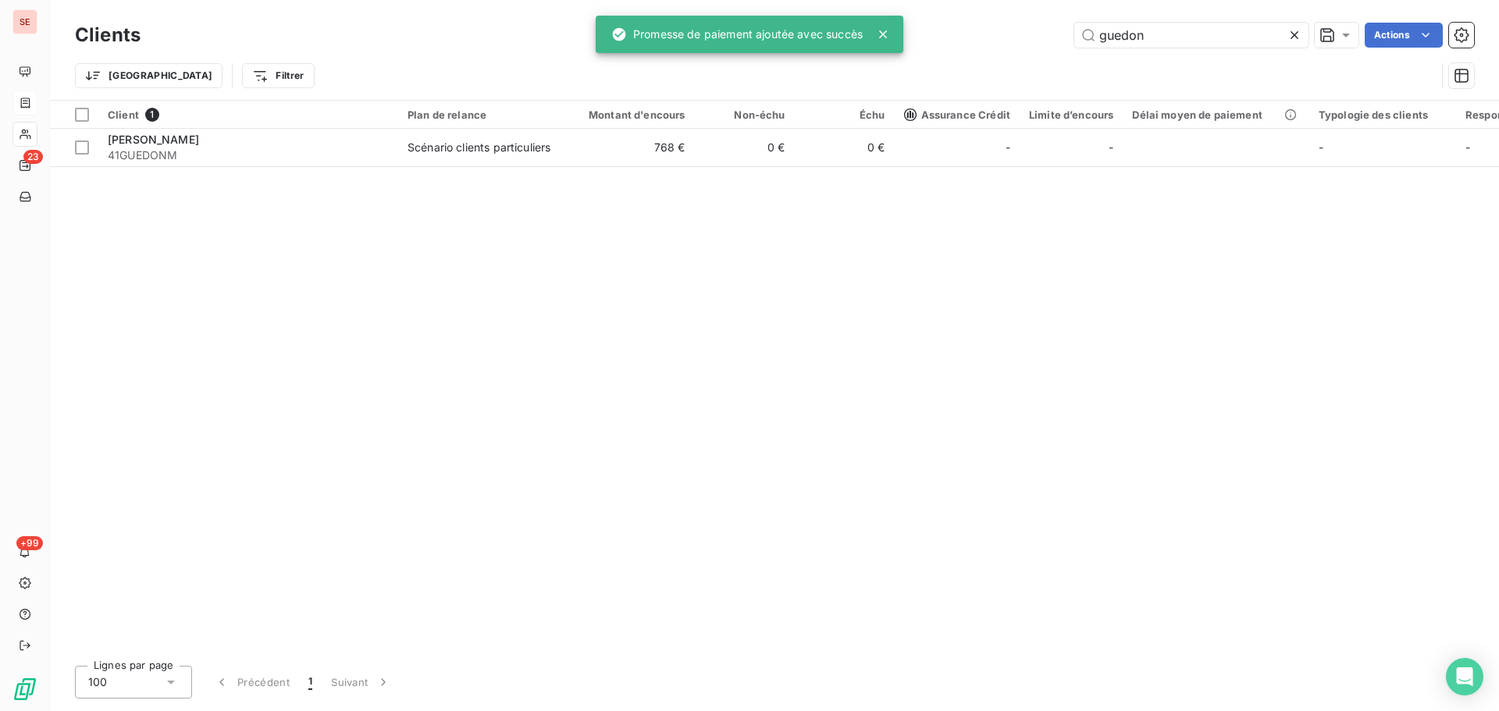
drag, startPoint x: 1162, startPoint y: 36, endPoint x: 1003, endPoint y: 32, distance: 159.3
click at [1007, 32] on div "guedon Actions" at bounding box center [816, 35] width 1315 height 25
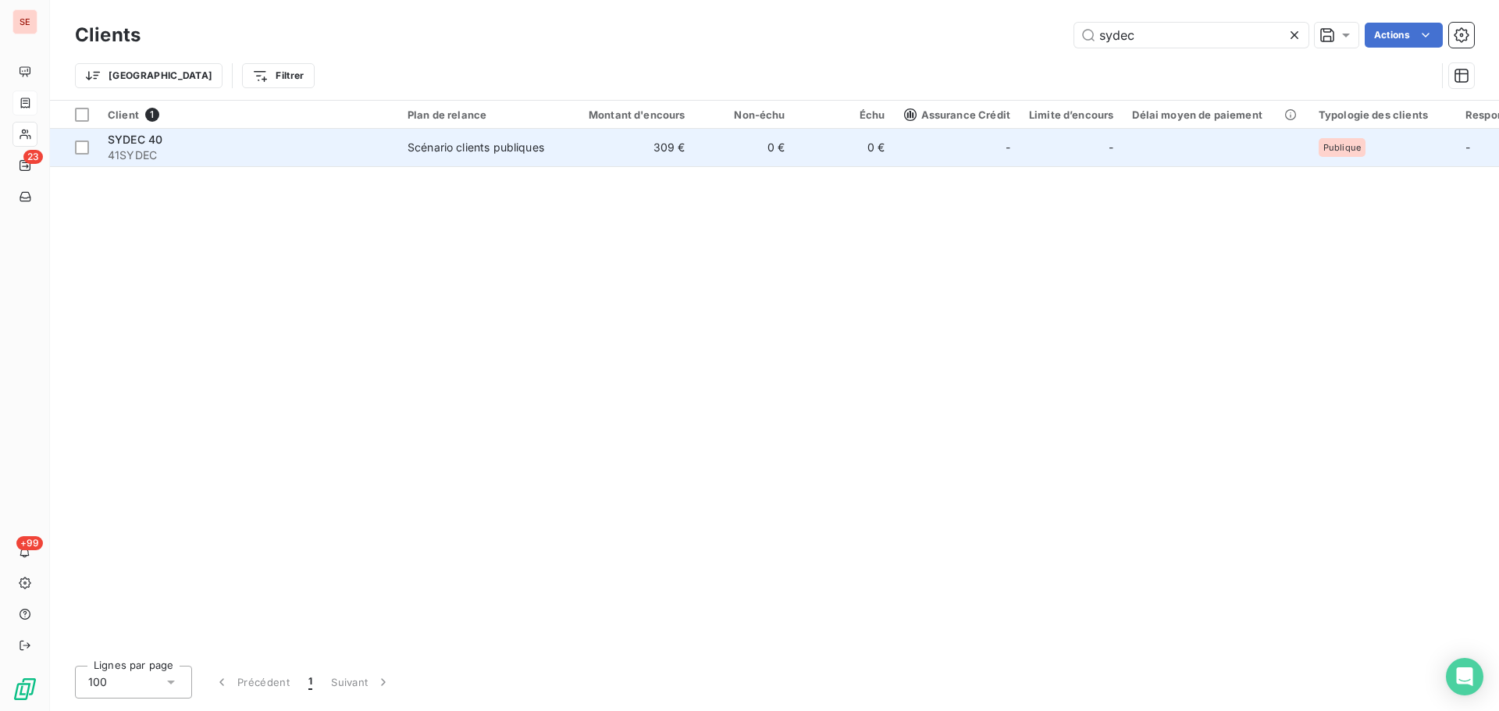
type input "sydec"
click at [668, 149] on td "309 €" at bounding box center [628, 147] width 134 height 37
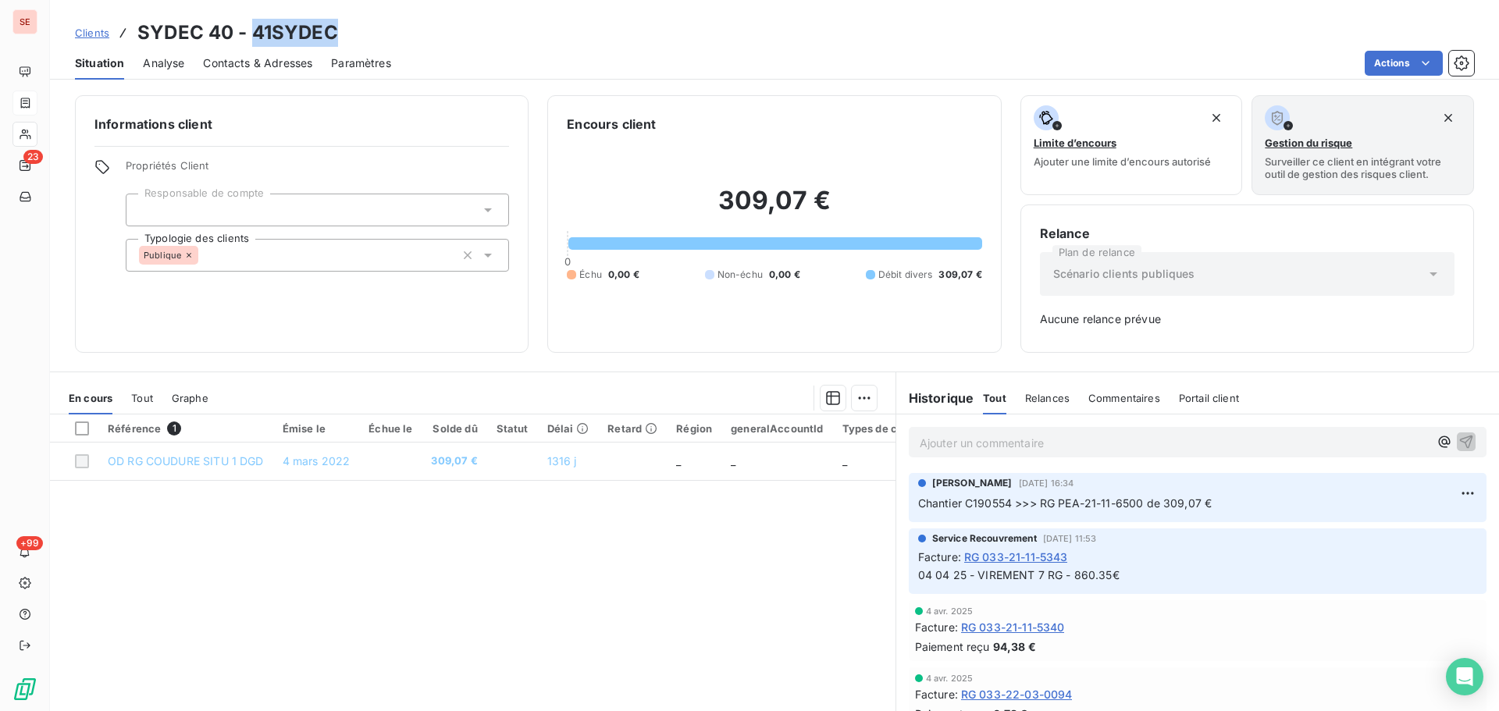
drag, startPoint x: 347, startPoint y: 34, endPoint x: 252, endPoint y: 25, distance: 95.7
click at [252, 25] on div "Clients SYDEC 40 - 41SYDEC" at bounding box center [774, 33] width 1449 height 28
copy h3 "41SYDEC"
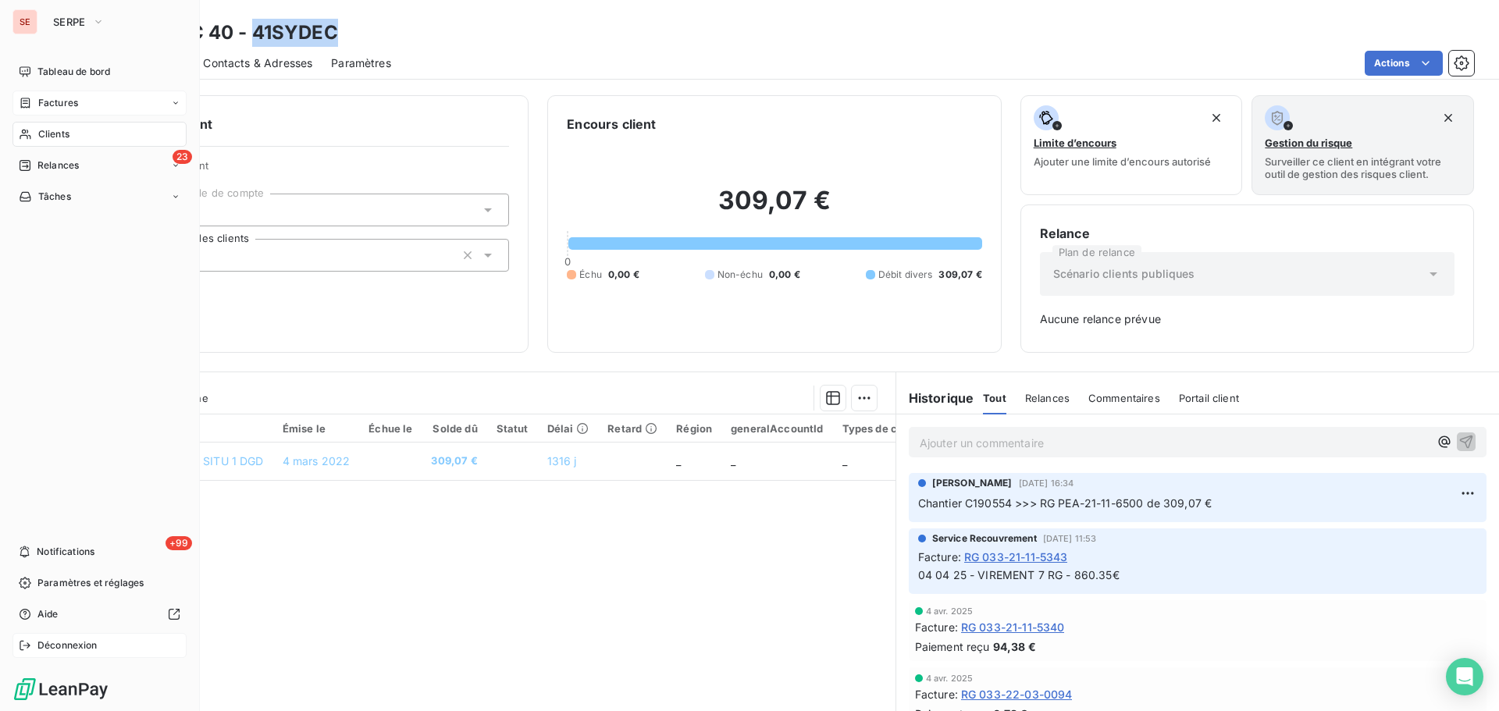
click at [41, 647] on span "Déconnexion" at bounding box center [67, 646] width 60 height 14
